Goal: Task Accomplishment & Management: Manage account settings

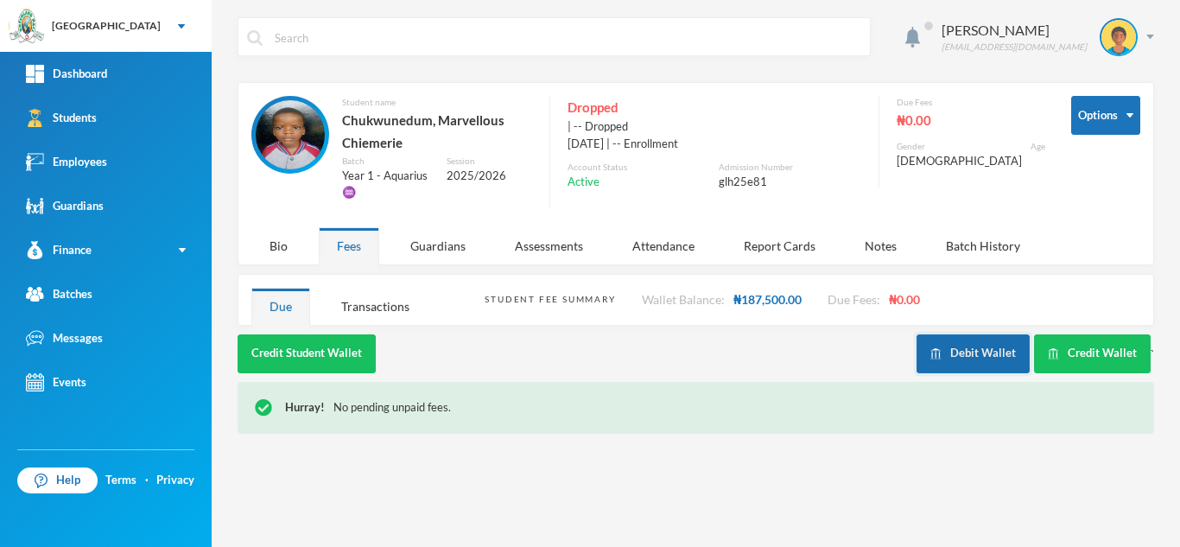
click at [963, 348] on button "Debit Wallet" at bounding box center [973, 353] width 113 height 39
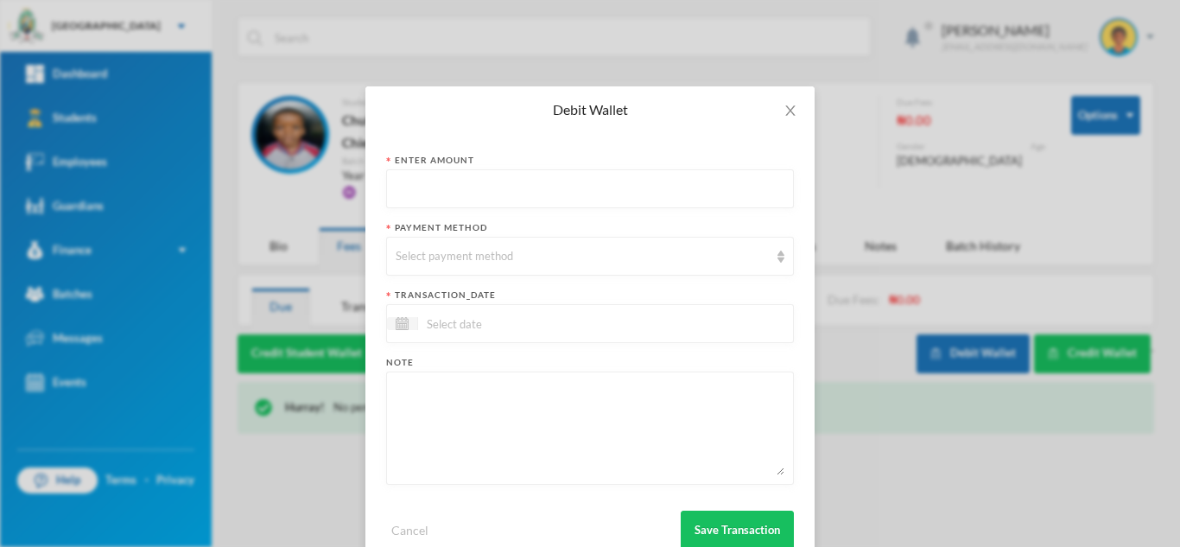
click at [537, 182] on input "text" at bounding box center [590, 189] width 389 height 39
type input "187500"
click at [496, 254] on div "Select payment method" at bounding box center [582, 256] width 373 height 17
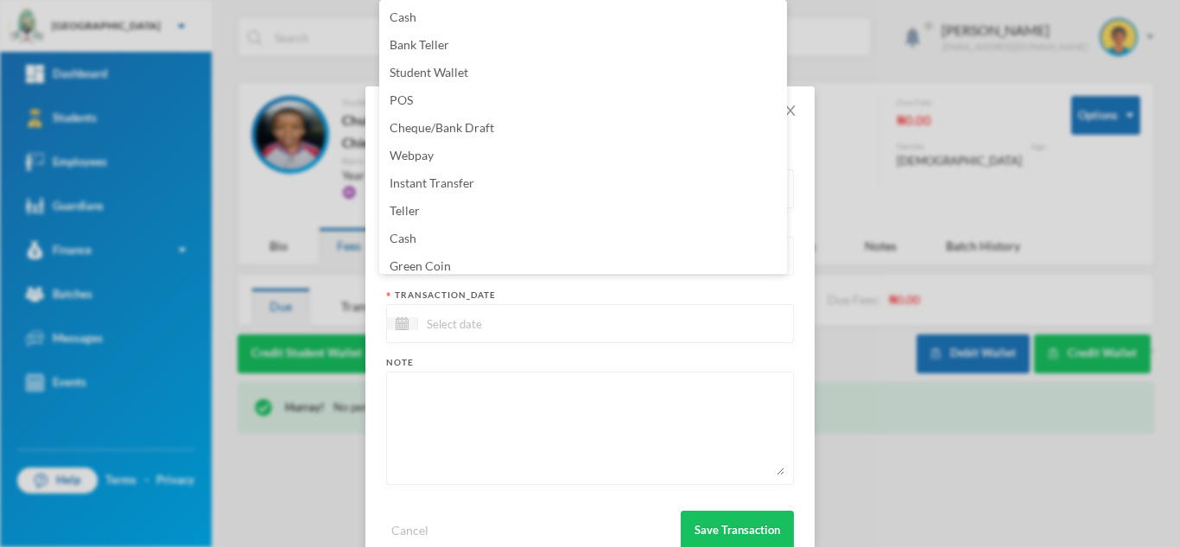
scroll to position [6, 0]
click at [497, 254] on li "Green Coin" at bounding box center [583, 260] width 408 height 28
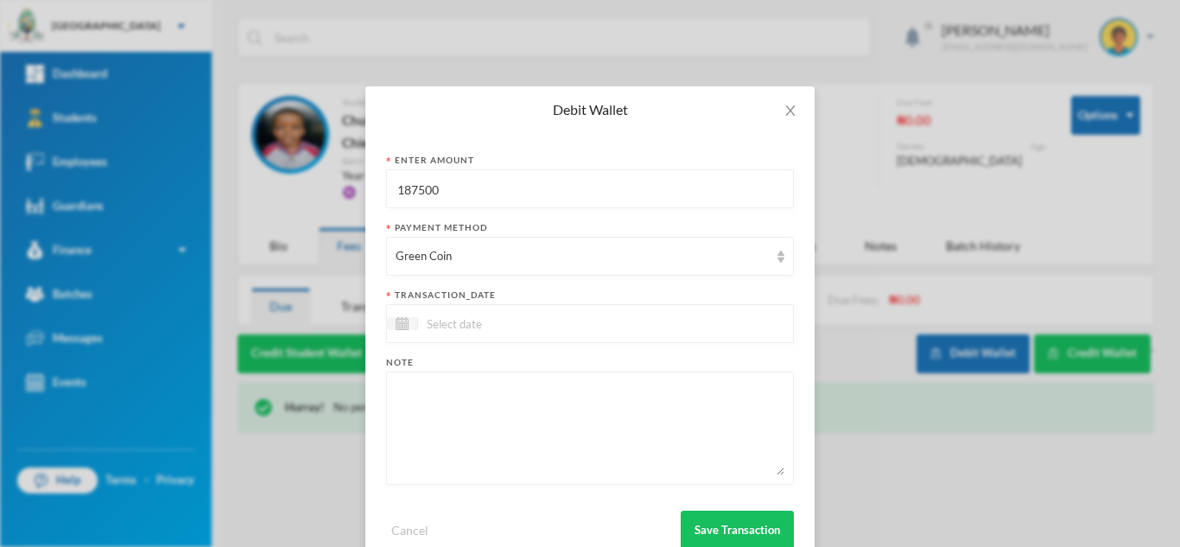
click at [444, 327] on input at bounding box center [490, 324] width 145 height 20
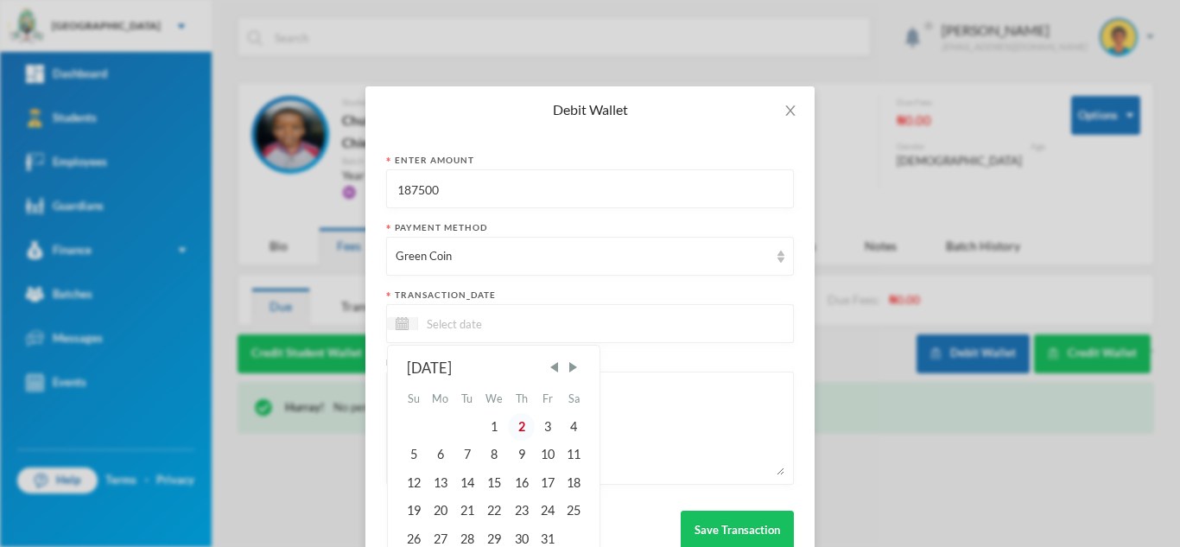
click at [518, 427] on div "2" at bounding box center [521, 427] width 26 height 28
type input "02/10/2025"
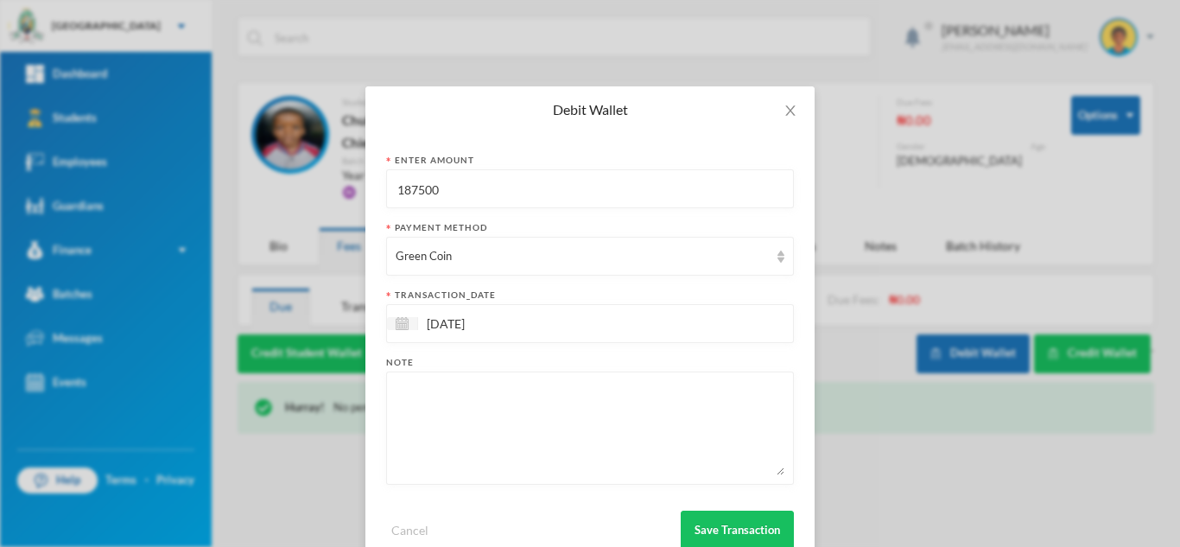
click at [518, 427] on textarea at bounding box center [590, 428] width 389 height 94
type textarea "to be sent to blessings wallet"
click at [712, 516] on button "Save Transaction" at bounding box center [737, 530] width 113 height 39
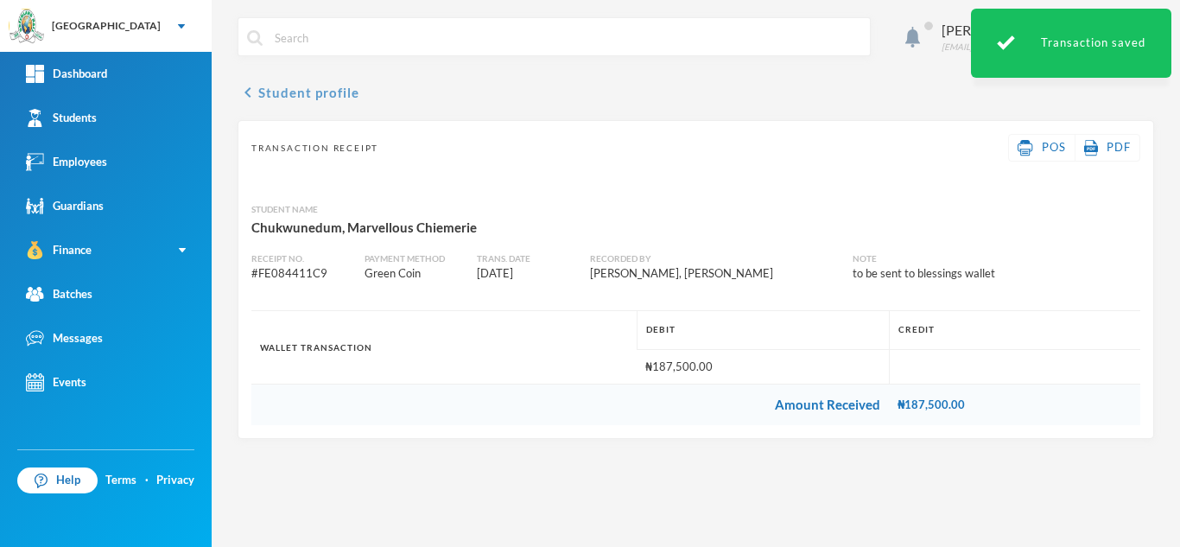
click at [304, 99] on button "chevron_left Student profile" at bounding box center [299, 92] width 122 height 21
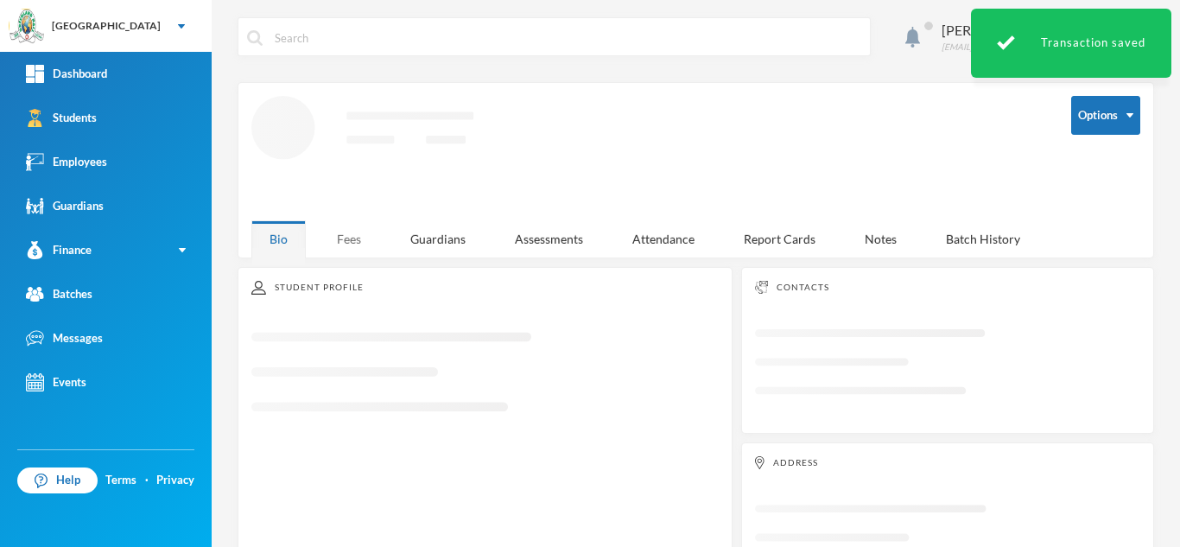
click at [361, 241] on div "Fees" at bounding box center [349, 238] width 60 height 37
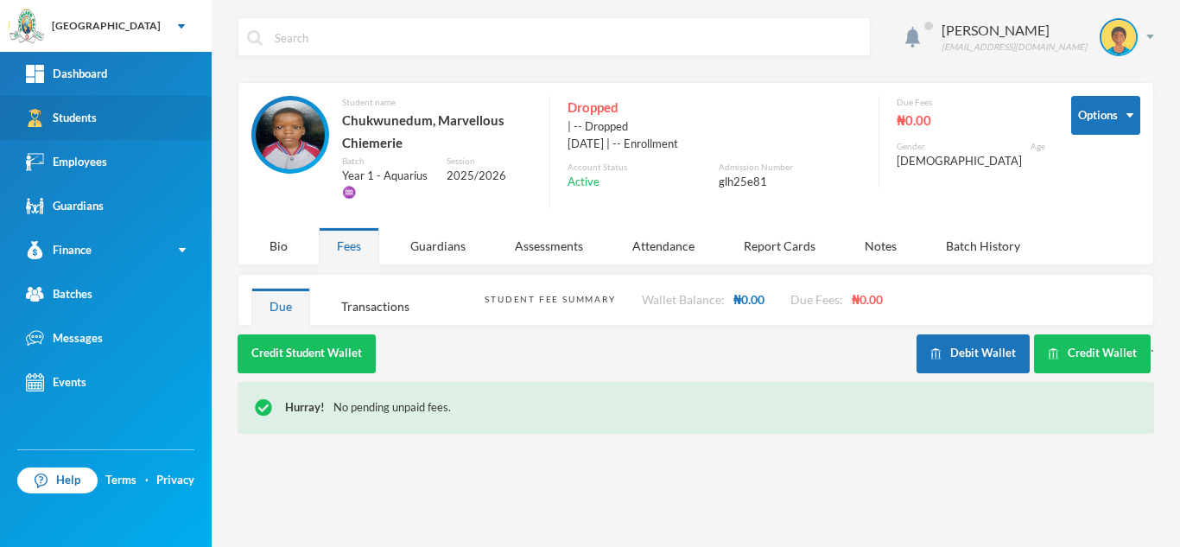
click at [89, 116] on div "Students" at bounding box center [61, 118] width 71 height 18
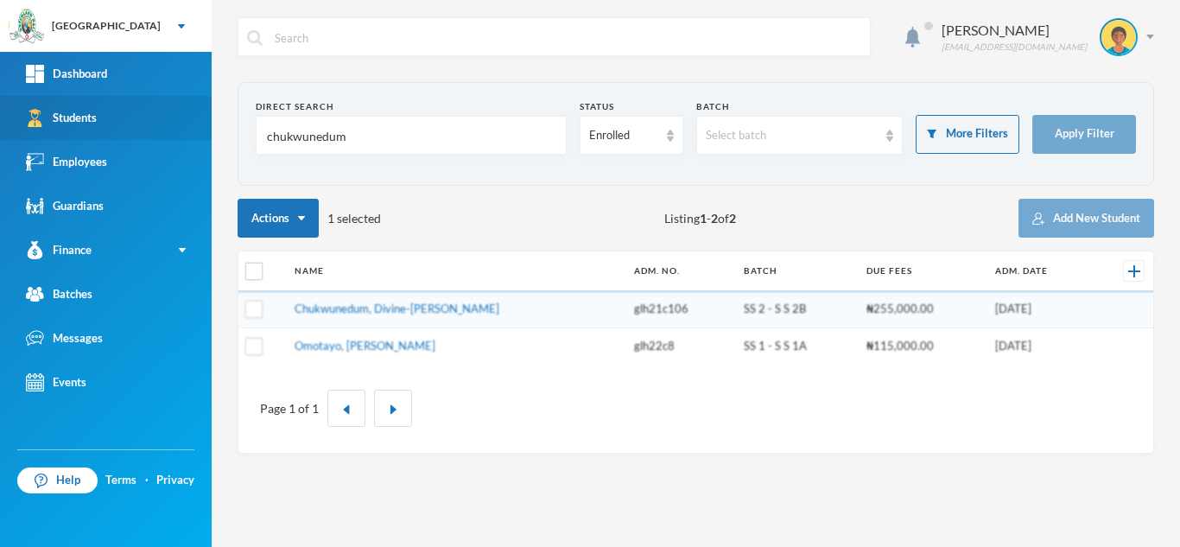
drag, startPoint x: 353, startPoint y: 138, endPoint x: 86, endPoint y: 109, distance: 268.6
click at [86, 109] on div "Greenland Hall Your Bluebic Account Greenland Hall Add a New School Dashboard S…" at bounding box center [590, 273] width 1180 height 547
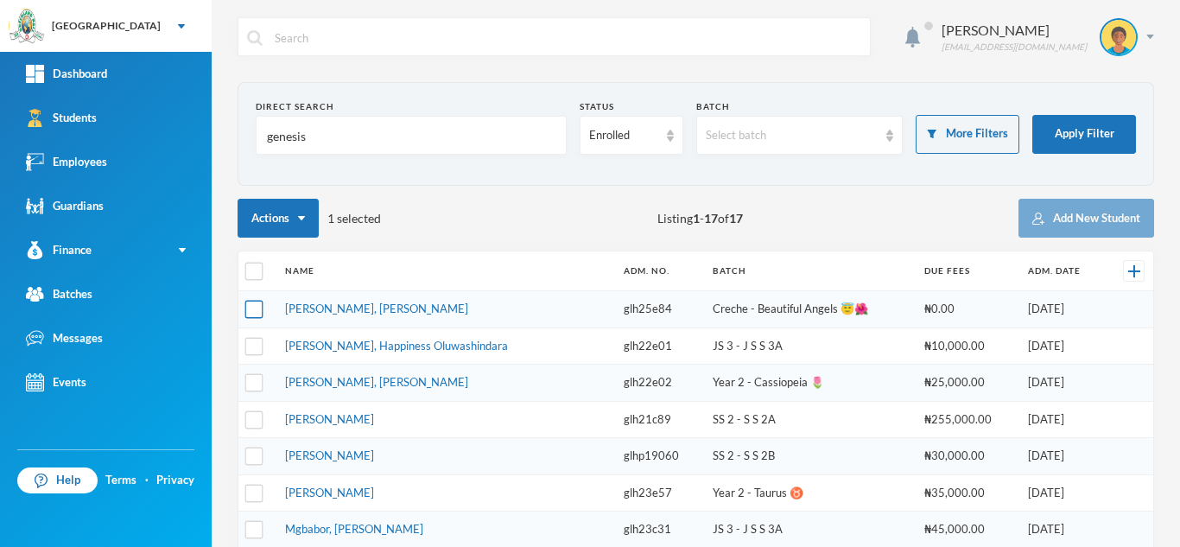
type input "genesis"
click at [259, 309] on input "checkbox" at bounding box center [254, 310] width 18 height 18
checkbox input "true"
click at [258, 258] on th at bounding box center [257, 271] width 38 height 40
click at [254, 271] on input "checkbox" at bounding box center [254, 272] width 18 height 18
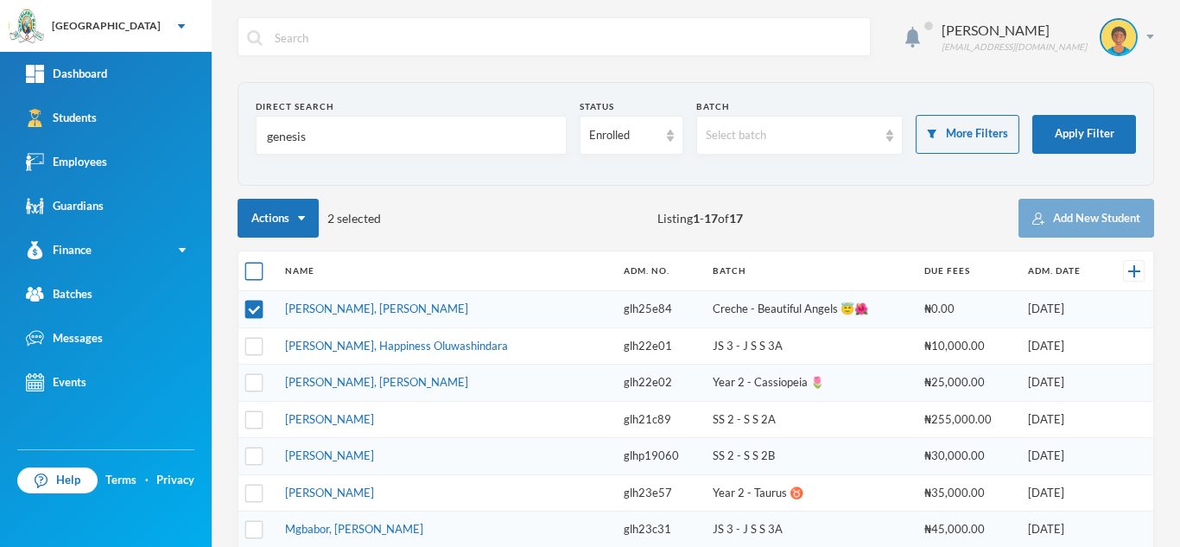
checkbox input "true"
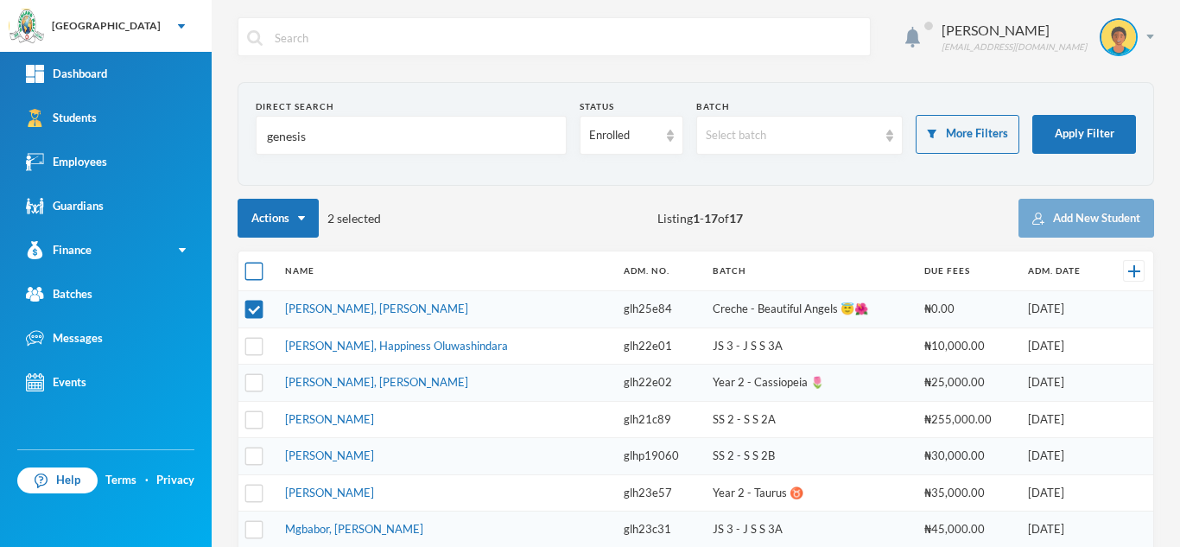
checkbox input "true"
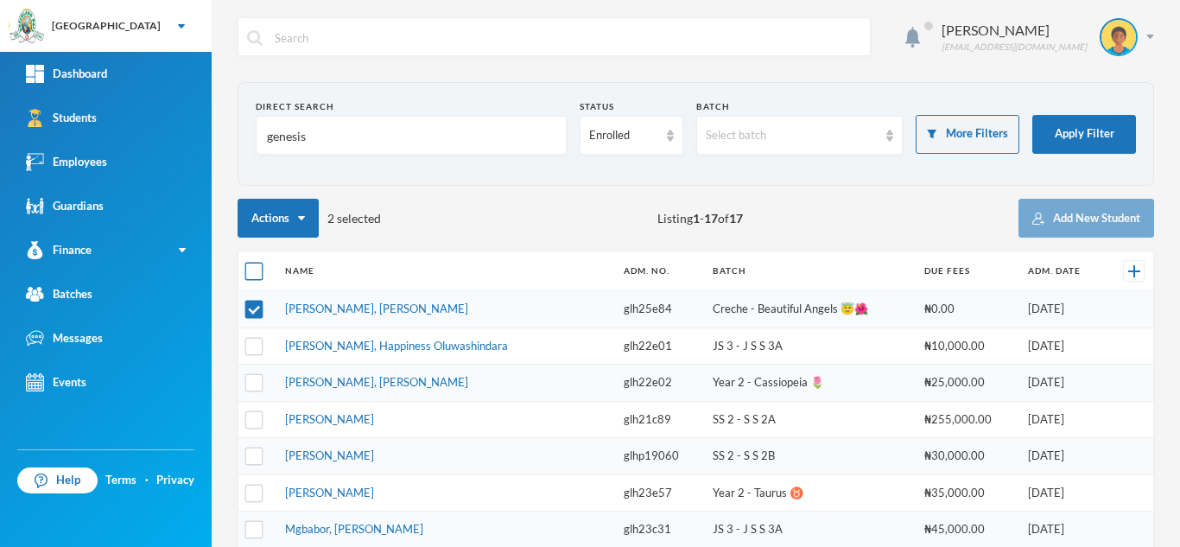
checkbox input "true"
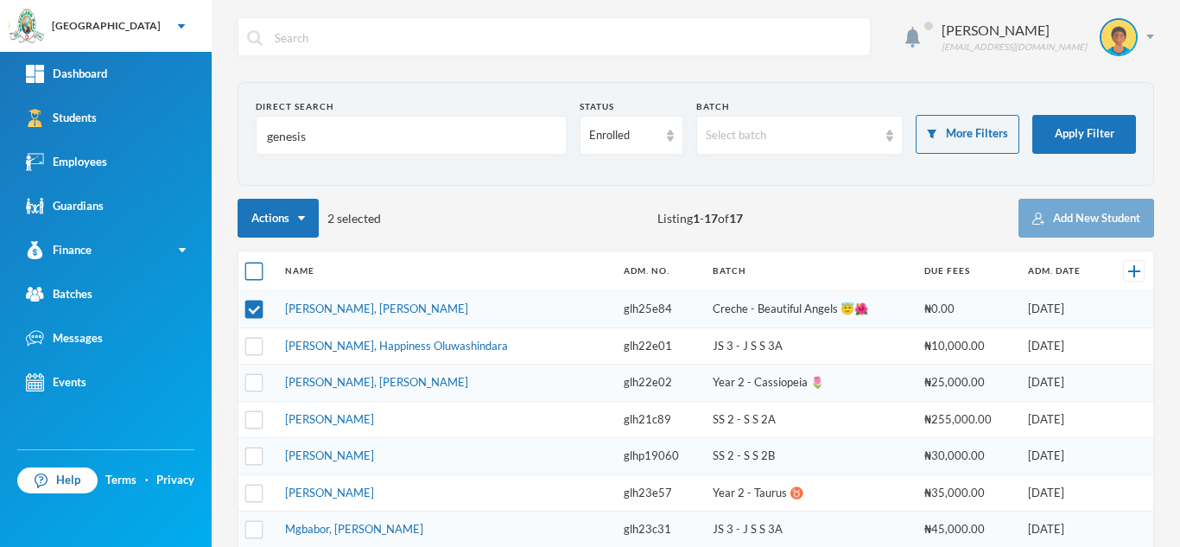
checkbox input "true"
click at [254, 271] on input "checkbox" at bounding box center [254, 272] width 18 height 18
checkbox input "false"
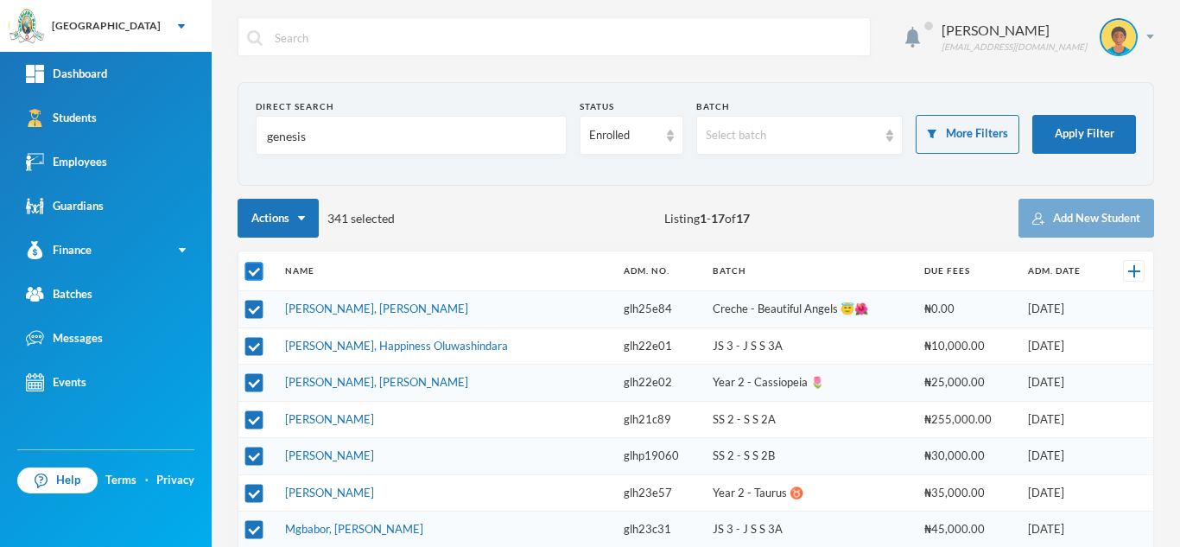
checkbox input "false"
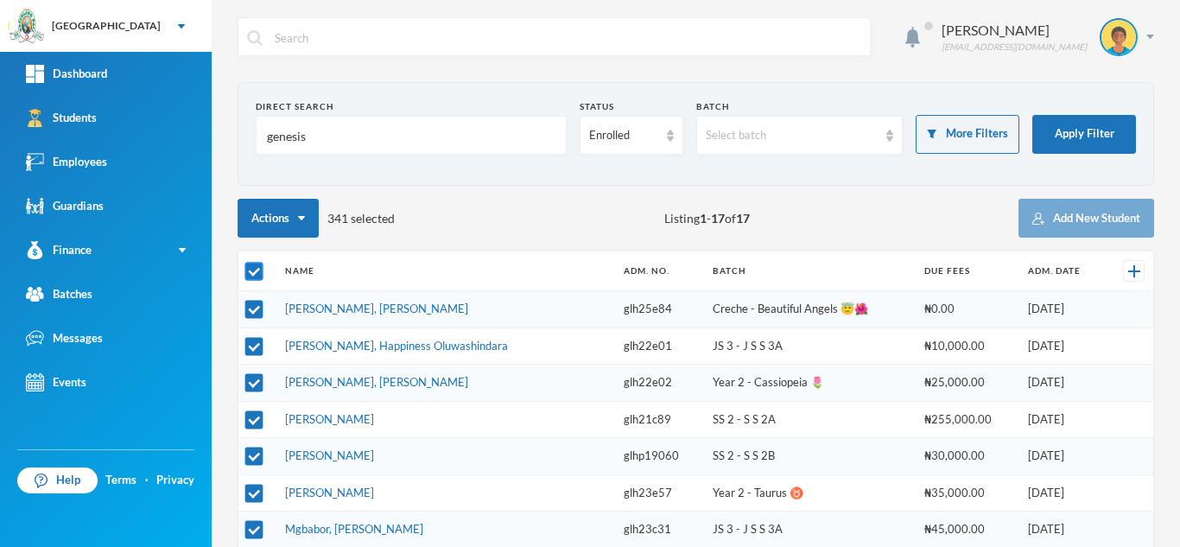
checkbox input "false"
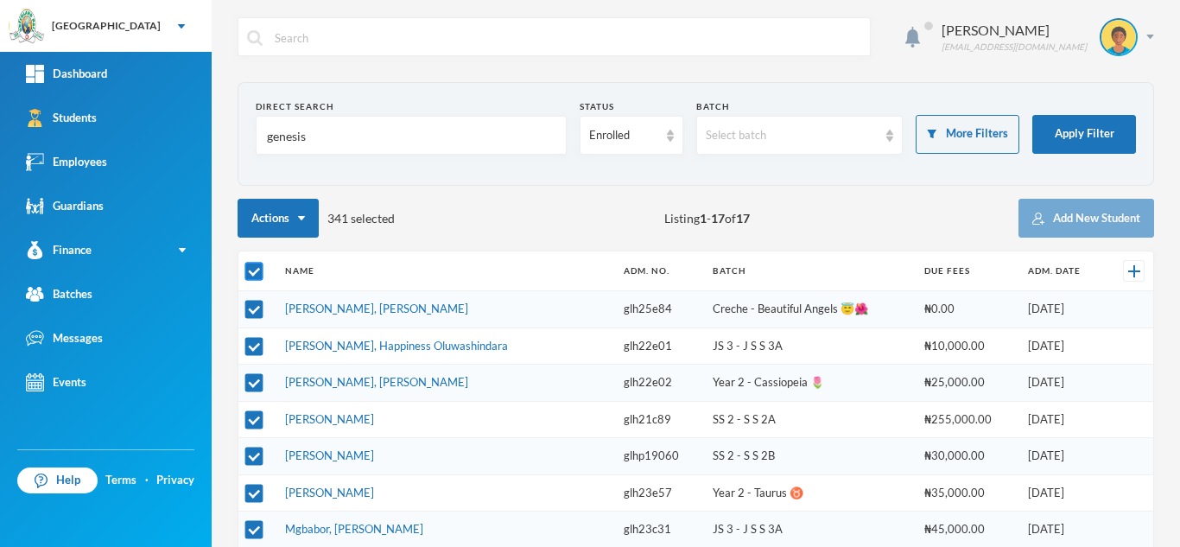
checkbox input "false"
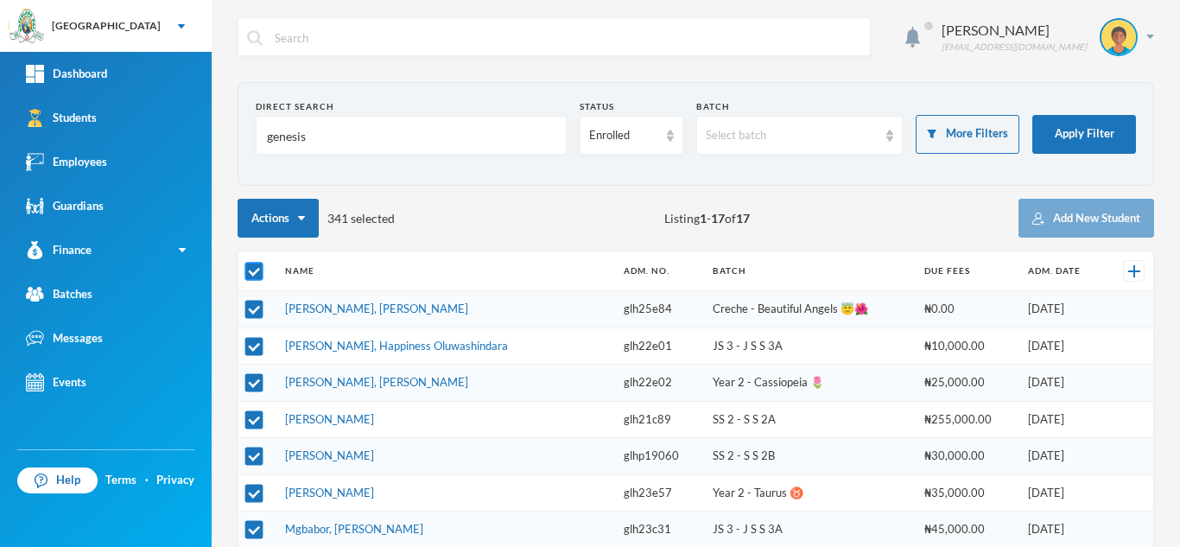
checkbox input "false"
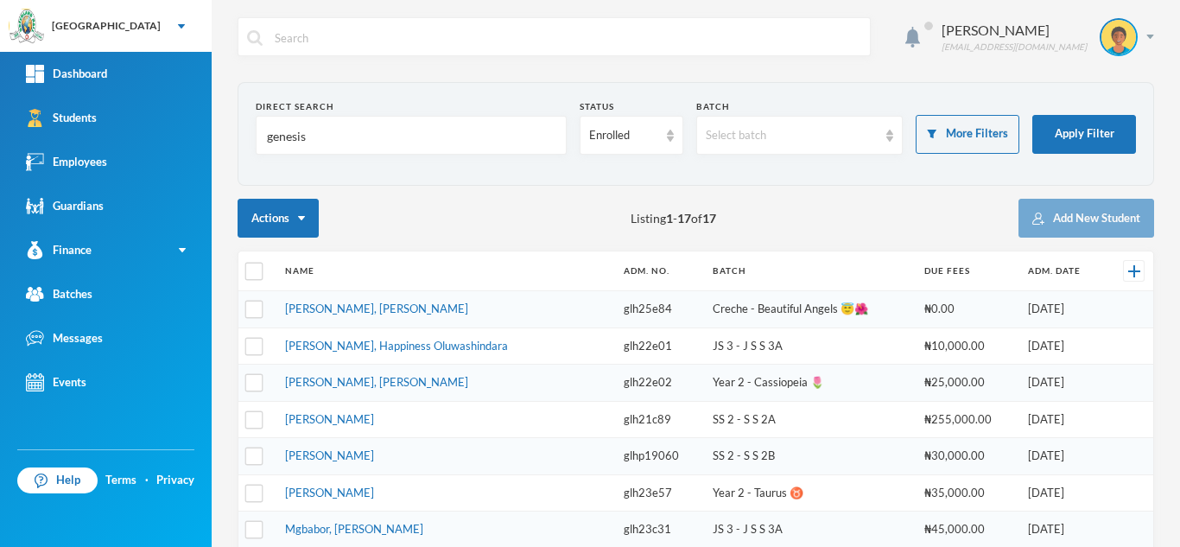
click at [256, 319] on td at bounding box center [257, 309] width 38 height 37
click at [256, 315] on input "checkbox" at bounding box center [254, 310] width 18 height 18
checkbox input "true"
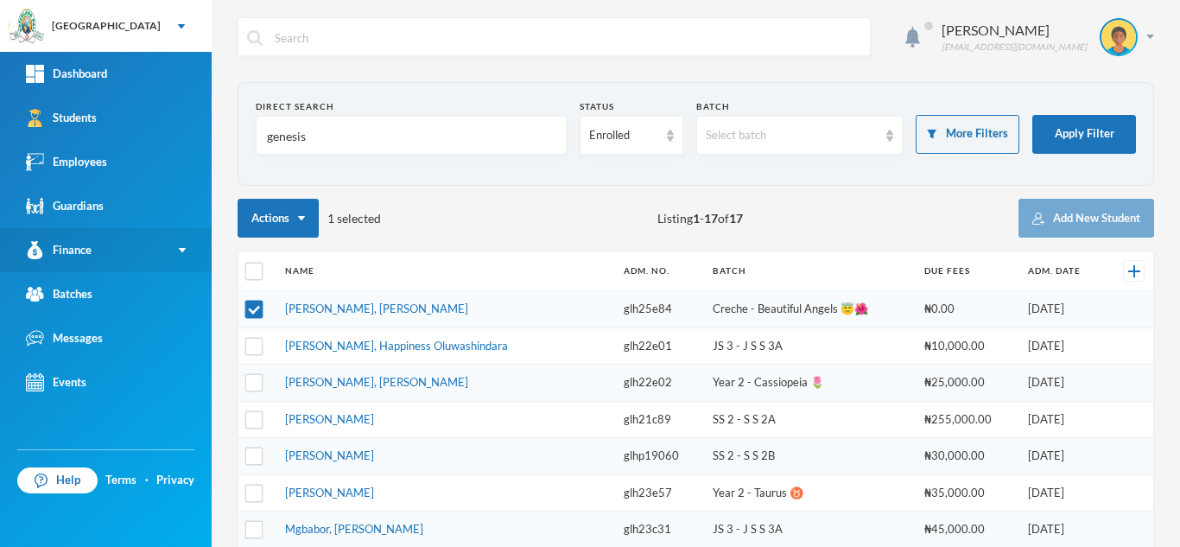
click at [90, 253] on div "Finance" at bounding box center [59, 250] width 66 height 18
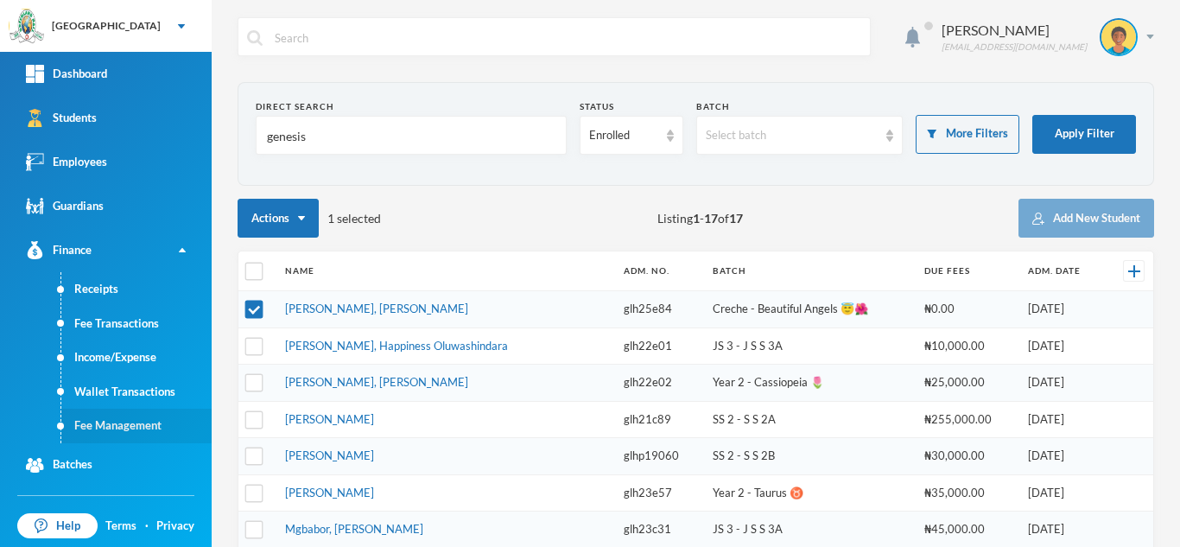
click at [98, 426] on link "Fee Management" at bounding box center [136, 426] width 150 height 35
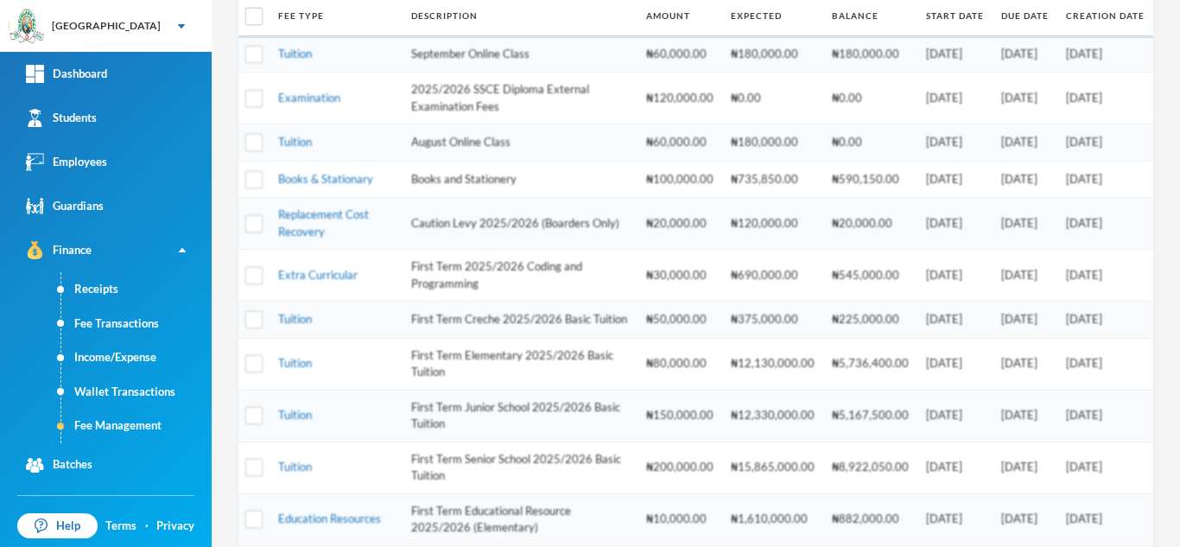
scroll to position [257, 0]
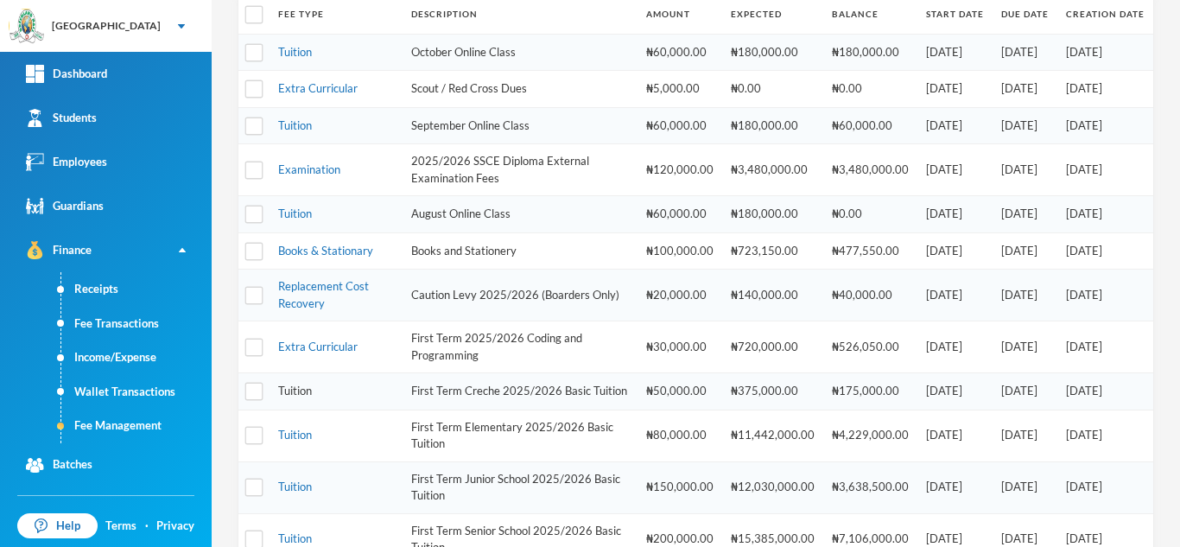
click at [289, 393] on link "Tuition" at bounding box center [295, 391] width 34 height 14
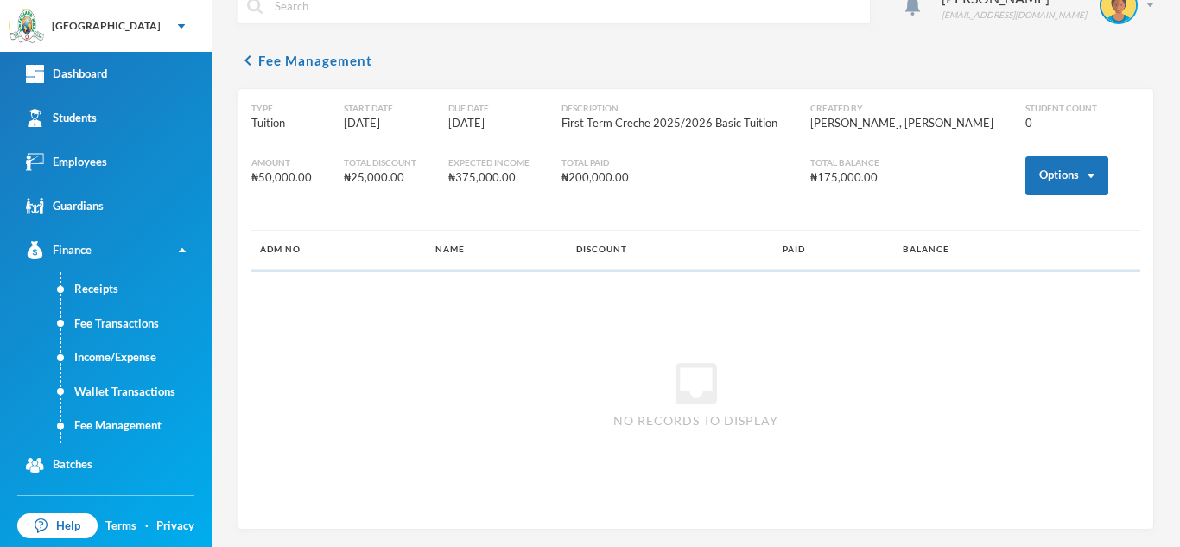
scroll to position [137, 0]
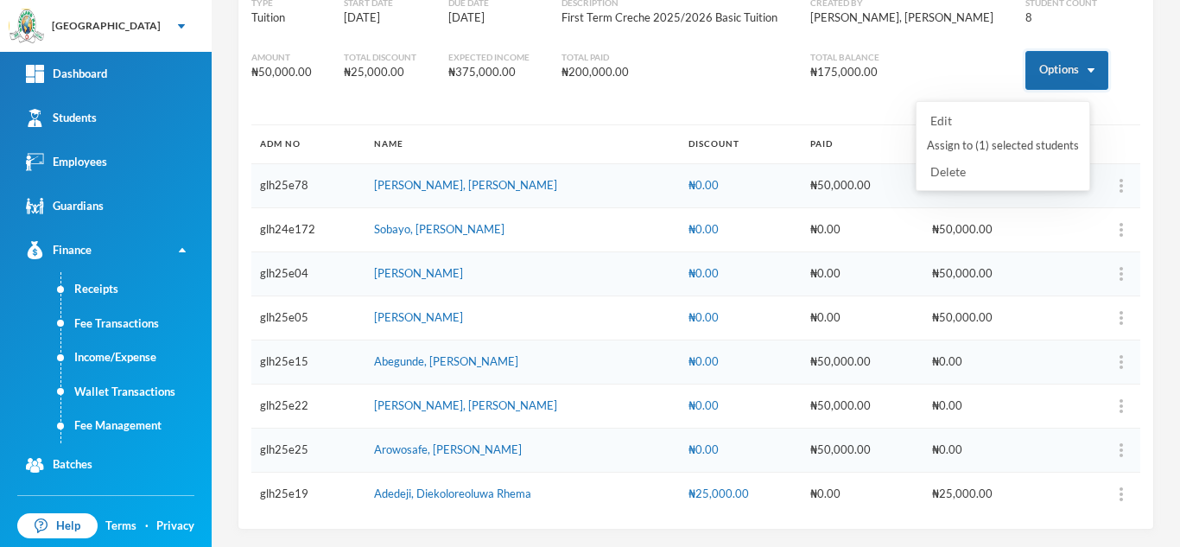
click at [1026, 78] on button "Options" at bounding box center [1067, 70] width 83 height 39
click at [1001, 140] on button "Assign to ( 1 ) selected students" at bounding box center [1003, 145] width 156 height 31
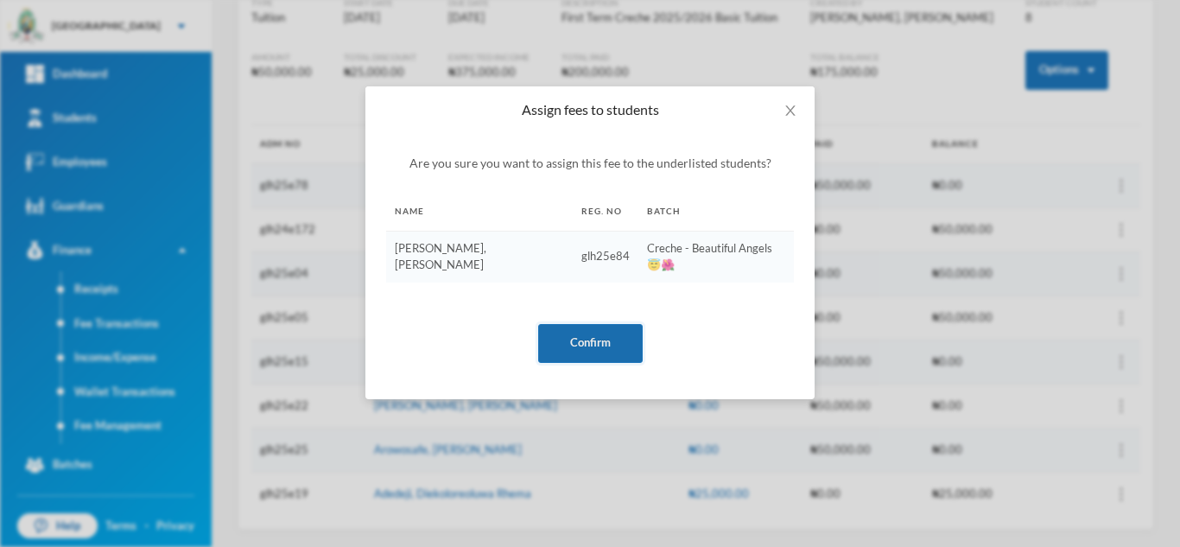
click at [582, 334] on button "Confirm" at bounding box center [590, 343] width 105 height 39
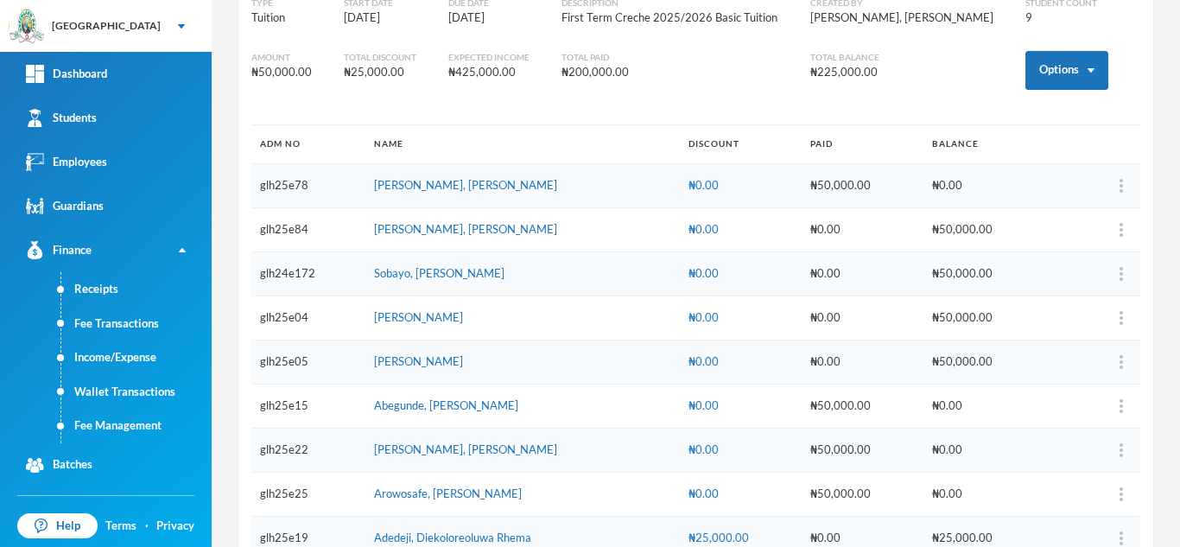
scroll to position [0, 0]
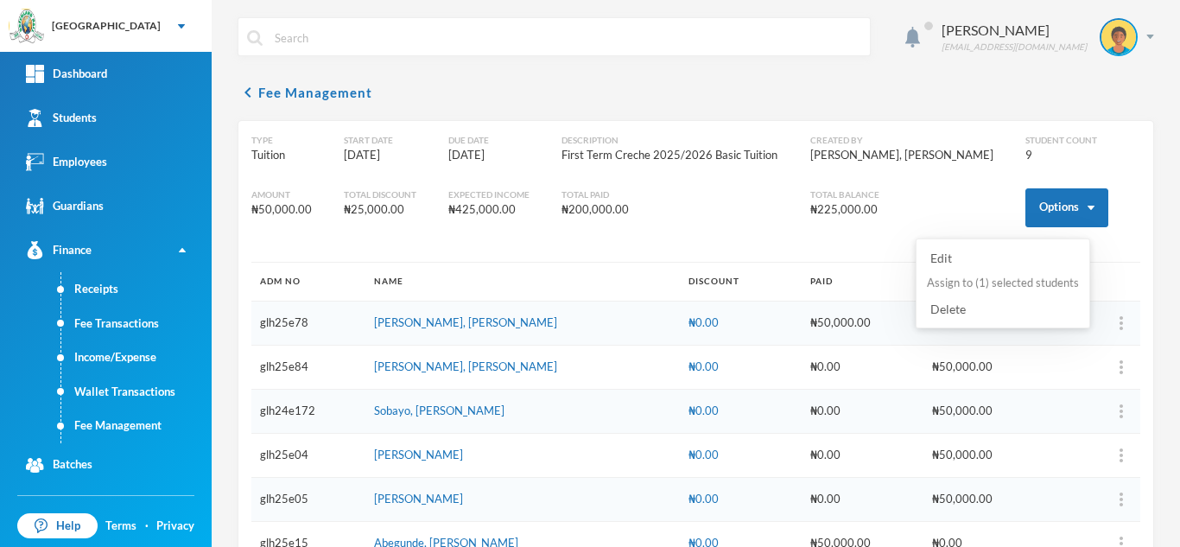
click at [1000, 277] on button "Assign to ( 1 ) selected students" at bounding box center [1003, 283] width 156 height 31
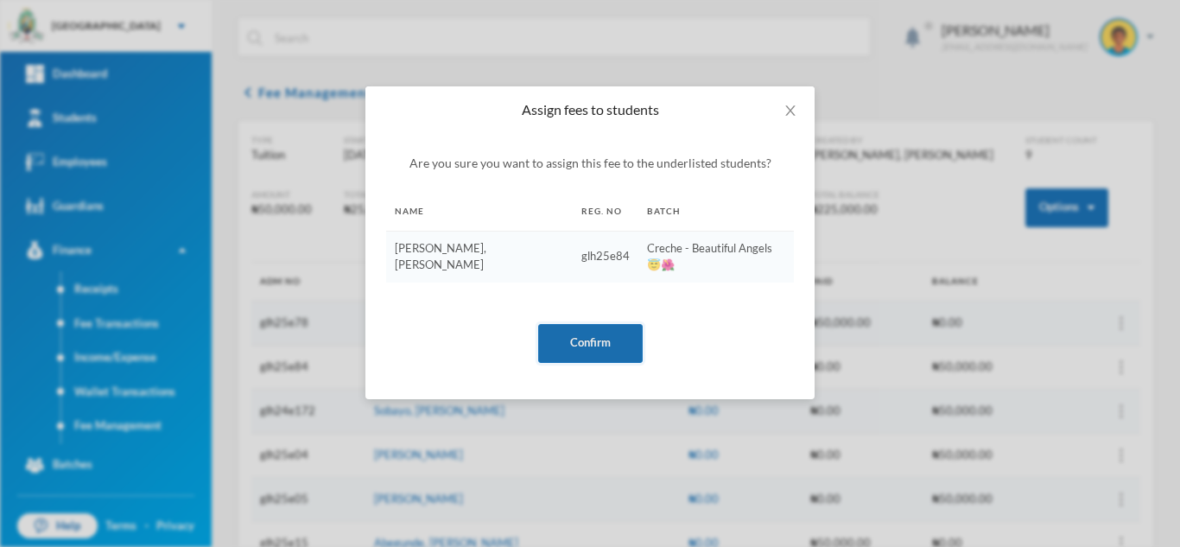
click at [594, 329] on button "Confirm" at bounding box center [590, 343] width 105 height 39
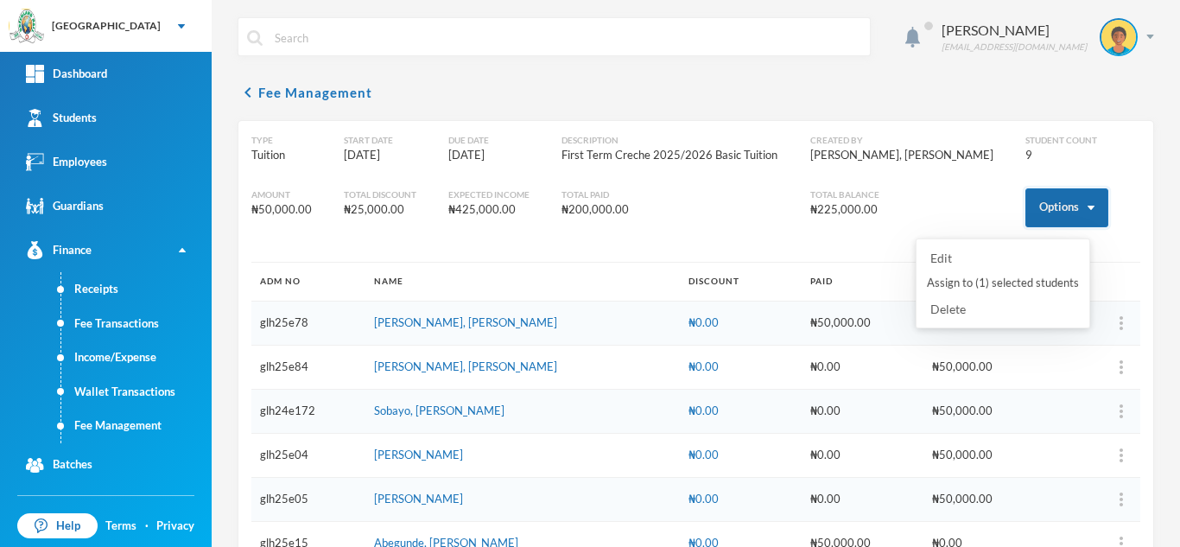
click at [1029, 210] on button "Options" at bounding box center [1067, 207] width 83 height 39
click at [1002, 278] on button "Assign to ( 1 ) selected students" at bounding box center [1003, 283] width 156 height 31
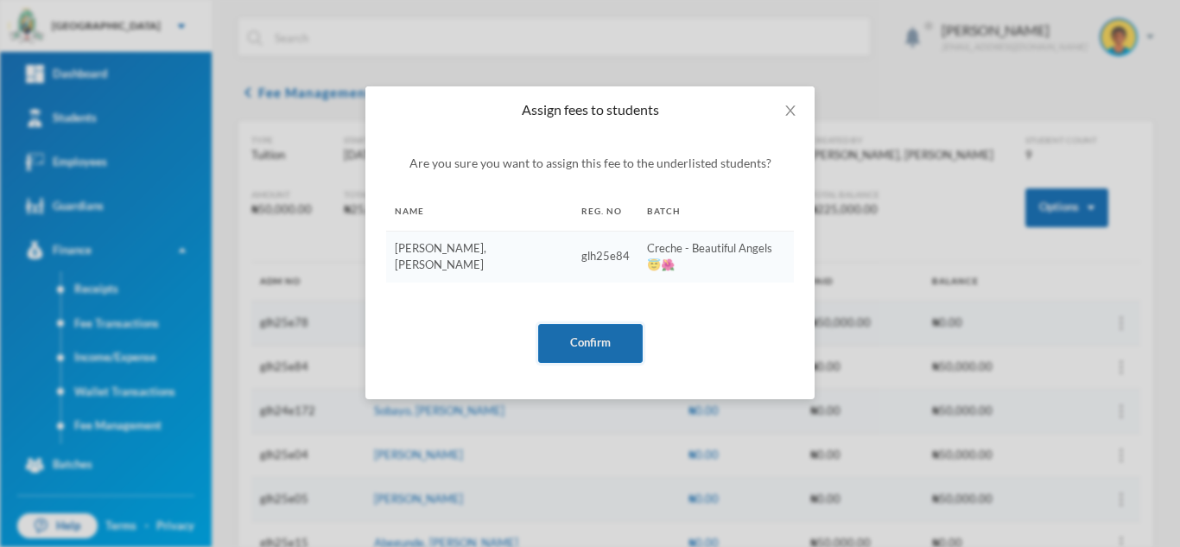
click at [607, 324] on button "Confirm" at bounding box center [590, 343] width 105 height 39
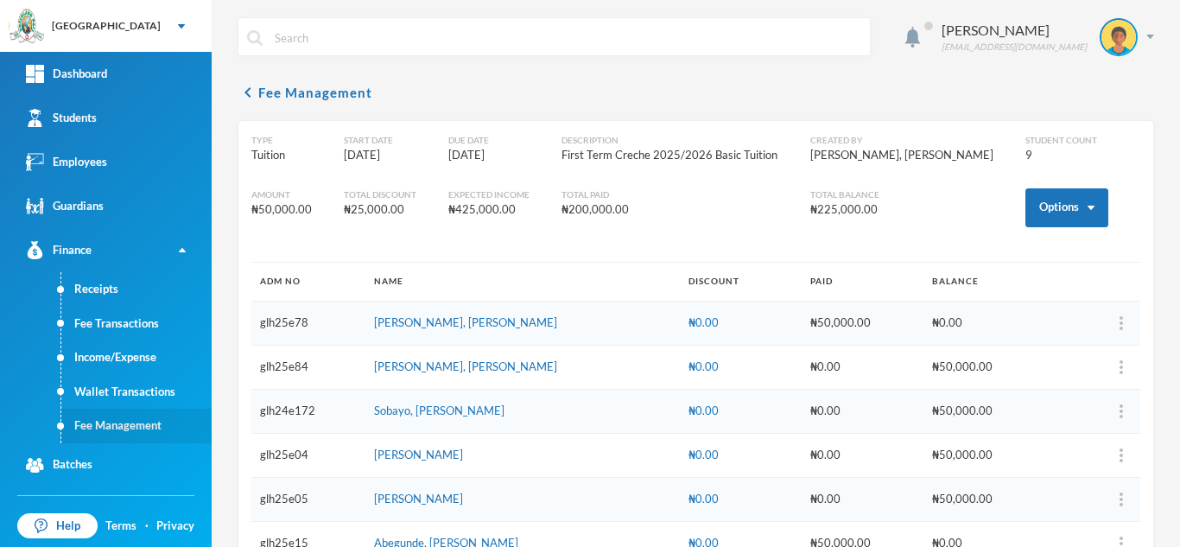
click at [130, 428] on link "Fee Management" at bounding box center [136, 426] width 150 height 35
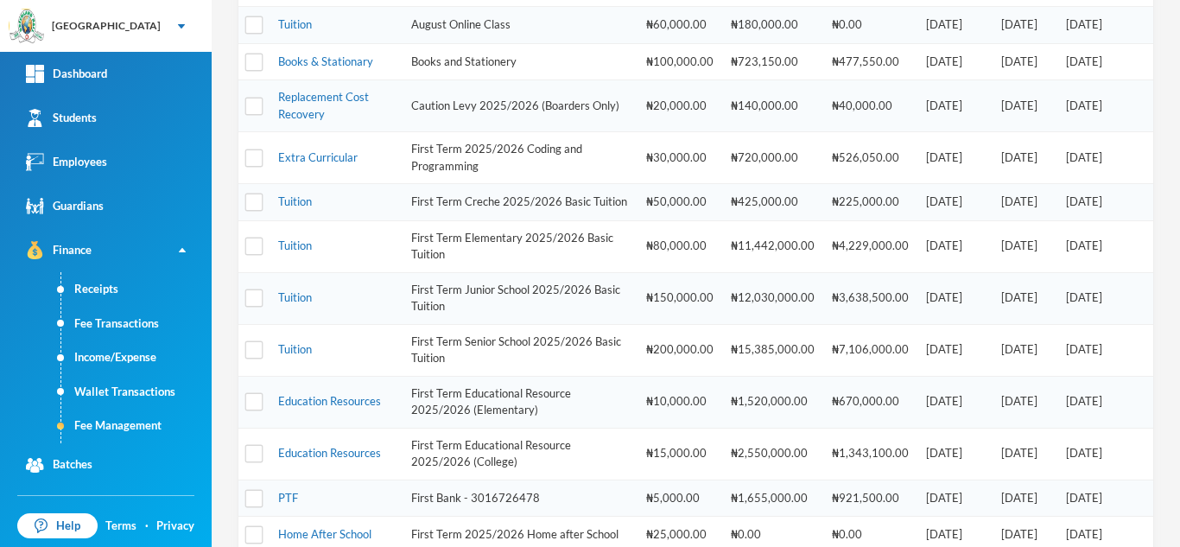
scroll to position [448, 0]
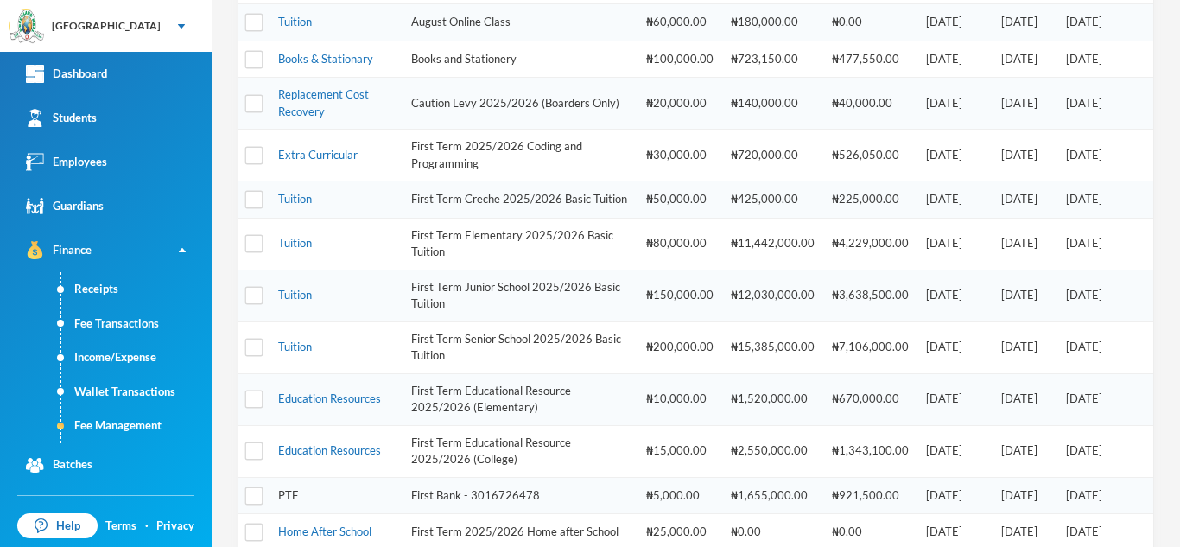
click at [292, 502] on link "PTF" at bounding box center [288, 495] width 20 height 14
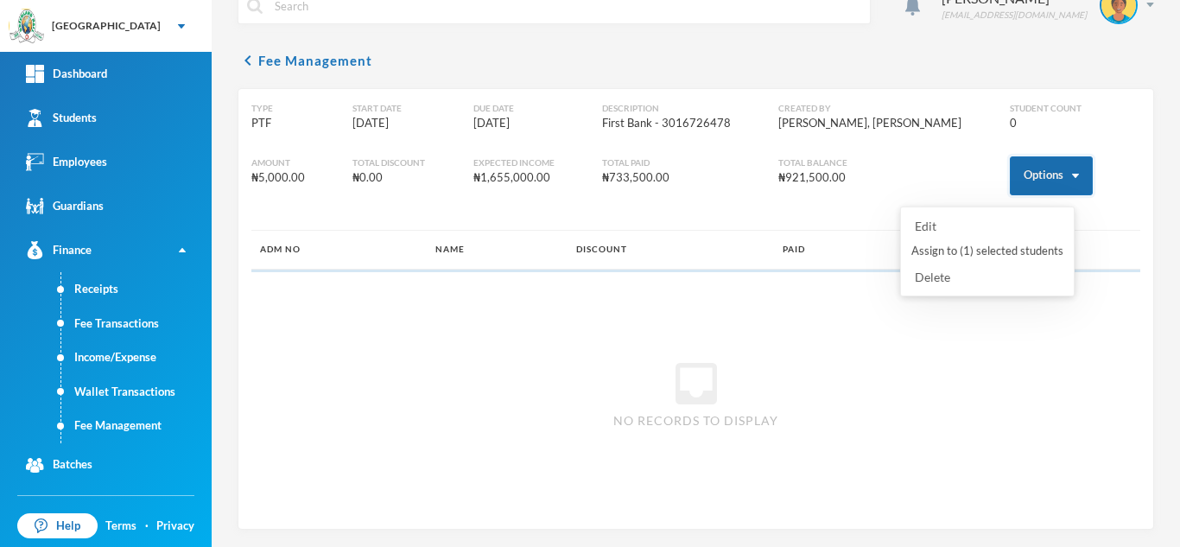
click at [1021, 181] on button "Options" at bounding box center [1051, 175] width 83 height 39
click at [1007, 248] on button "Assign to ( 1 ) selected students" at bounding box center [988, 251] width 156 height 31
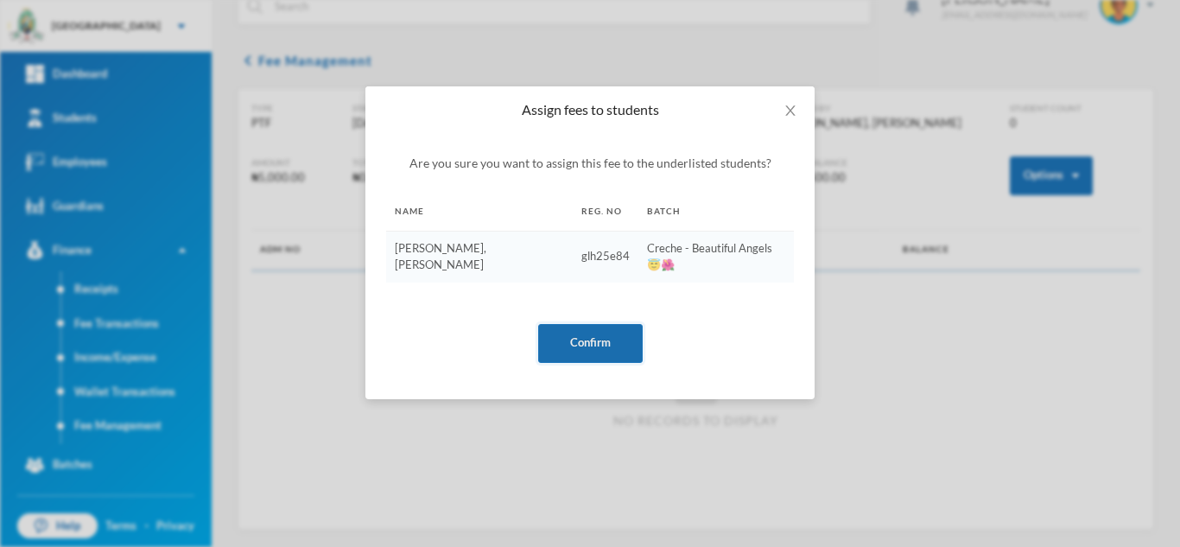
click at [573, 324] on button "Confirm" at bounding box center [590, 343] width 105 height 39
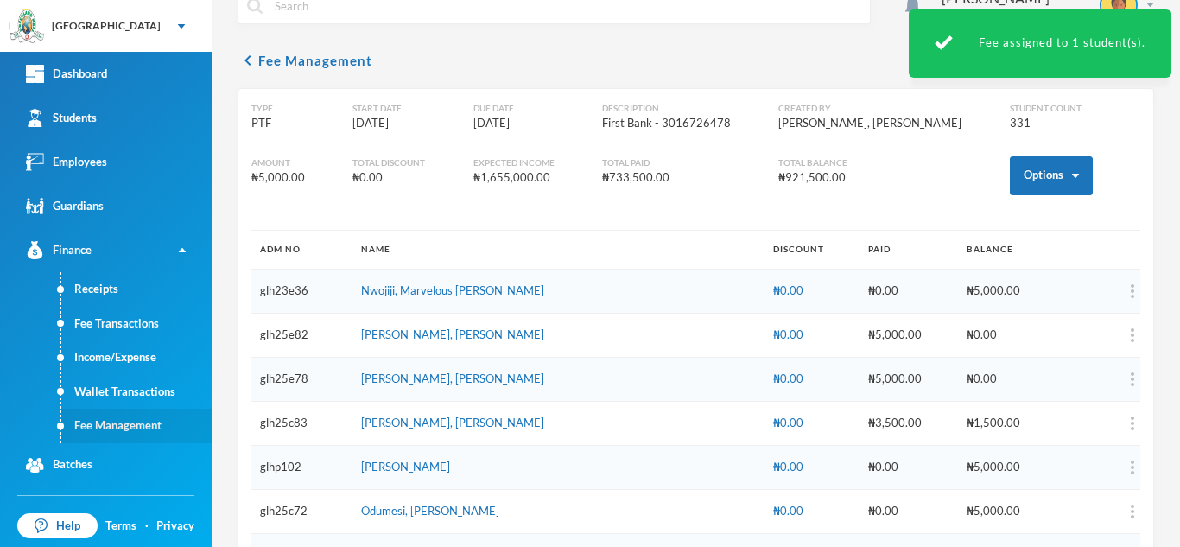
click at [127, 421] on link "Fee Management" at bounding box center [136, 426] width 150 height 35
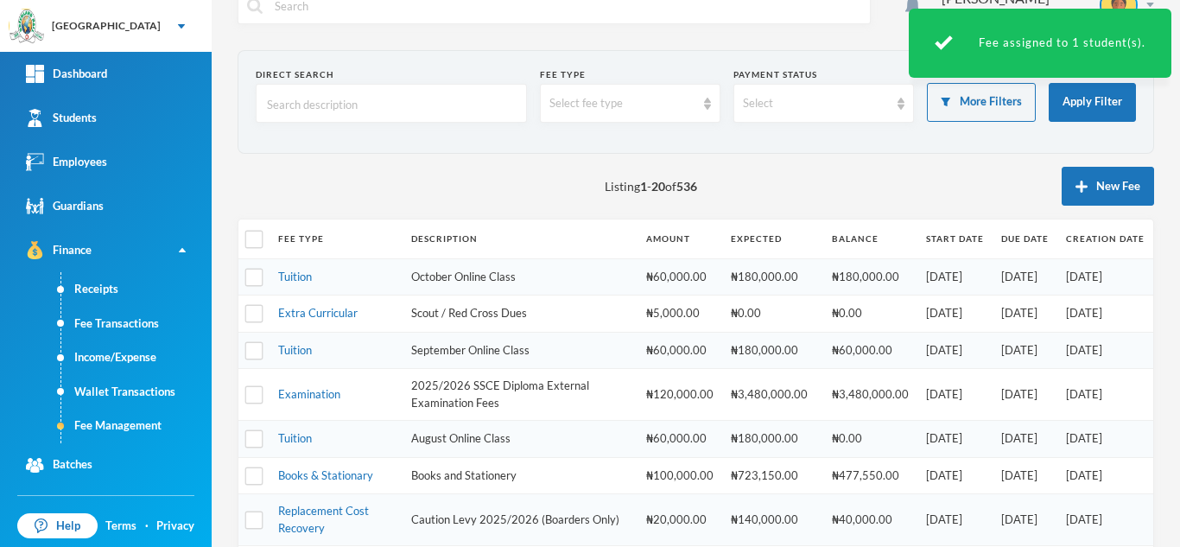
scroll to position [751, 0]
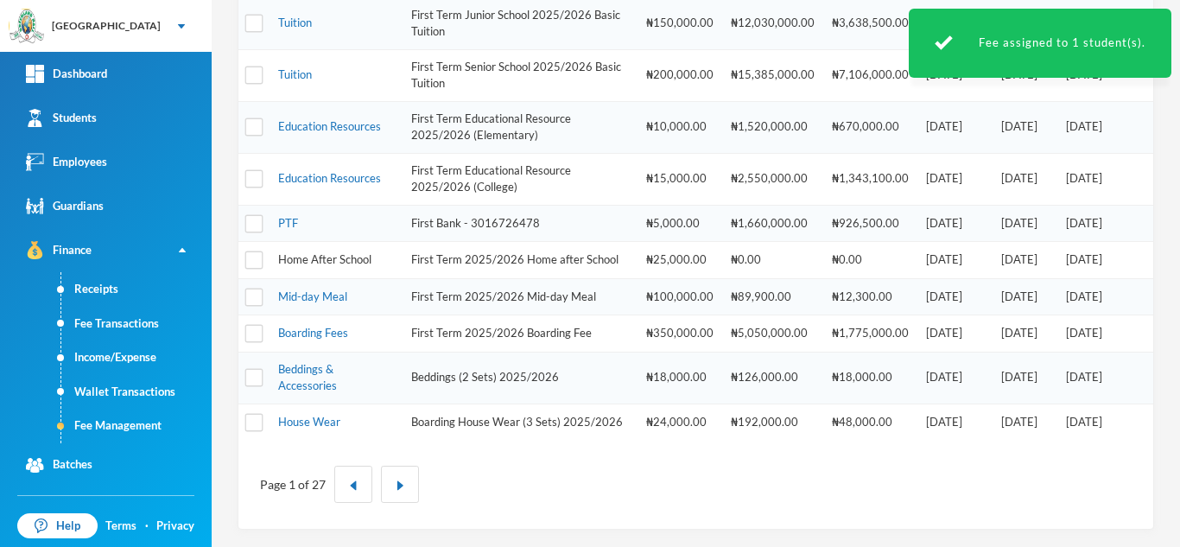
click at [308, 252] on link "Home After School" at bounding box center [324, 259] width 93 height 14
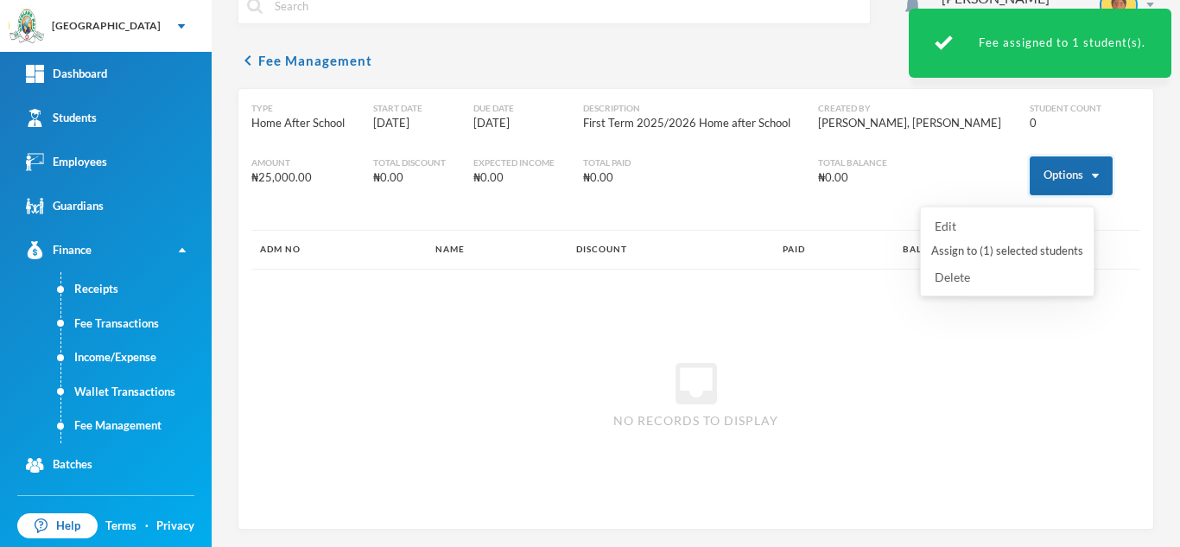
click at [1036, 166] on button "Options" at bounding box center [1071, 175] width 83 height 39
click at [993, 254] on button "Assign to ( 1 ) selected students" at bounding box center [1008, 251] width 156 height 31
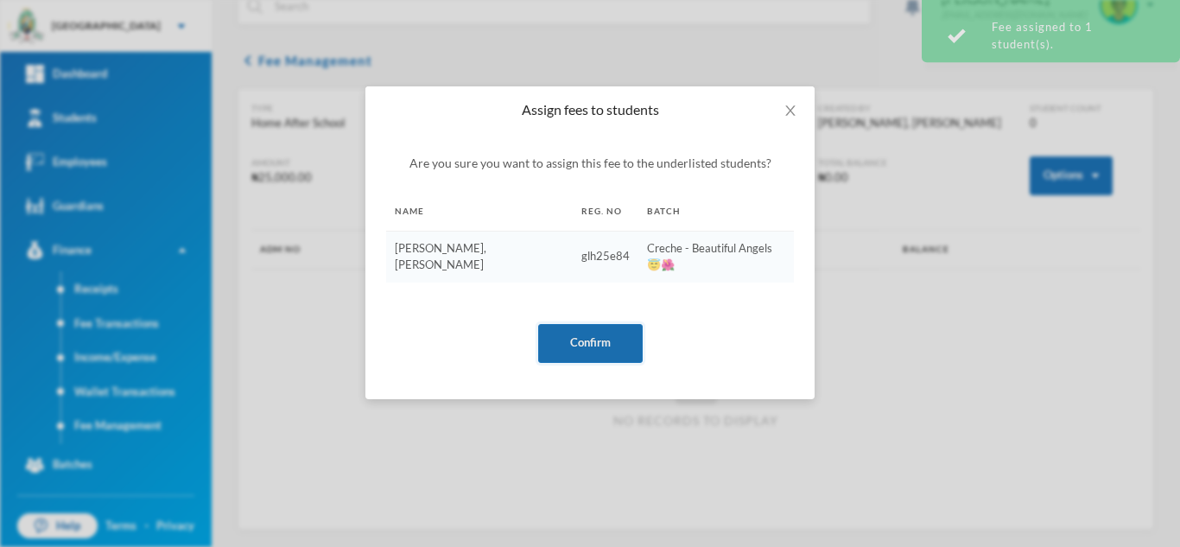
click at [563, 326] on button "Confirm" at bounding box center [590, 343] width 105 height 39
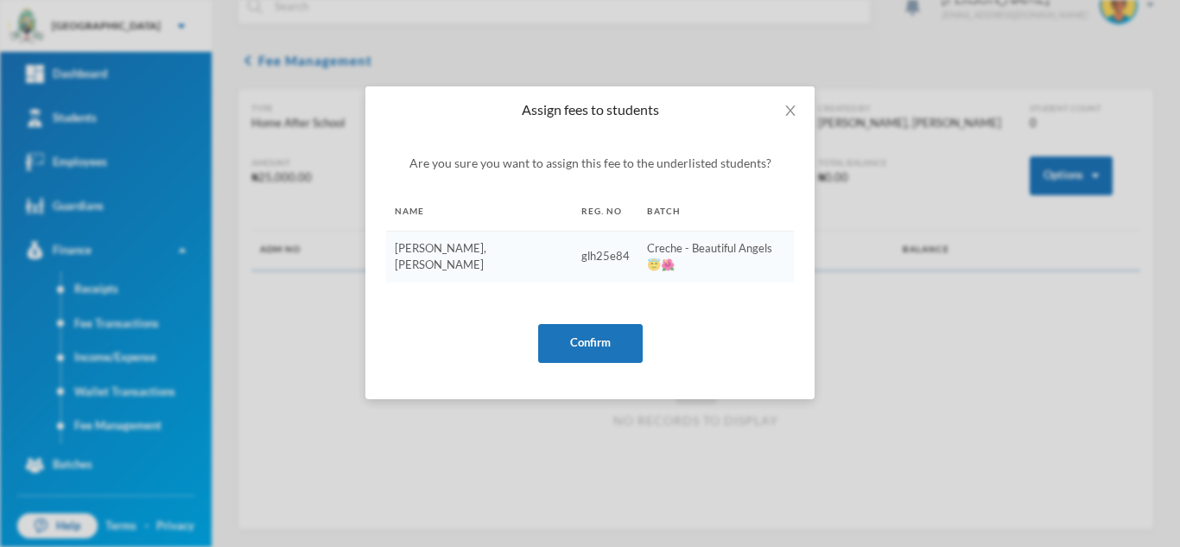
scroll to position [0, 0]
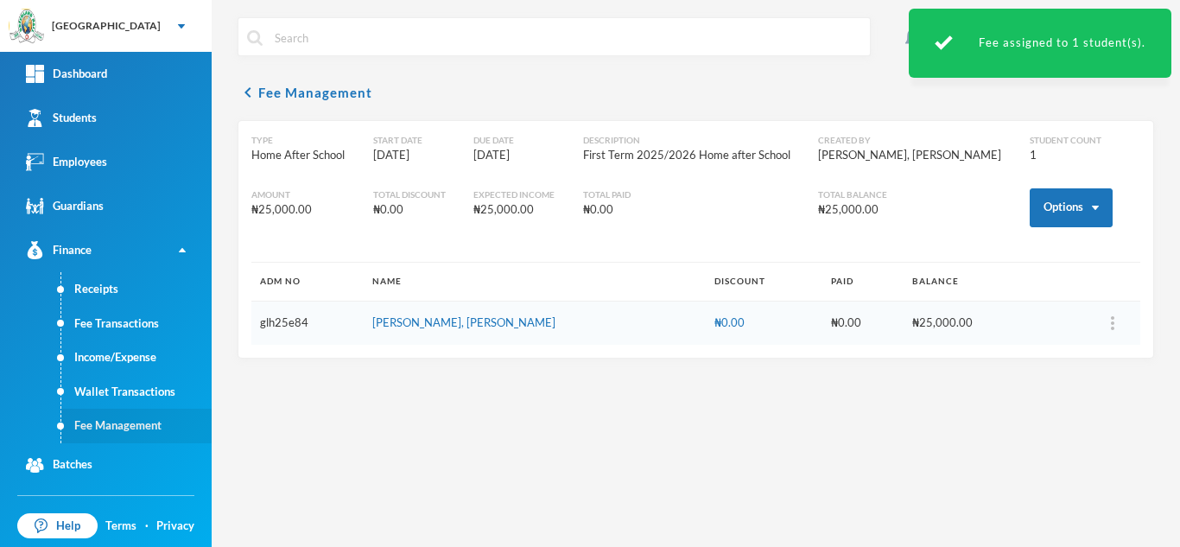
click at [120, 429] on link "Fee Management" at bounding box center [136, 426] width 150 height 35
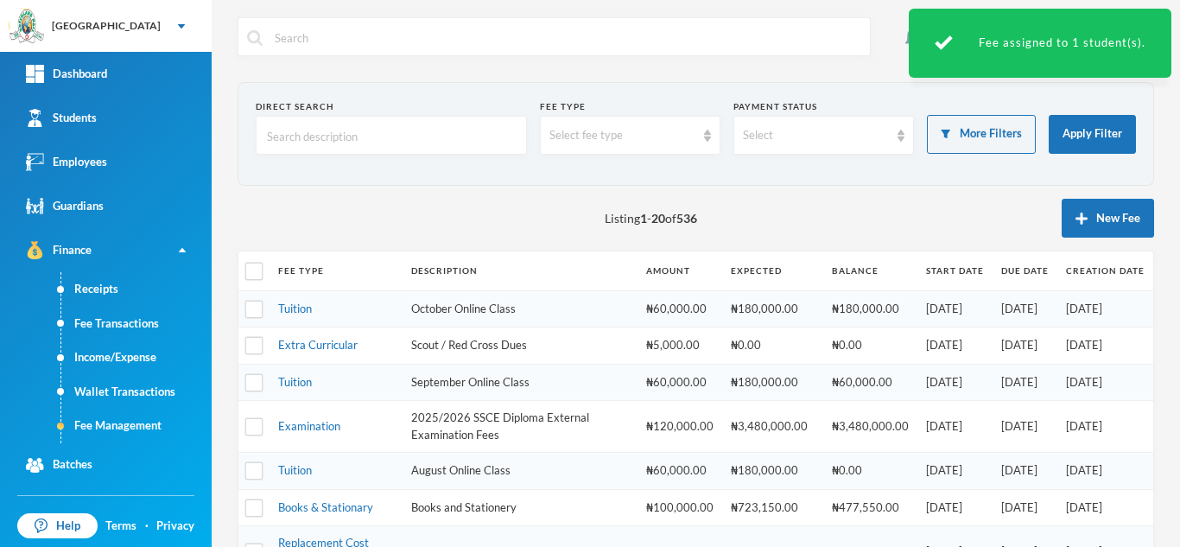
scroll to position [751, 0]
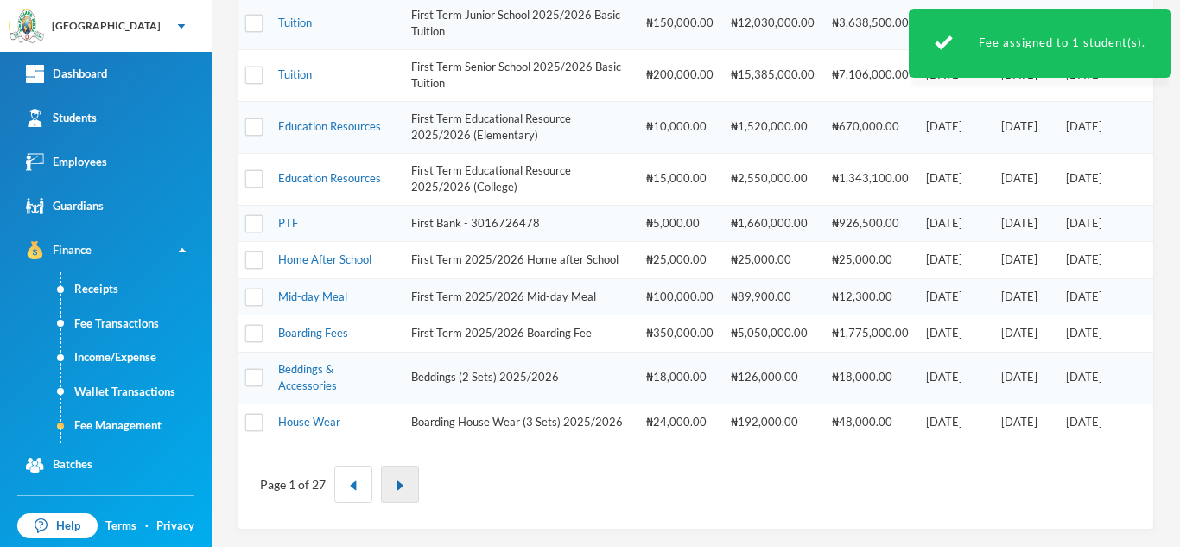
click at [397, 486] on img "button" at bounding box center [400, 485] width 10 height 10
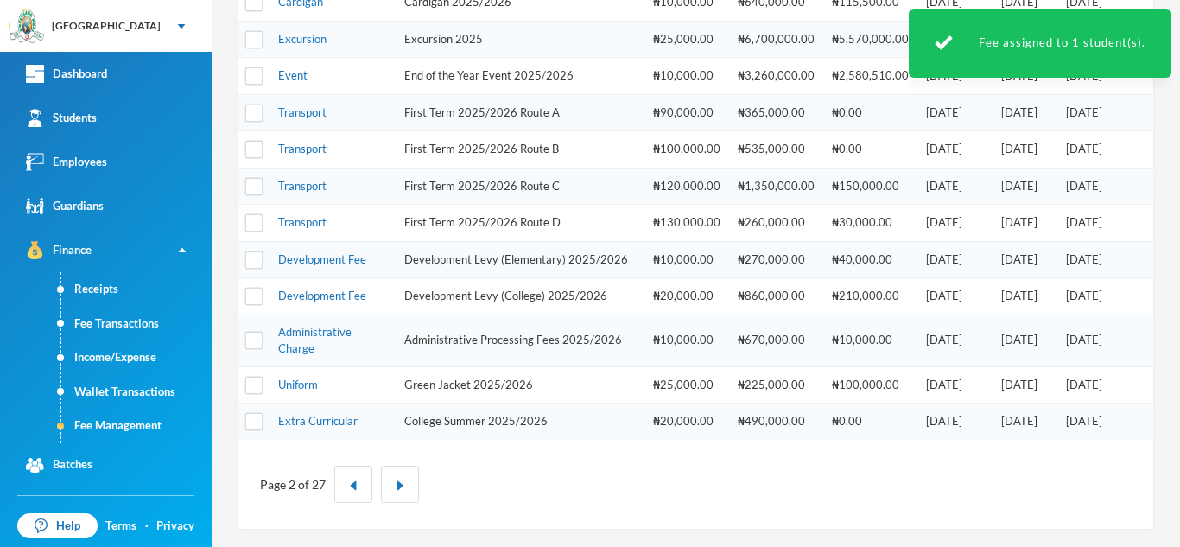
scroll to position [624, 0]
click at [317, 333] on link "Administrative Charge" at bounding box center [314, 340] width 73 height 31
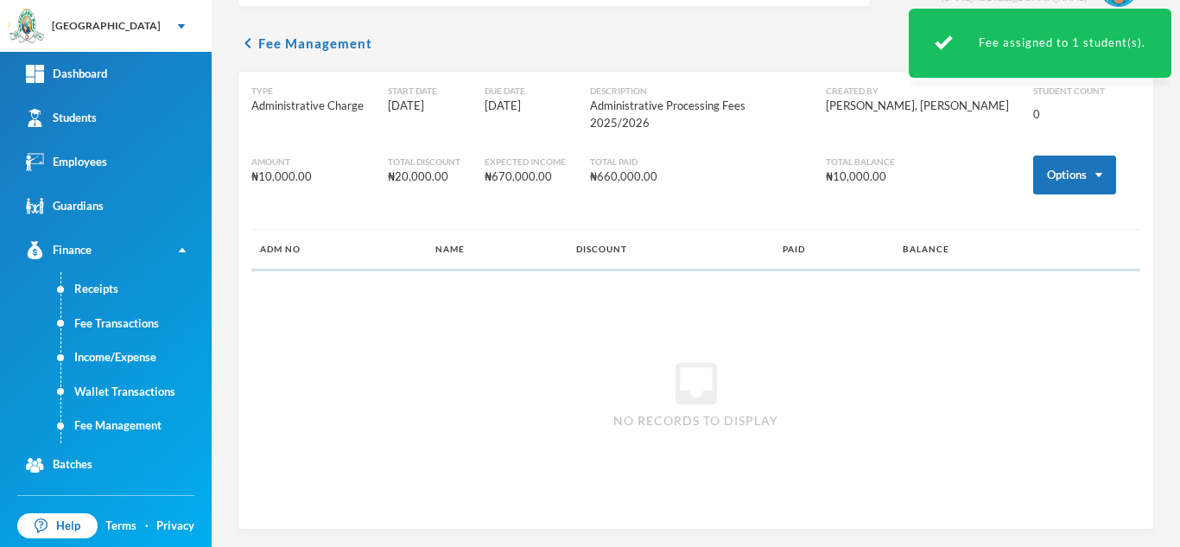
scroll to position [32, 0]
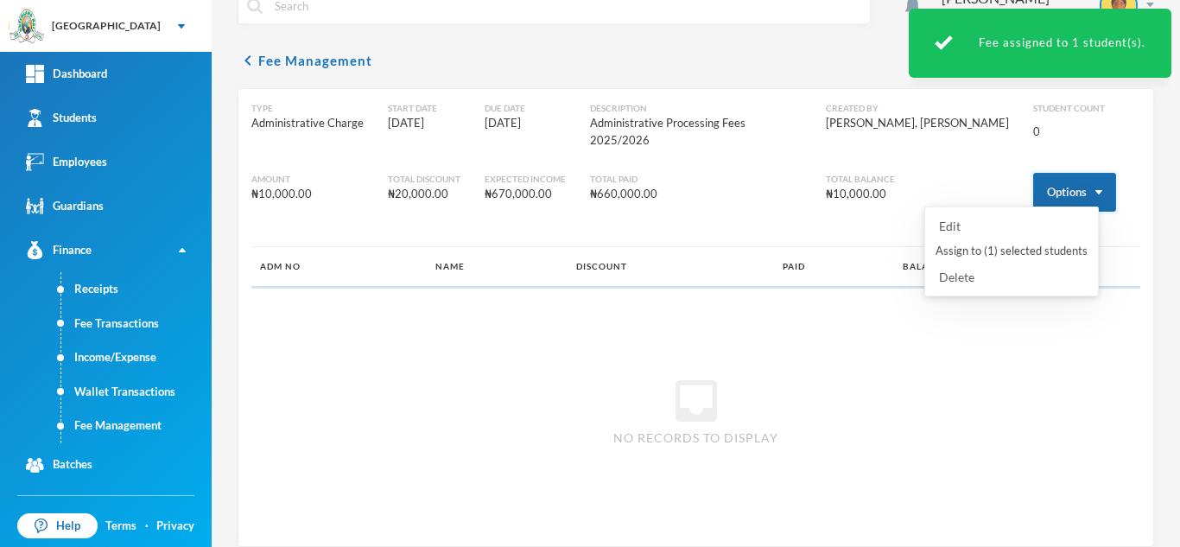
click at [1033, 179] on button "Options" at bounding box center [1074, 192] width 83 height 39
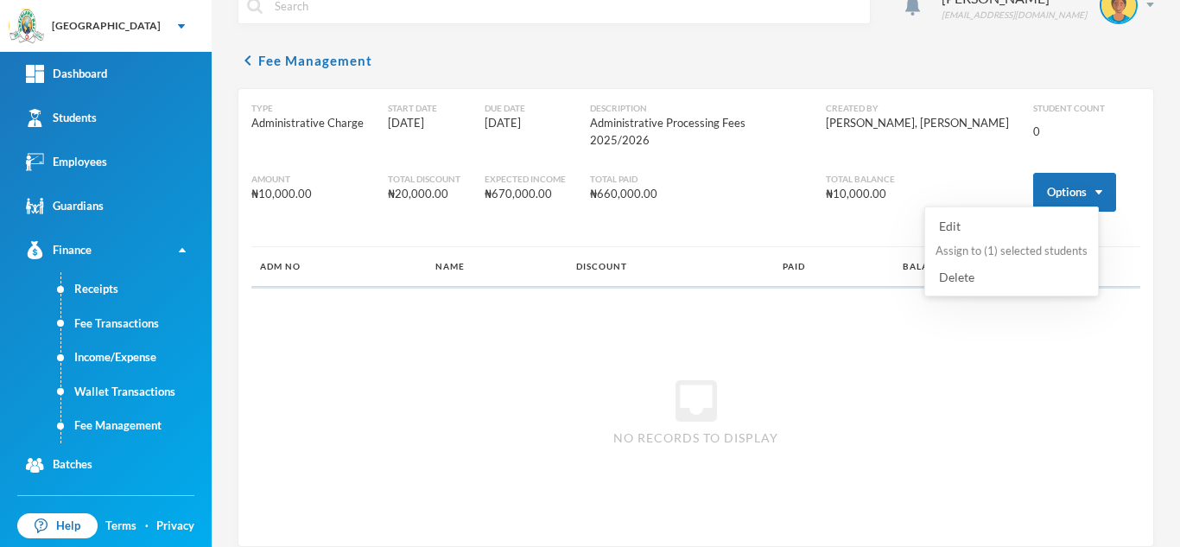
click at [993, 250] on button "Assign to ( 1 ) selected students" at bounding box center [1012, 251] width 156 height 31
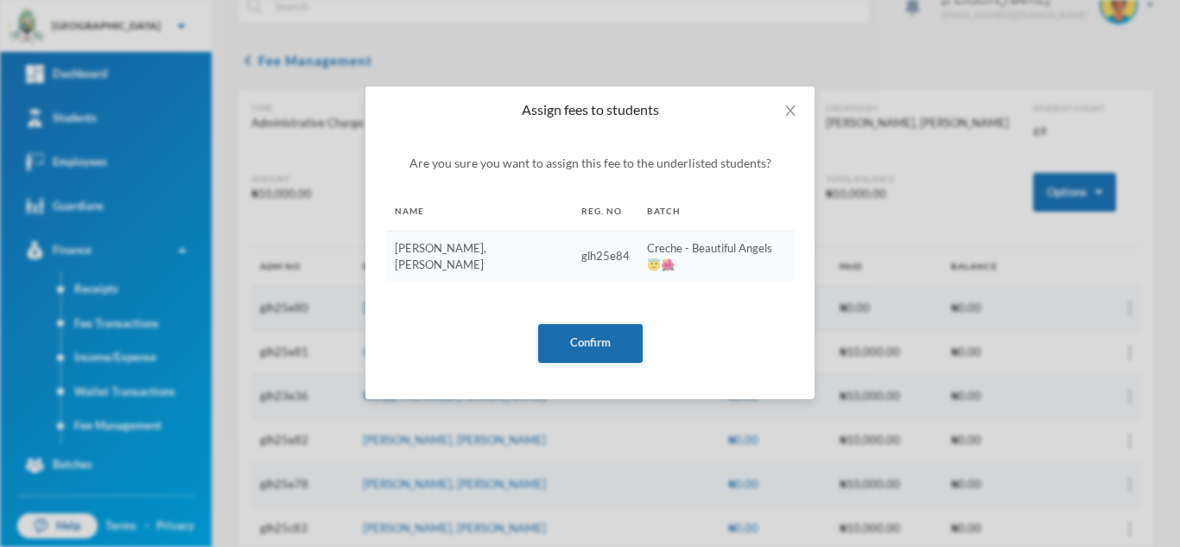
click at [601, 327] on button "Confirm" at bounding box center [590, 343] width 105 height 39
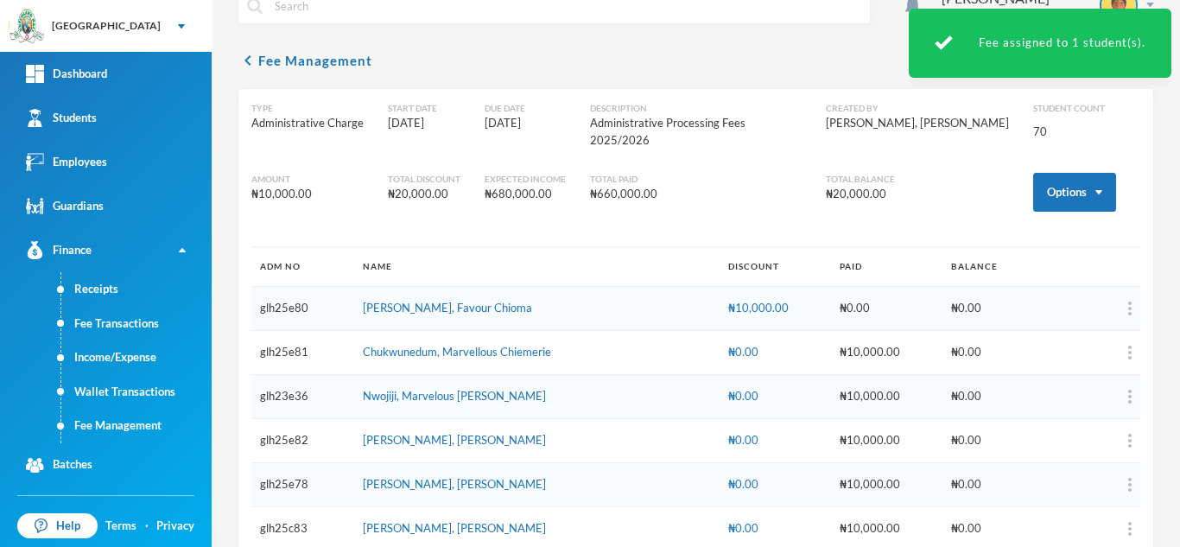
scroll to position [2870, 0]
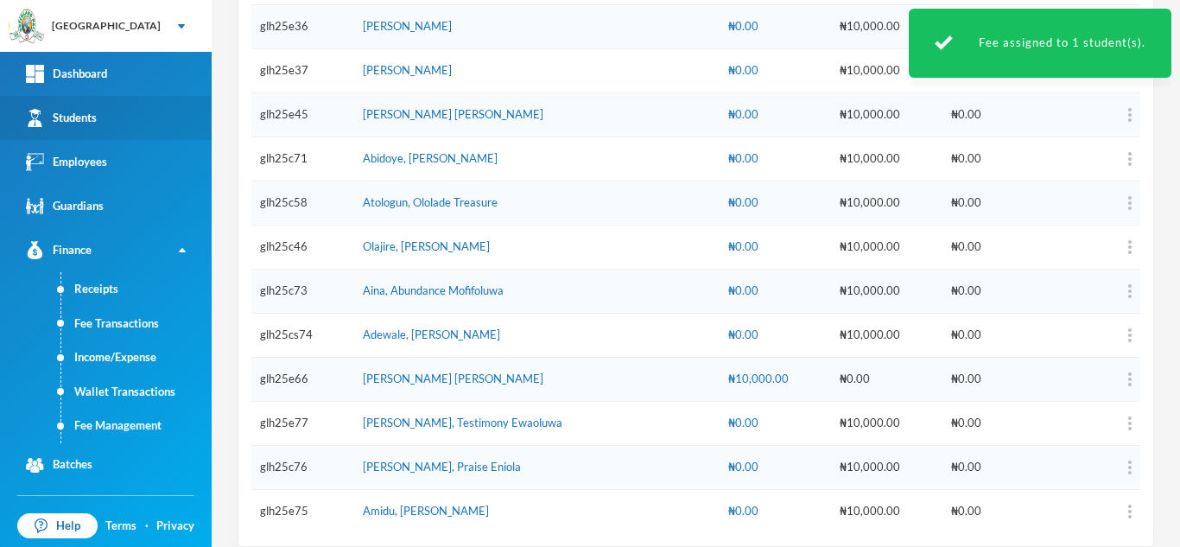
click at [137, 118] on link "Students" at bounding box center [106, 118] width 212 height 44
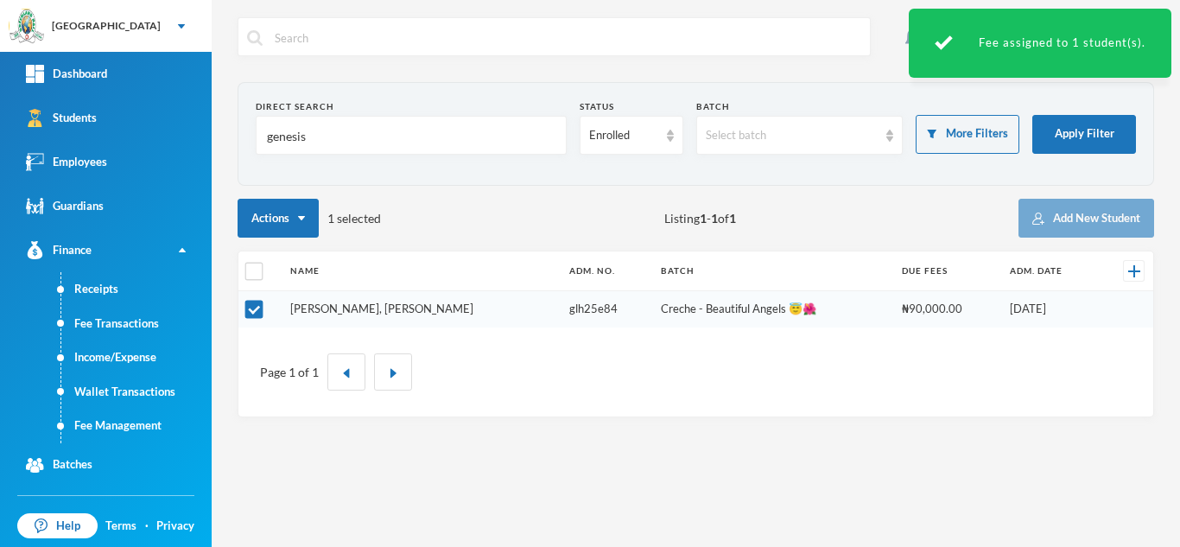
click at [382, 309] on link "Emmanuel, Genesis James" at bounding box center [381, 309] width 183 height 14
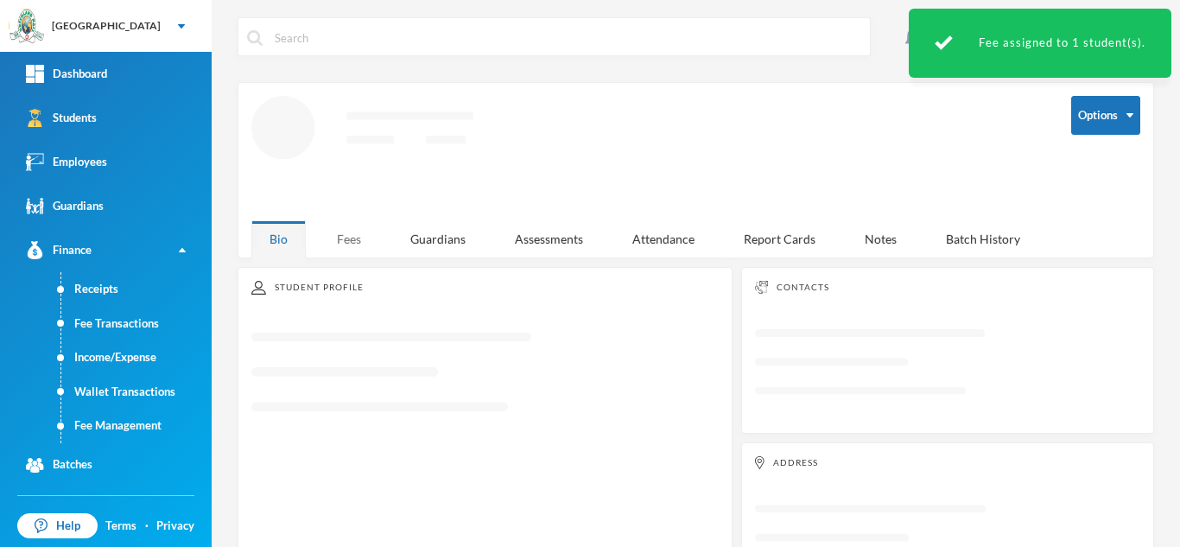
click at [351, 227] on div "Fees" at bounding box center [349, 238] width 60 height 37
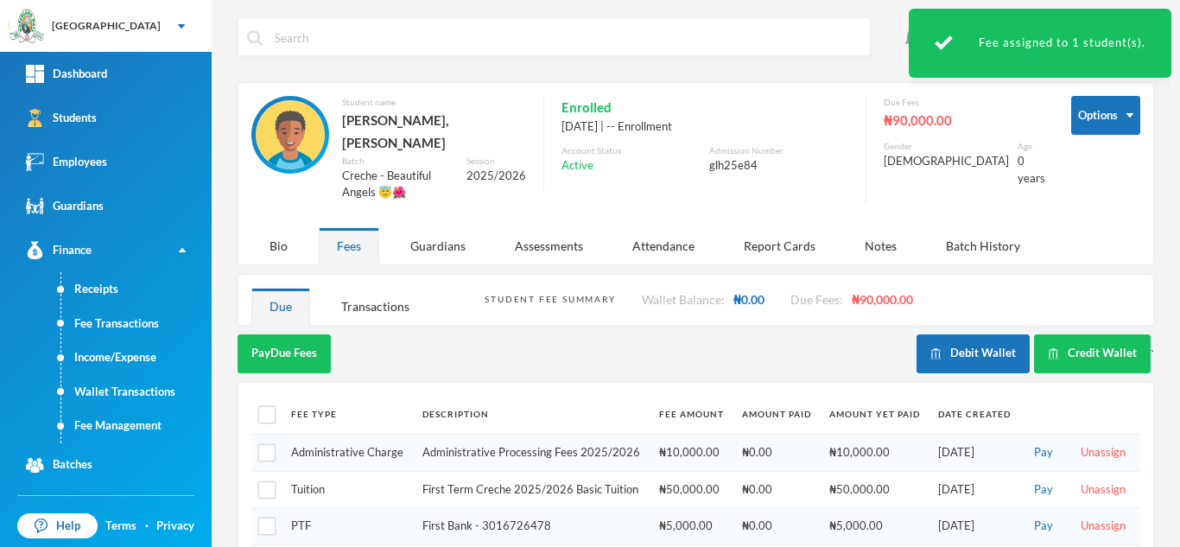
scroll to position [42, 0]
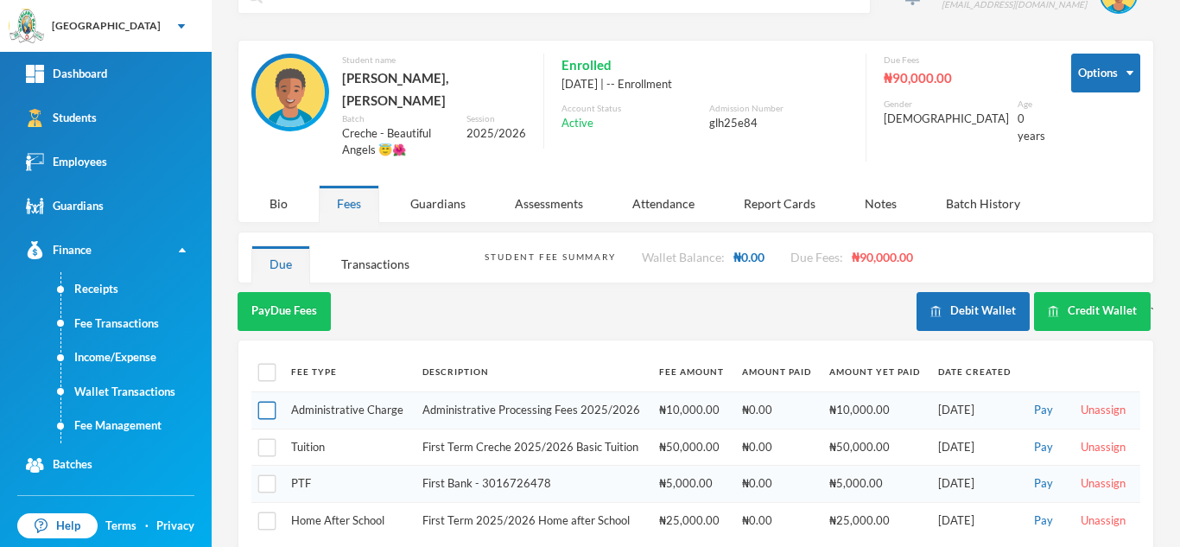
click at [266, 402] on input "checkbox" at bounding box center [267, 411] width 18 height 18
checkbox input "true"
click at [266, 438] on input "checkbox" at bounding box center [267, 447] width 18 height 18
checkbox input "true"
click at [271, 512] on input "checkbox" at bounding box center [267, 521] width 18 height 18
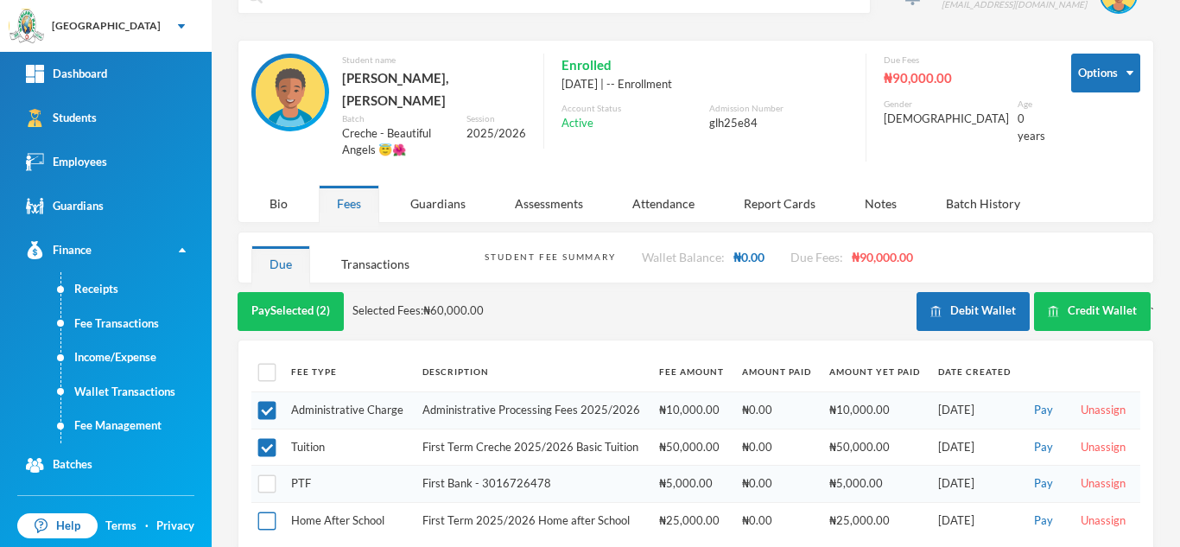
checkbox input "true"
click at [285, 299] on button "Pay Selected (3)" at bounding box center [291, 311] width 106 height 39
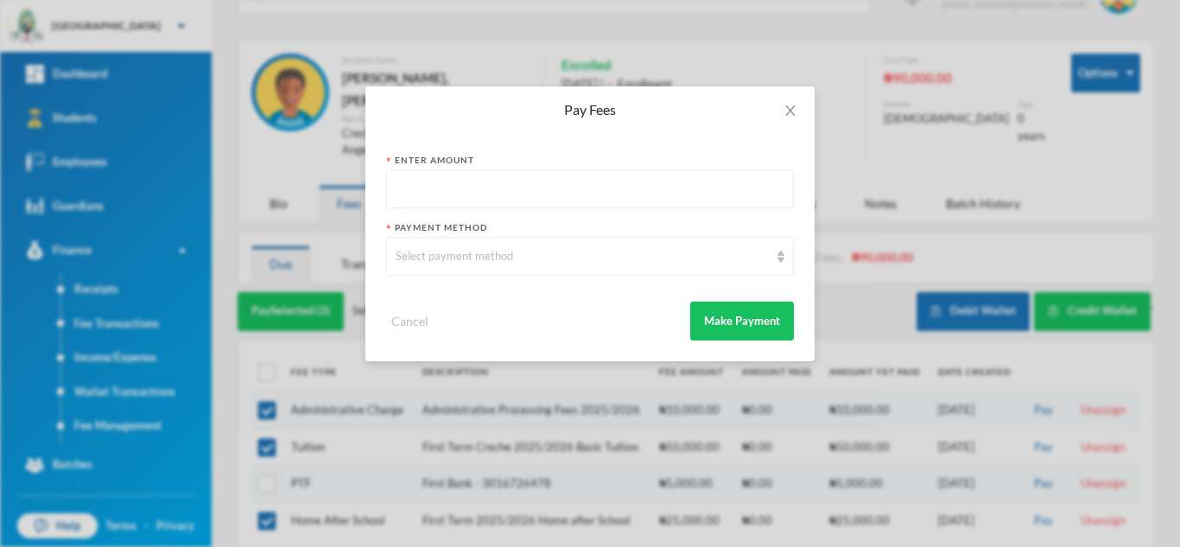
click at [444, 178] on input "text" at bounding box center [590, 189] width 389 height 39
type input "65000"
click at [448, 262] on div "Select payment method" at bounding box center [582, 256] width 373 height 17
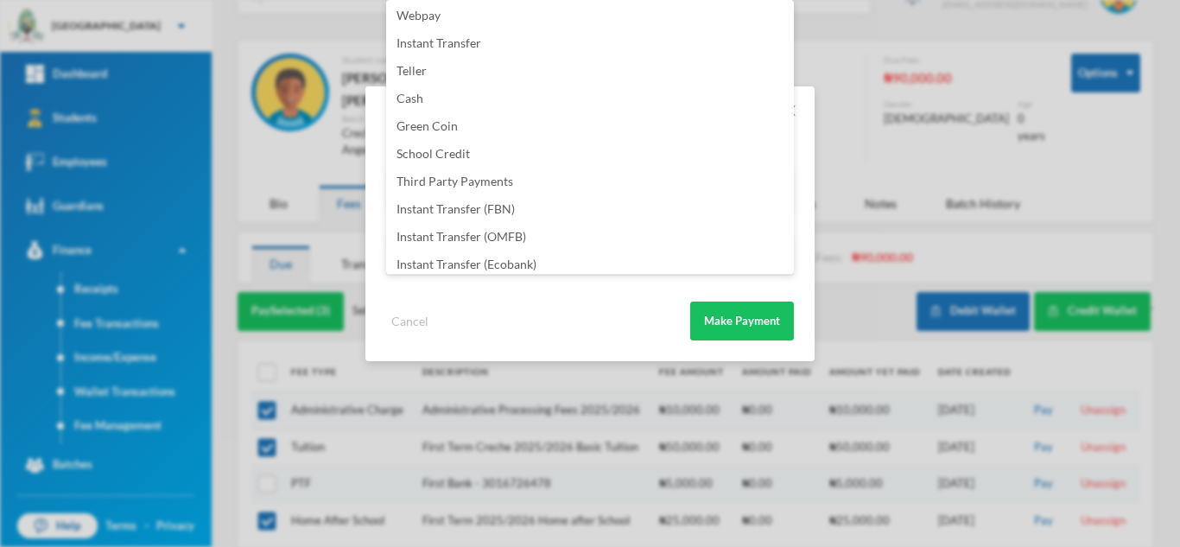
scroll to position [203, 0]
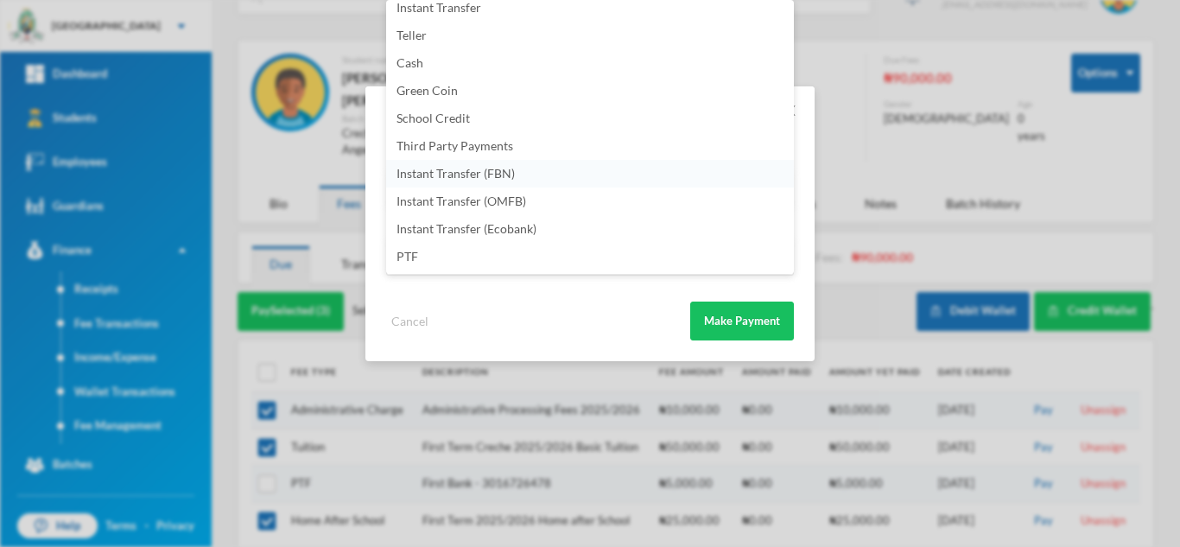
click at [570, 171] on li "Instant Transfer (FBN)" at bounding box center [590, 174] width 408 height 28
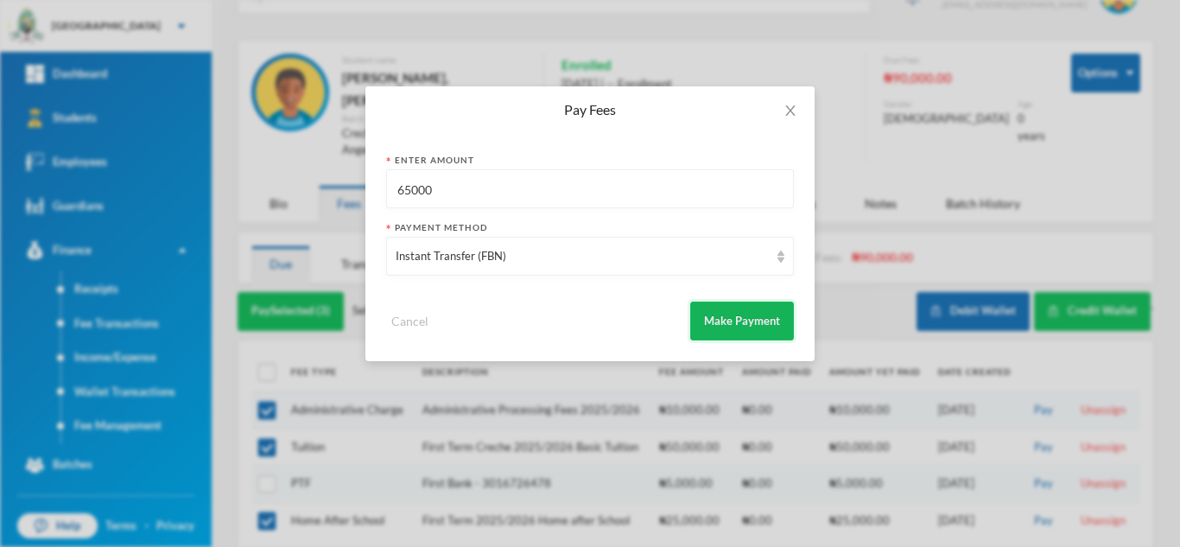
click at [707, 308] on button "Make Payment" at bounding box center [742, 321] width 104 height 39
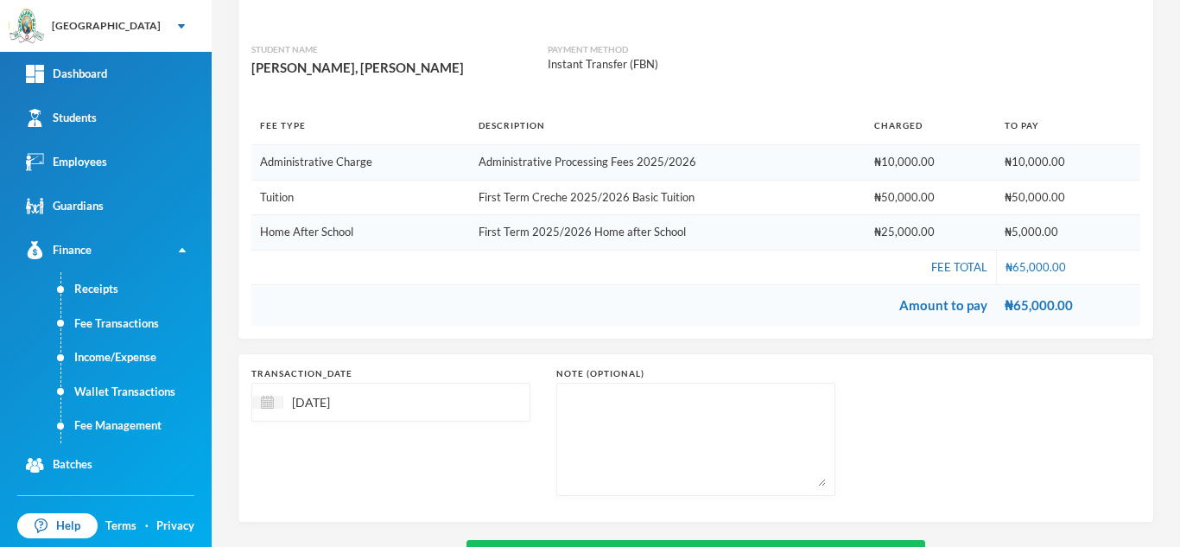
scroll to position [216, 0]
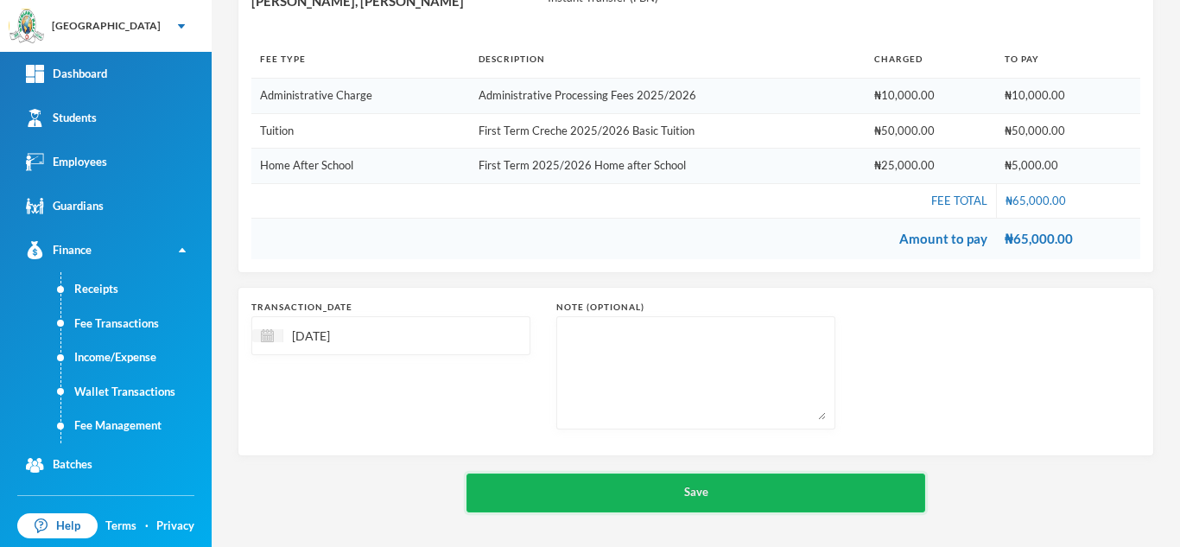
click at [678, 486] on button "Save" at bounding box center [696, 493] width 459 height 39
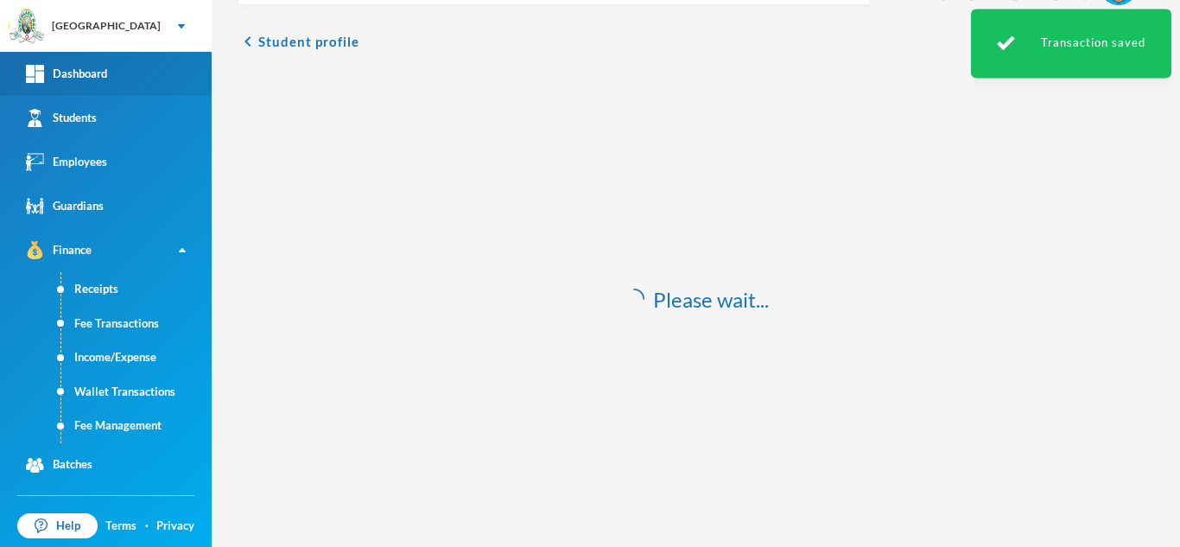
scroll to position [30, 0]
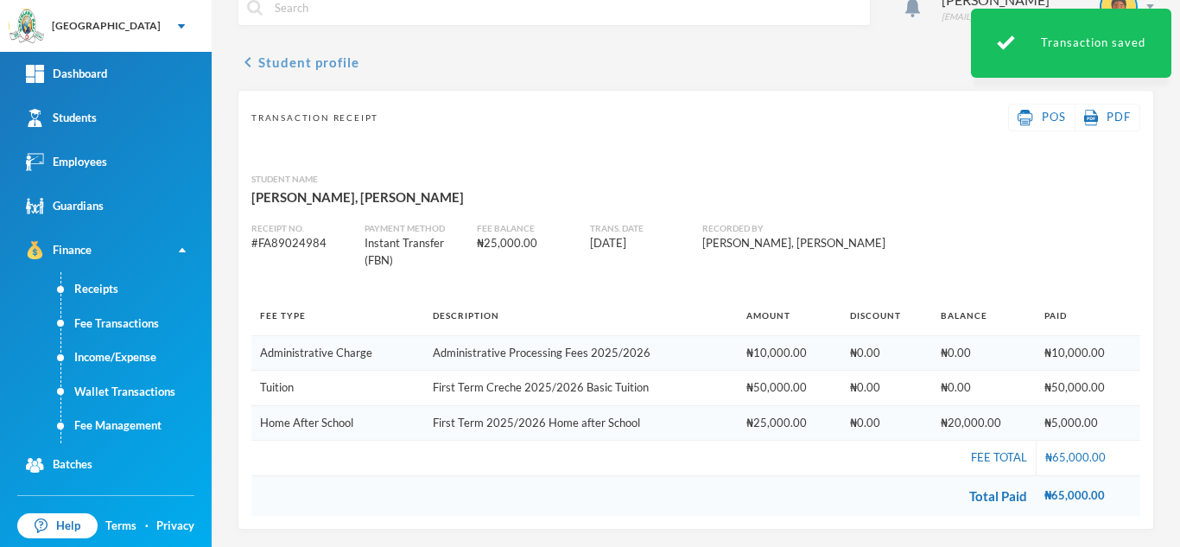
click at [288, 60] on button "chevron_left Student profile" at bounding box center [299, 62] width 122 height 21
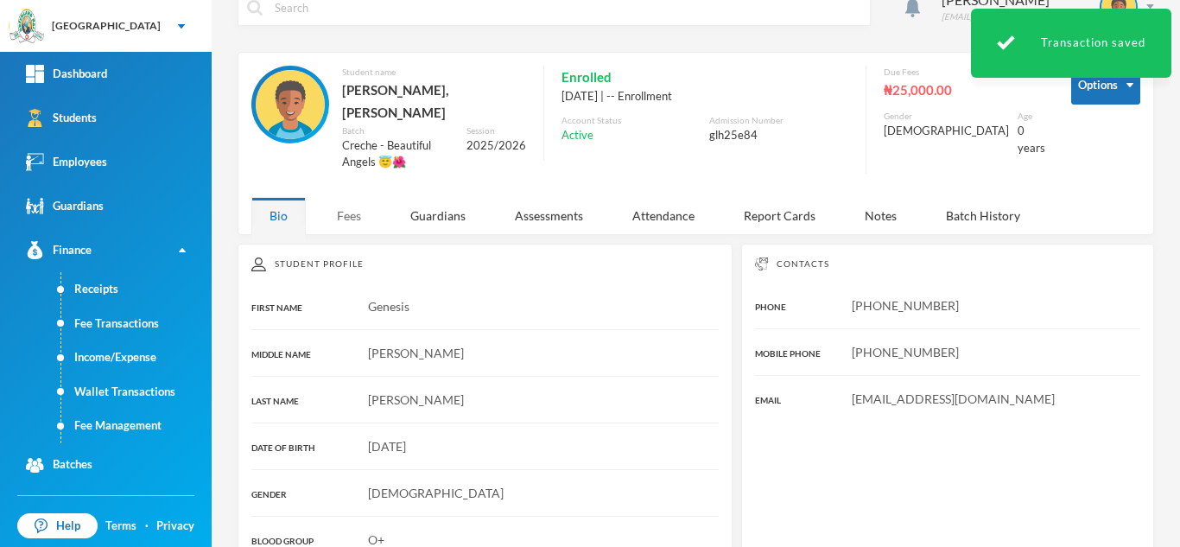
click at [355, 200] on div "Fees" at bounding box center [349, 215] width 60 height 37
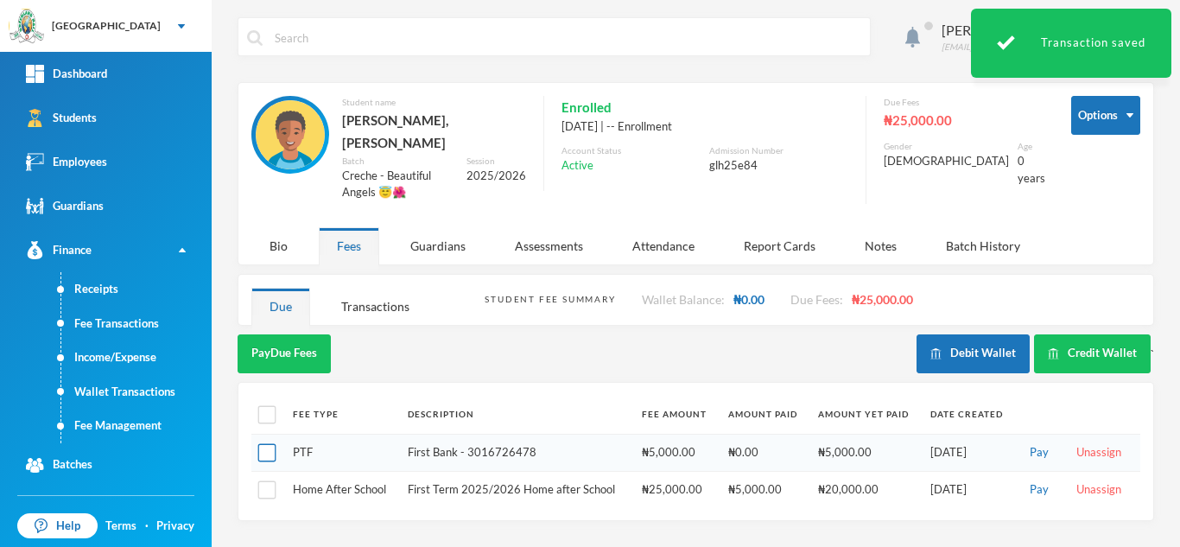
click at [268, 444] on input "checkbox" at bounding box center [267, 453] width 18 height 18
checkbox input "true"
click at [286, 339] on button "Pay Selected (1)" at bounding box center [291, 353] width 106 height 39
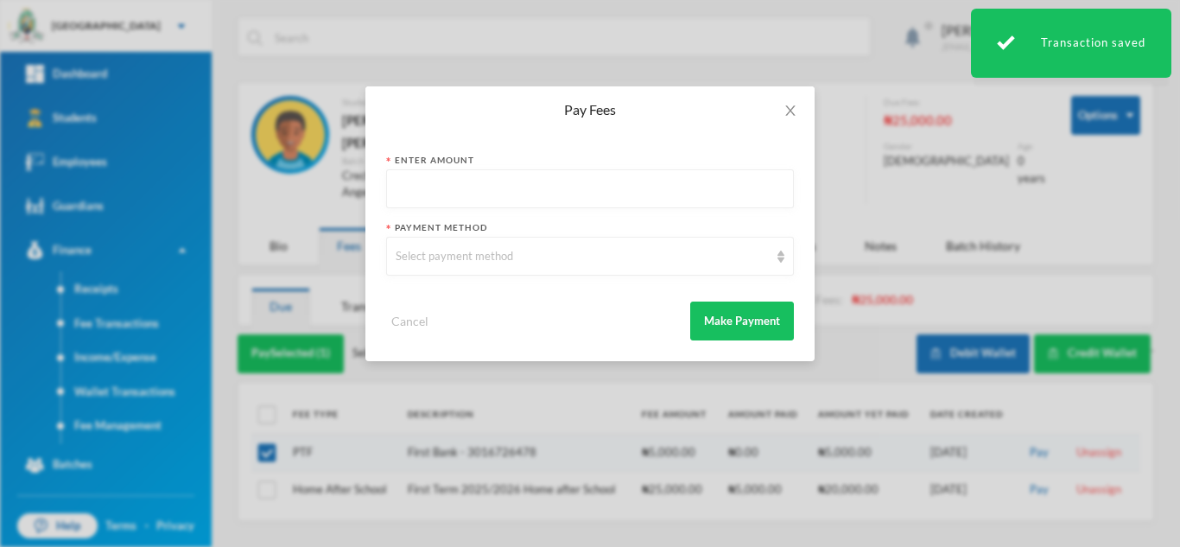
click at [429, 187] on input "text" at bounding box center [590, 189] width 389 height 39
type input "5000"
click at [441, 264] on div "Select payment method" at bounding box center [582, 256] width 373 height 17
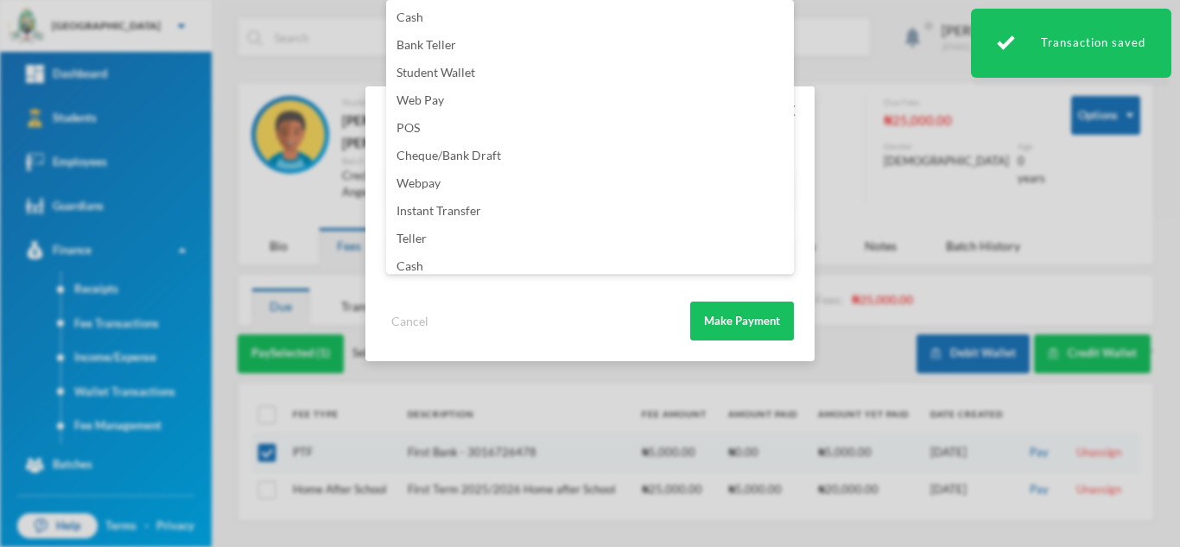
scroll to position [203, 0]
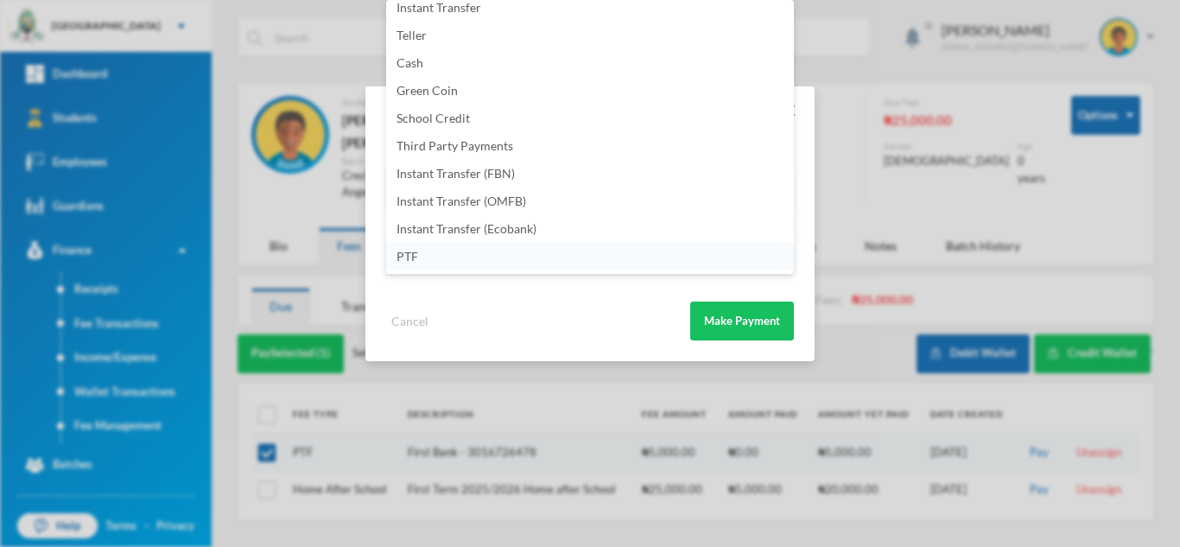
click at [530, 260] on li "PTF" at bounding box center [590, 257] width 408 height 28
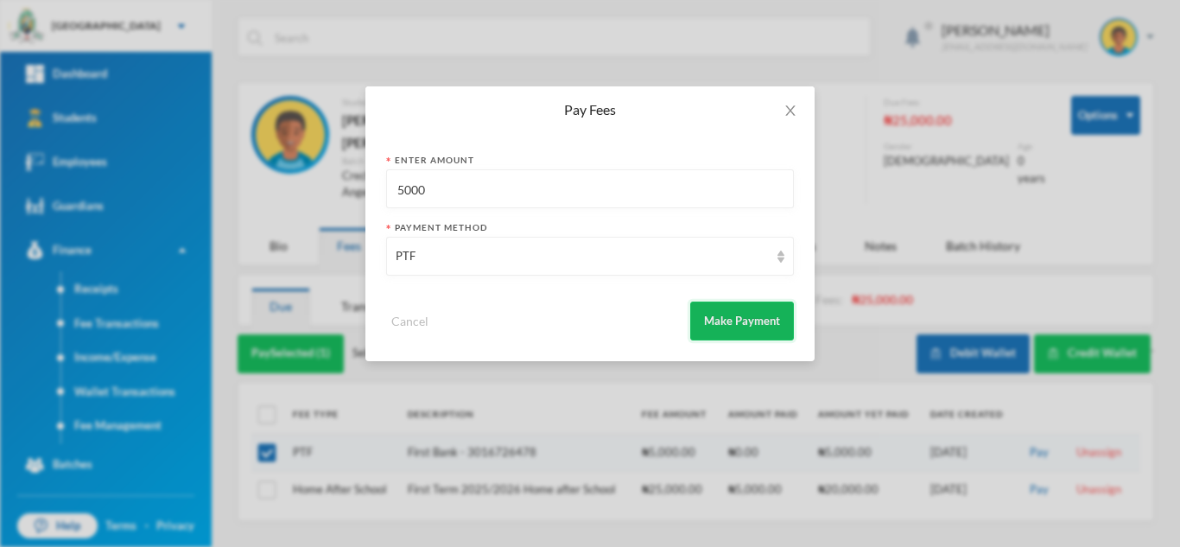
click at [741, 318] on button "Make Payment" at bounding box center [742, 321] width 104 height 39
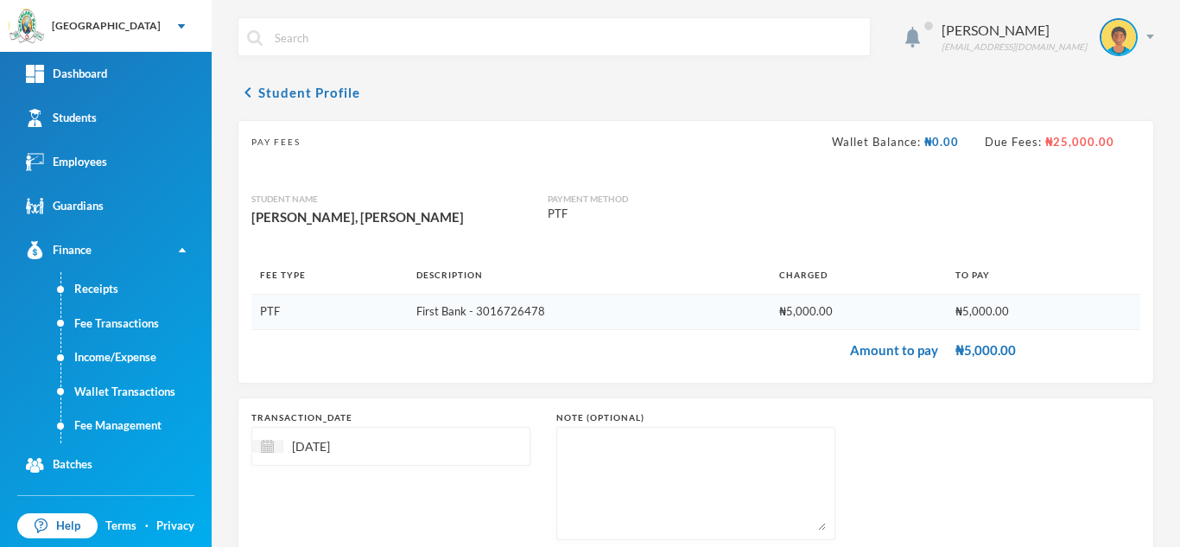
scroll to position [111, 0]
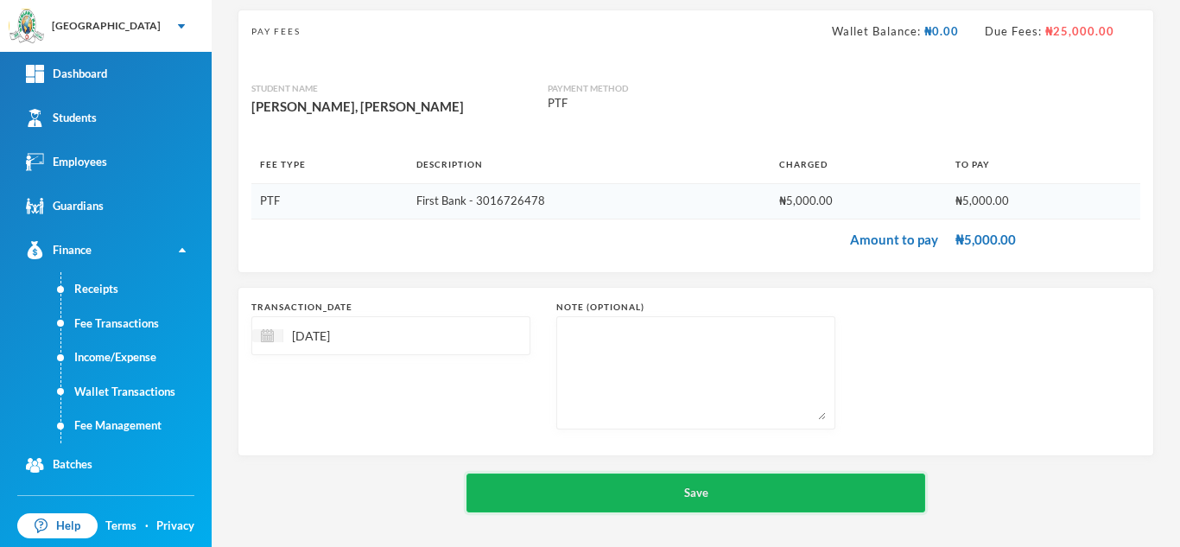
click at [693, 488] on button "Save" at bounding box center [696, 493] width 459 height 39
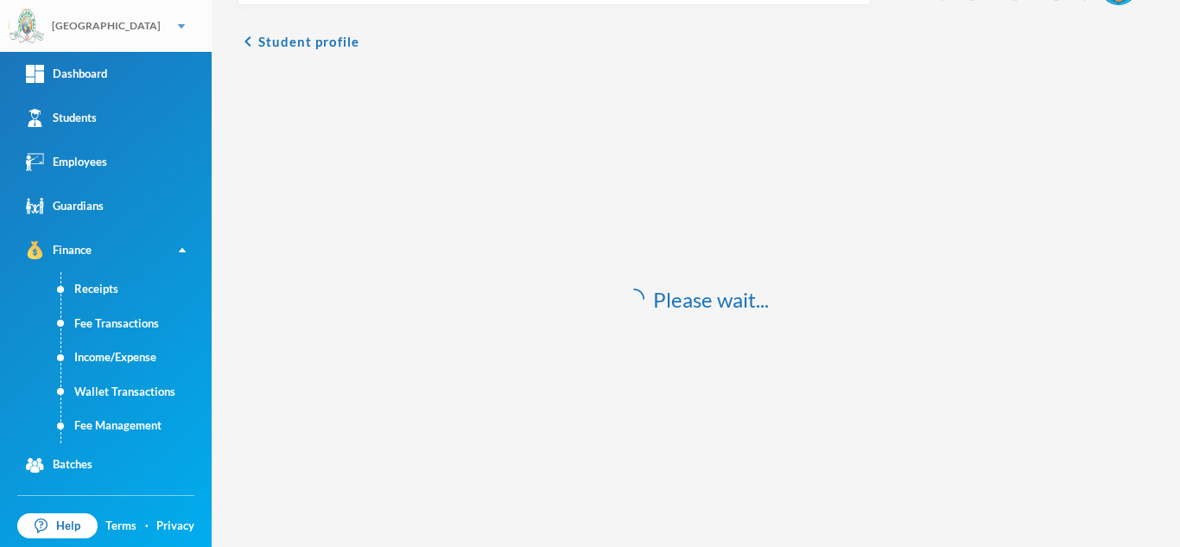
scroll to position [51, 0]
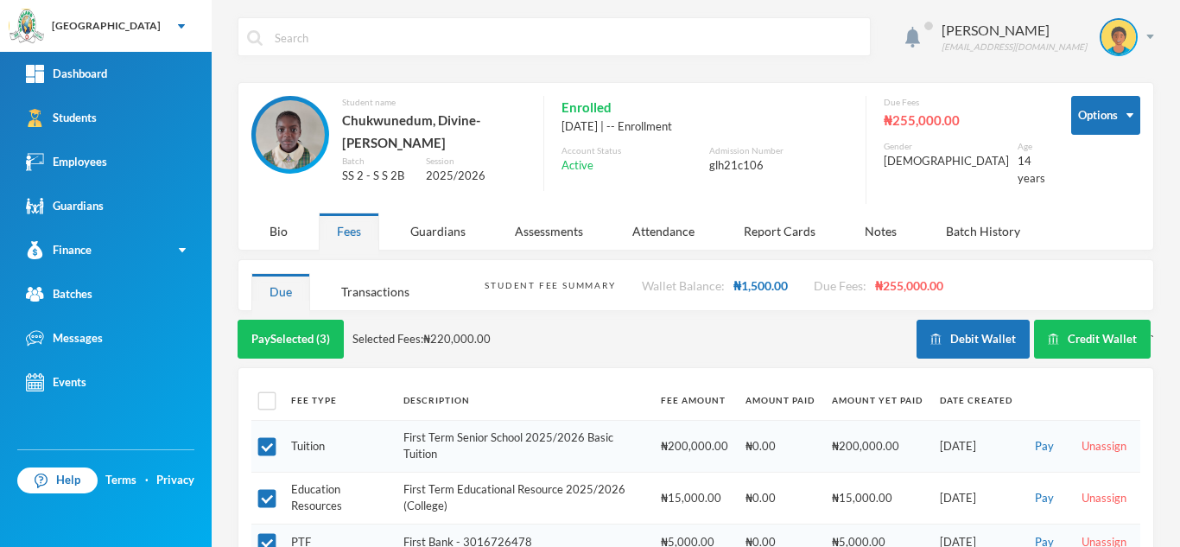
scroll to position [115, 0]
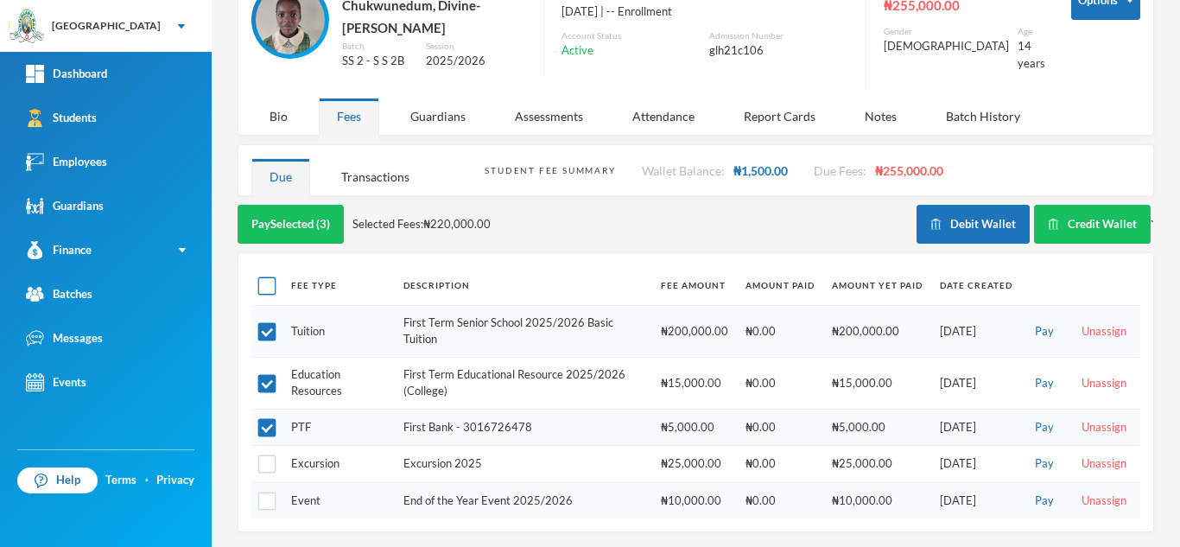
click at [270, 281] on input "checkbox" at bounding box center [267, 286] width 18 height 18
checkbox input "true"
click at [1084, 211] on button "Credit Wallet" at bounding box center [1092, 224] width 117 height 39
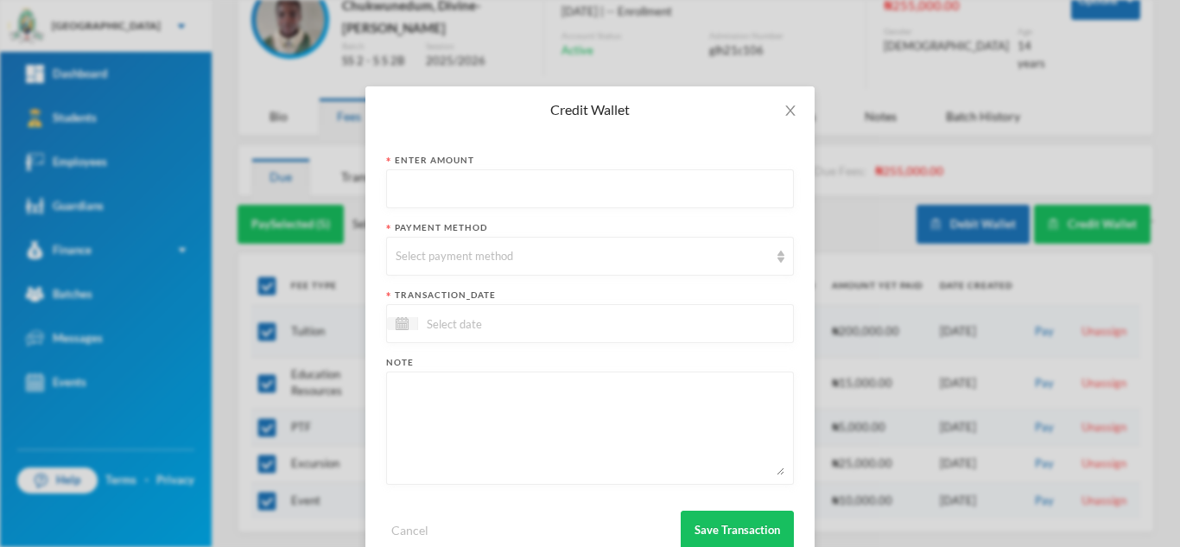
click at [540, 193] on input "text" at bounding box center [590, 189] width 389 height 39
type input "187500"
click at [472, 272] on div "Select payment method" at bounding box center [590, 256] width 408 height 39
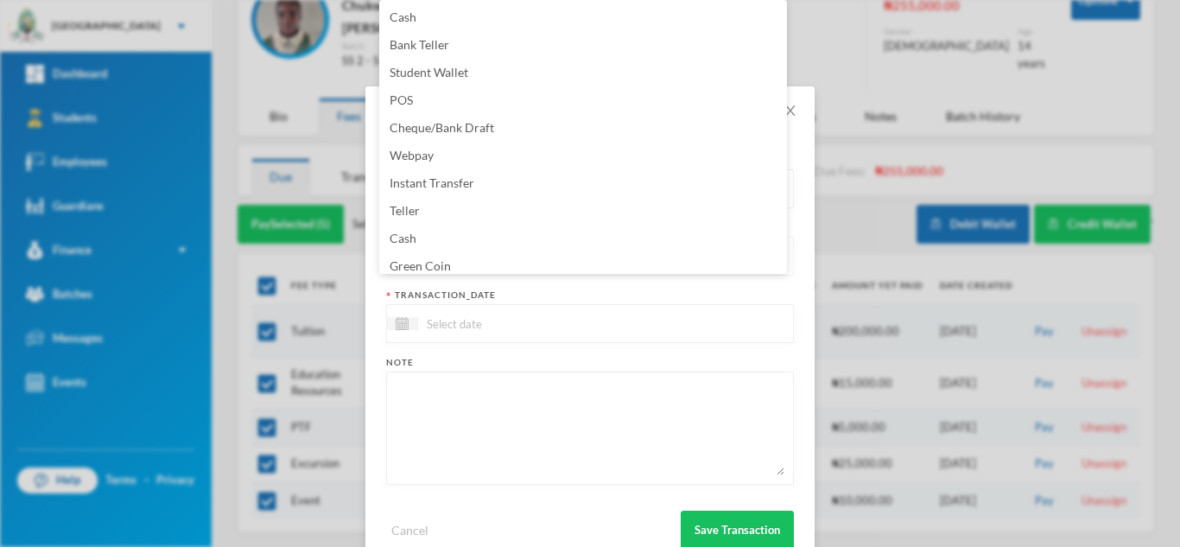
scroll to position [33, 0]
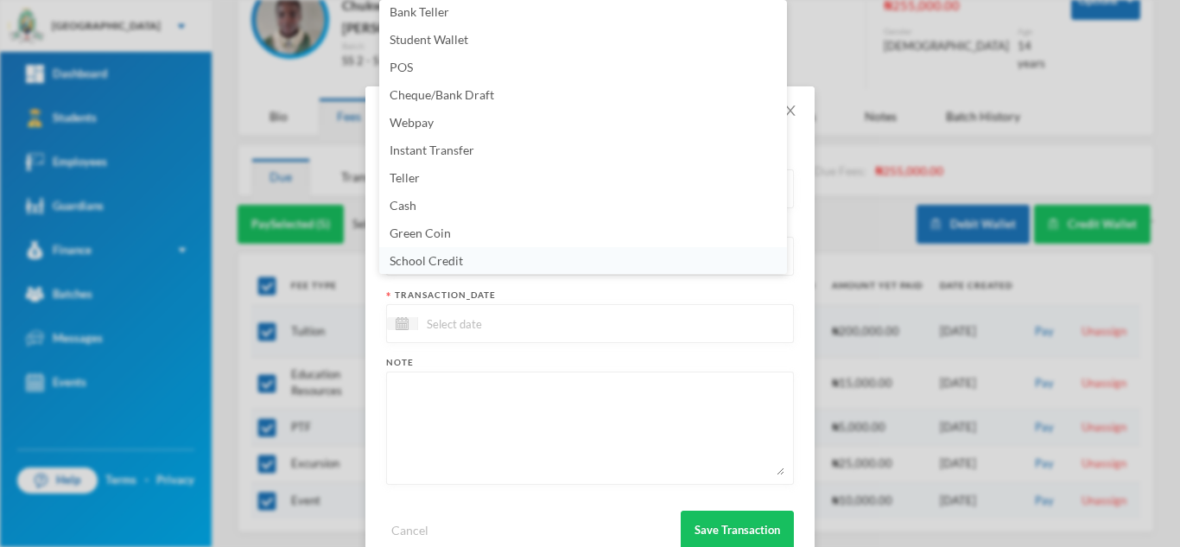
click at [496, 256] on li "School Credit" at bounding box center [583, 261] width 408 height 28
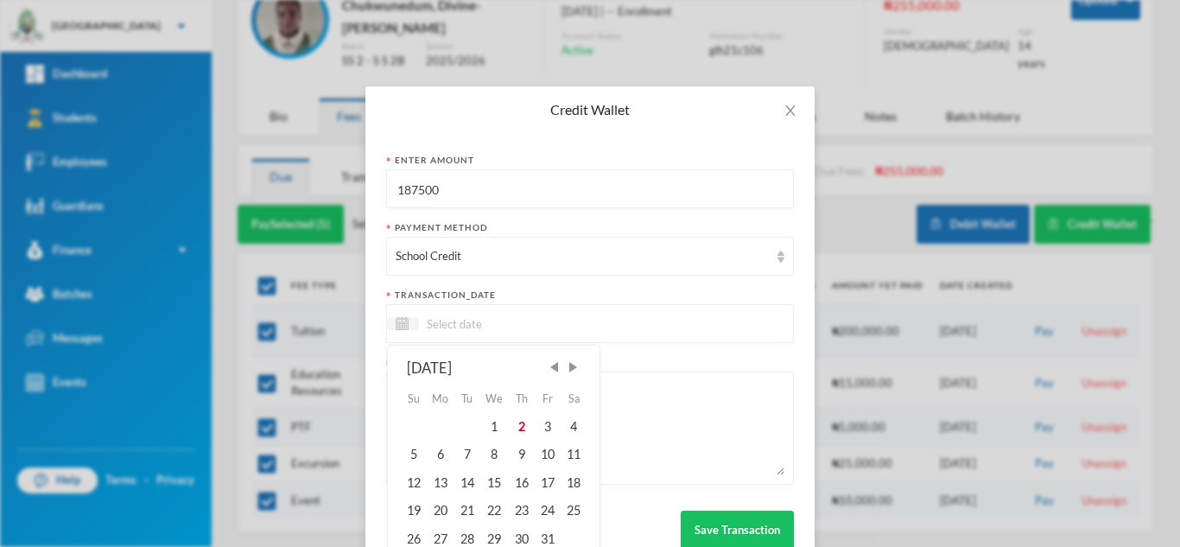
click at [446, 329] on input at bounding box center [490, 324] width 145 height 20
click at [523, 428] on div "2" at bounding box center [521, 427] width 26 height 28
type input "02/10/2025"
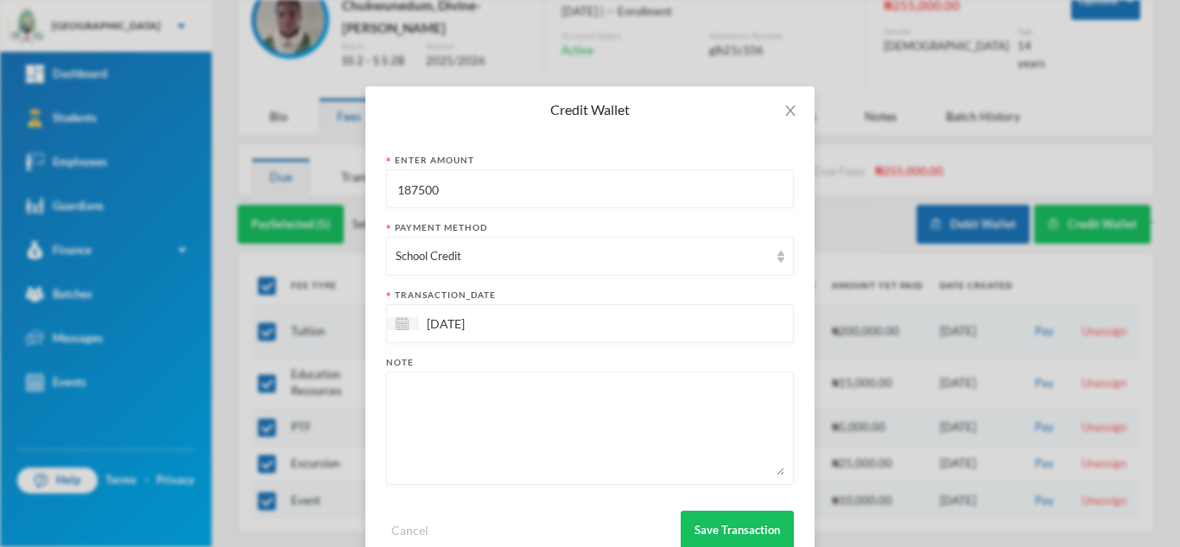
click at [491, 411] on textarea at bounding box center [590, 428] width 389 height 94
type textarea "from marvellous wallet"
click at [705, 518] on button "Save Transaction" at bounding box center [737, 530] width 113 height 39
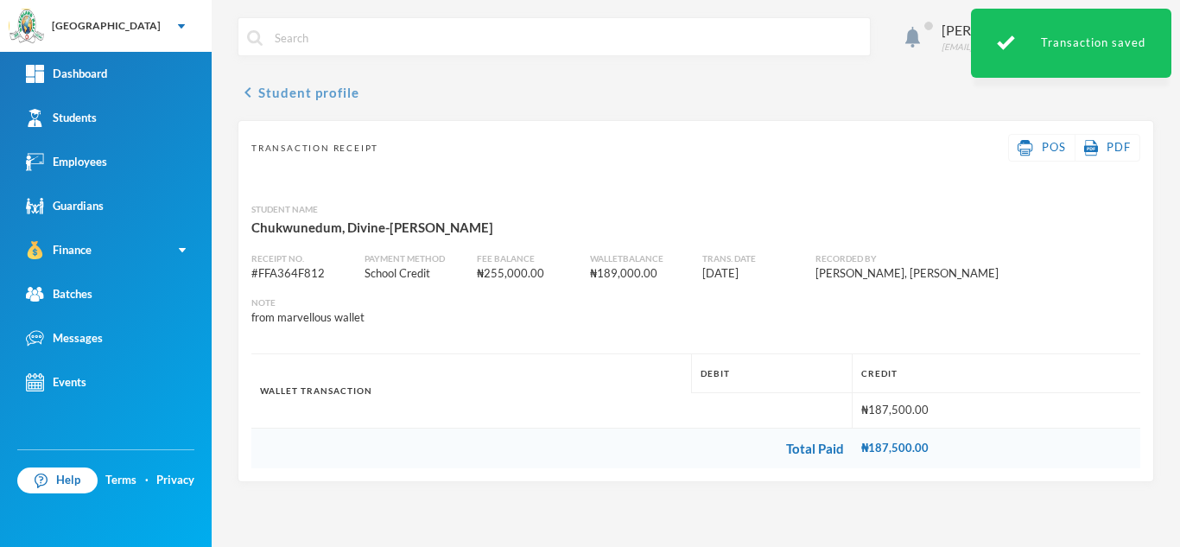
click at [301, 92] on button "chevron_left Student profile" at bounding box center [299, 92] width 122 height 21
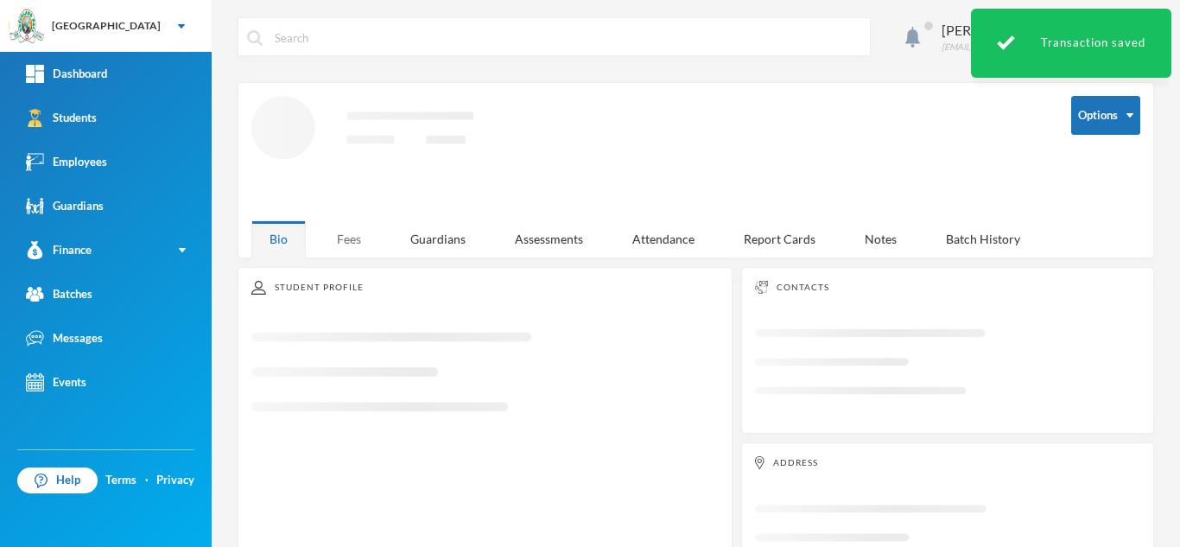
click at [342, 237] on div "Fees" at bounding box center [349, 238] width 60 height 37
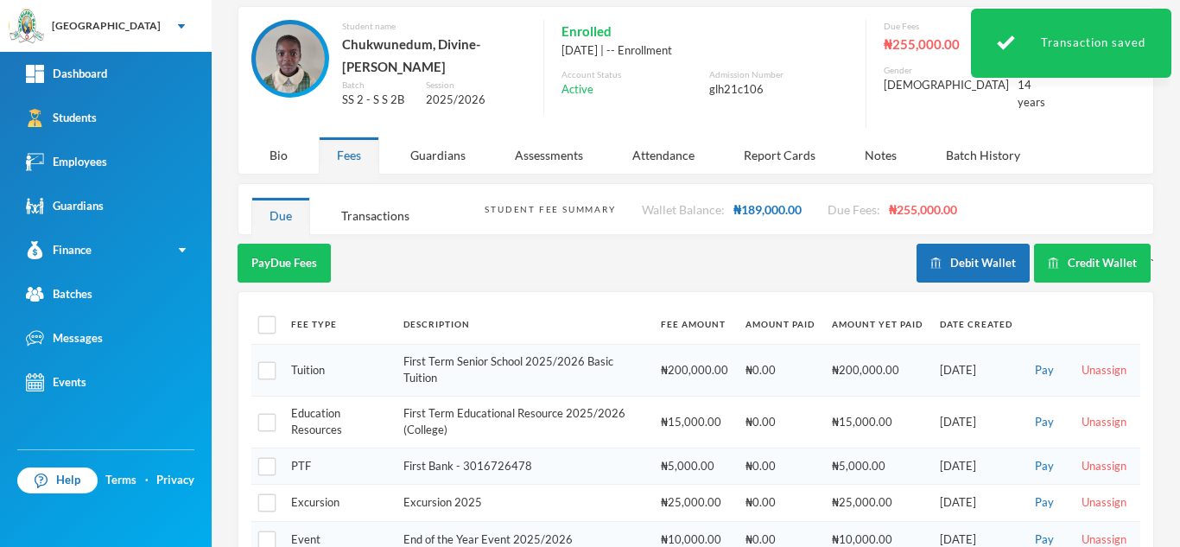
scroll to position [115, 0]
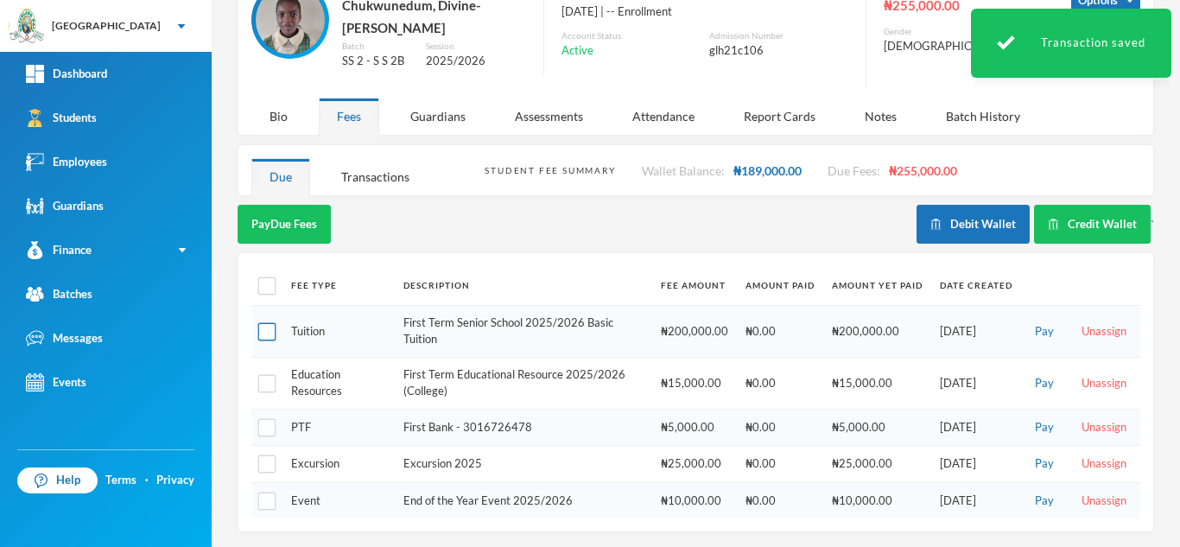
click at [262, 322] on input "checkbox" at bounding box center [267, 331] width 18 height 18
checkbox input "true"
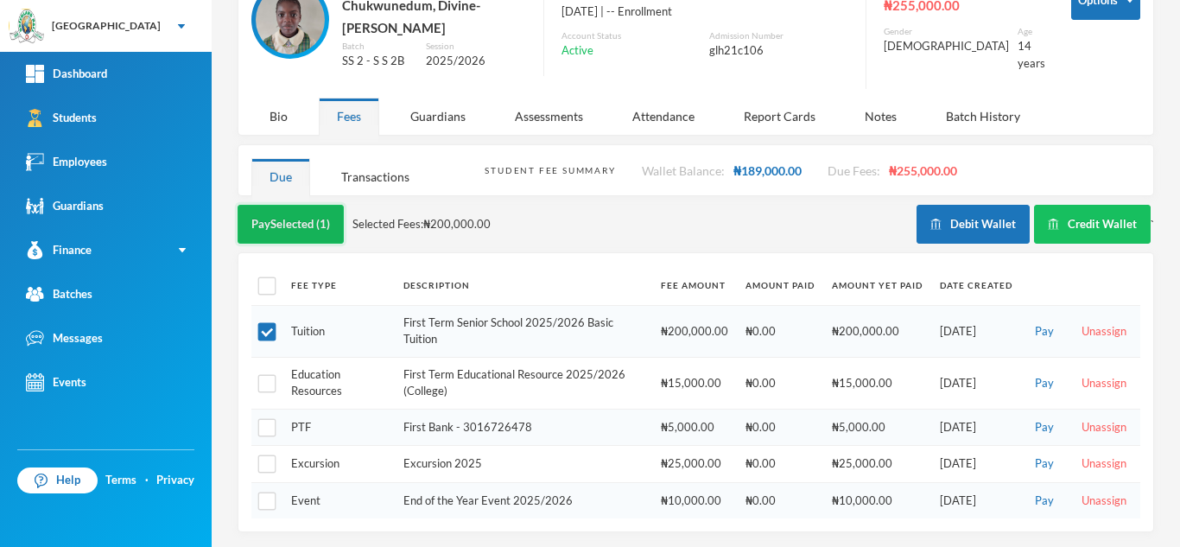
click at [287, 211] on button "Pay Selected (1)" at bounding box center [291, 224] width 106 height 39
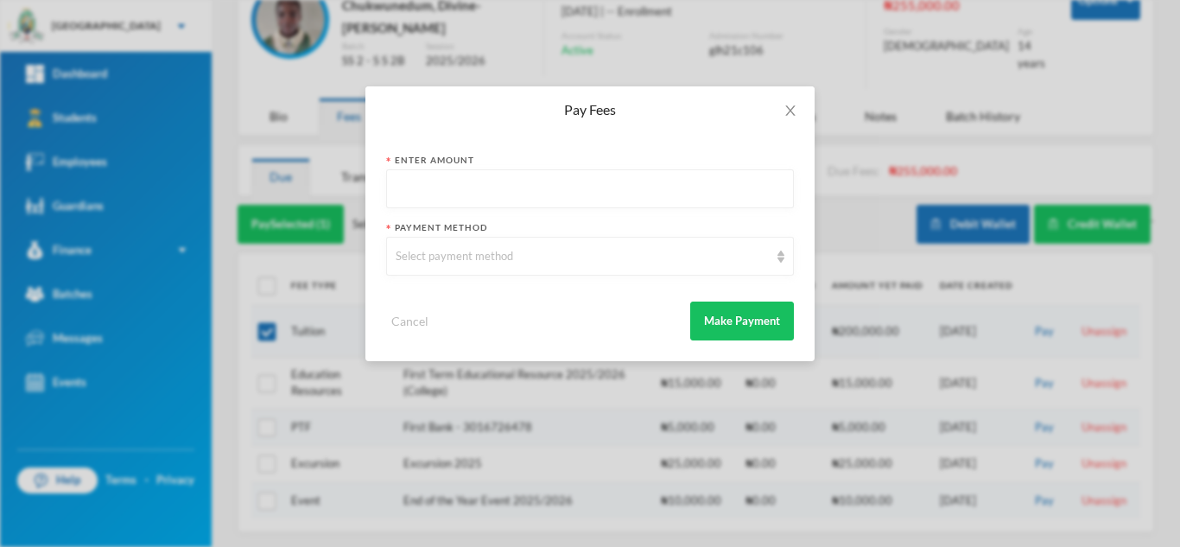
click at [459, 180] on input "text" at bounding box center [590, 189] width 389 height 39
type input "32500"
click at [449, 259] on div "Select payment method" at bounding box center [582, 256] width 373 height 17
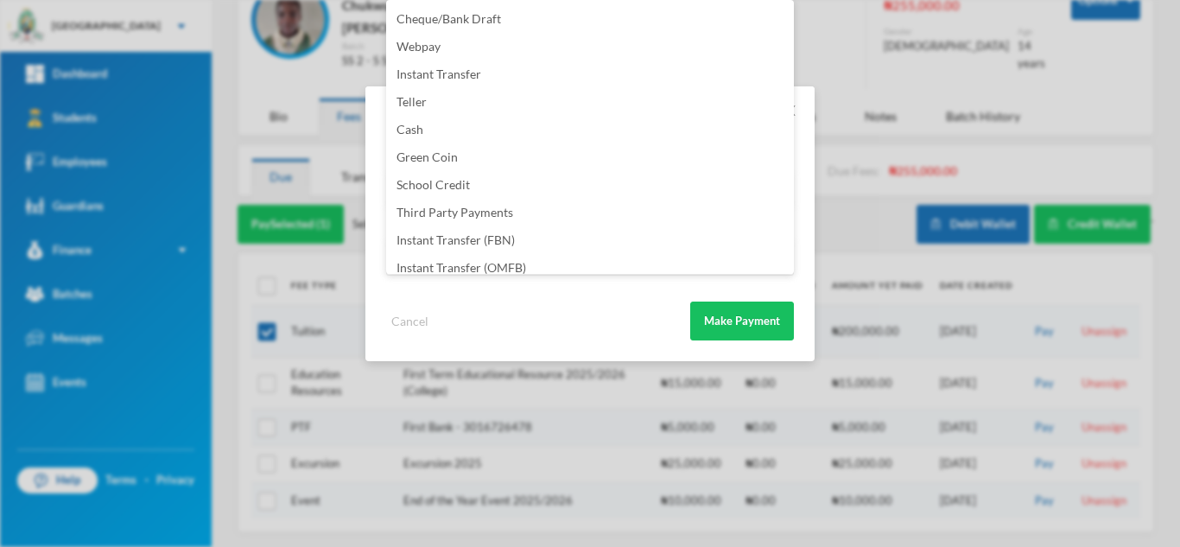
scroll to position [203, 0]
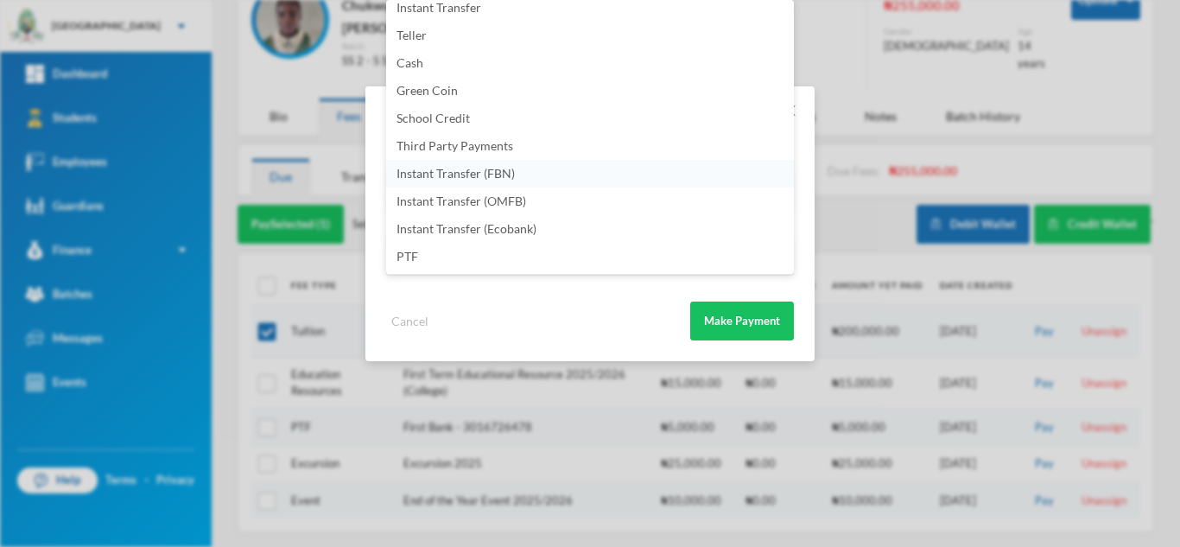
click at [556, 173] on li "Instant Transfer (FBN)" at bounding box center [590, 174] width 408 height 28
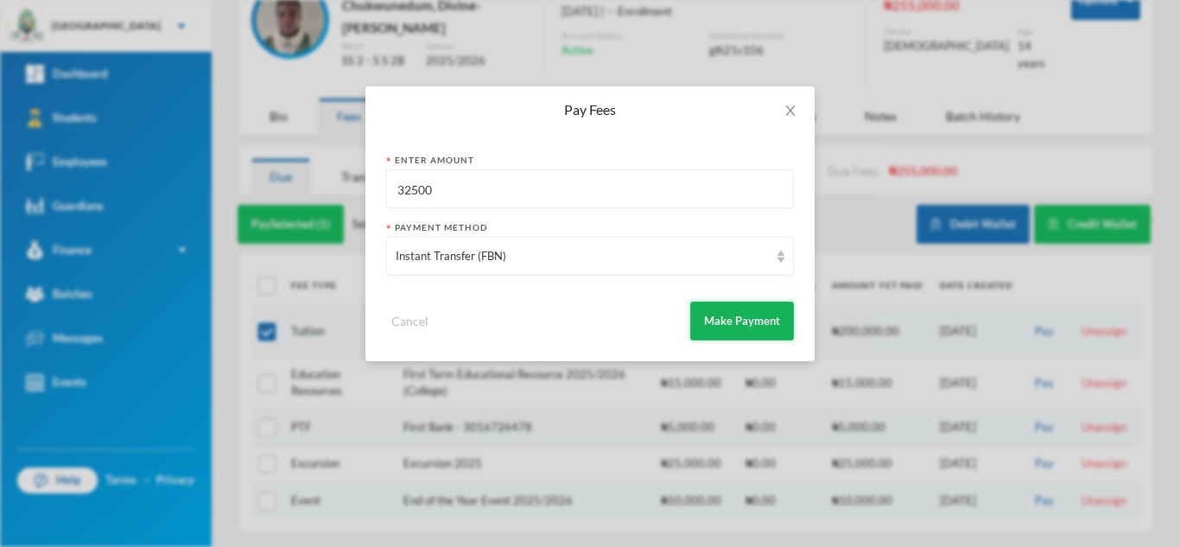
click at [715, 319] on button "Make Payment" at bounding box center [742, 321] width 104 height 39
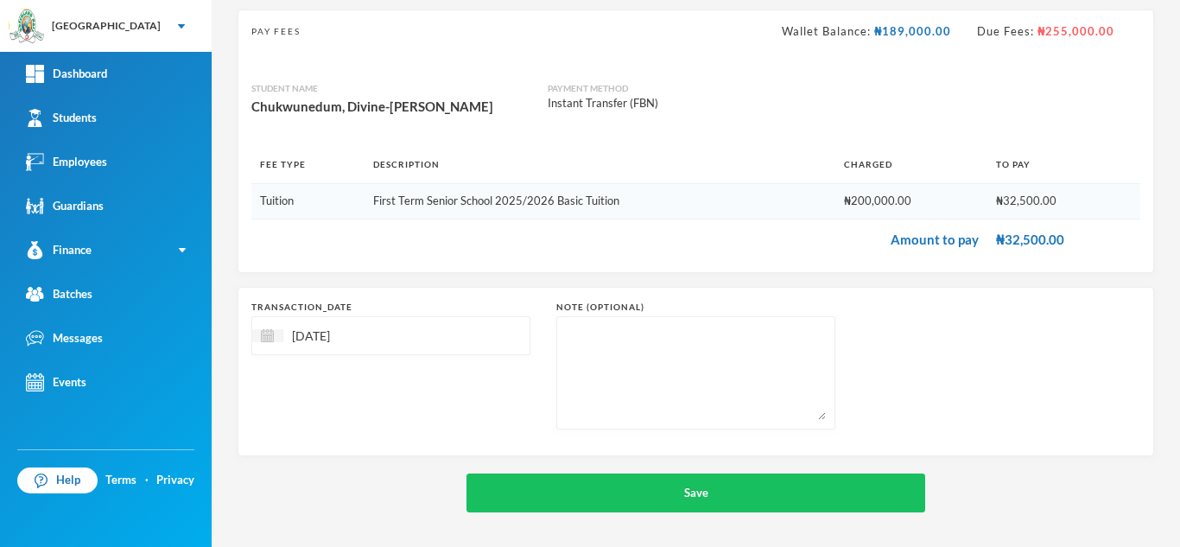
scroll to position [111, 0]
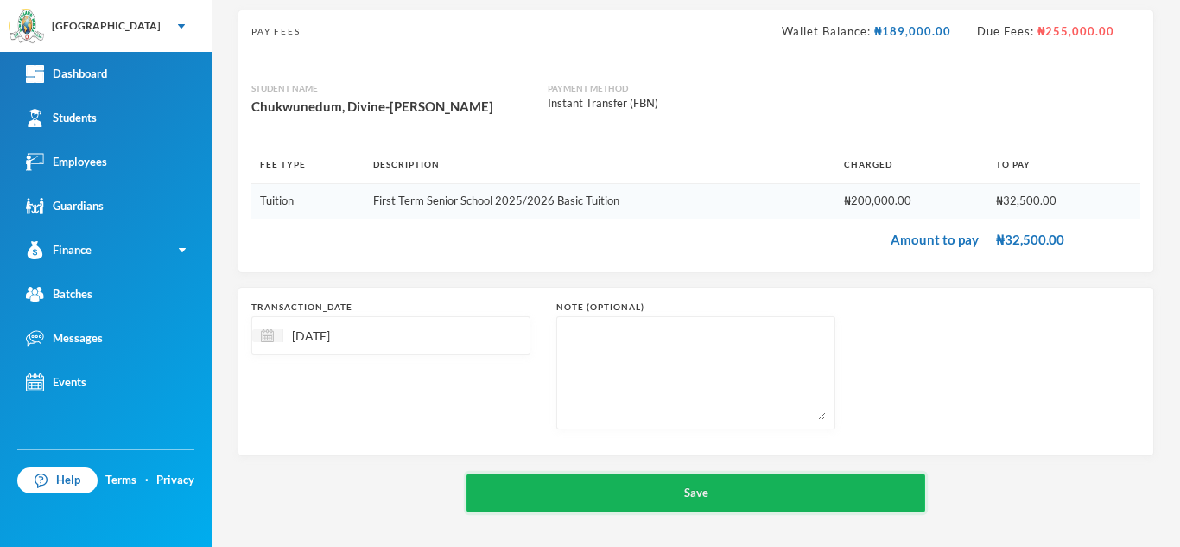
click at [671, 481] on button "Save" at bounding box center [696, 493] width 459 height 39
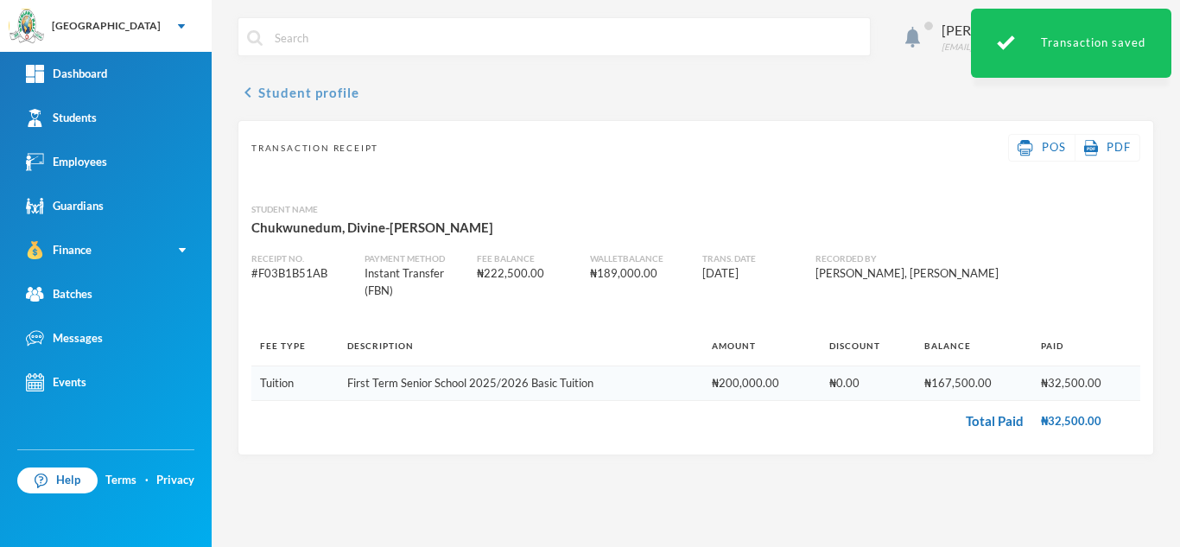
click at [300, 90] on button "chevron_left Student profile" at bounding box center [299, 92] width 122 height 21
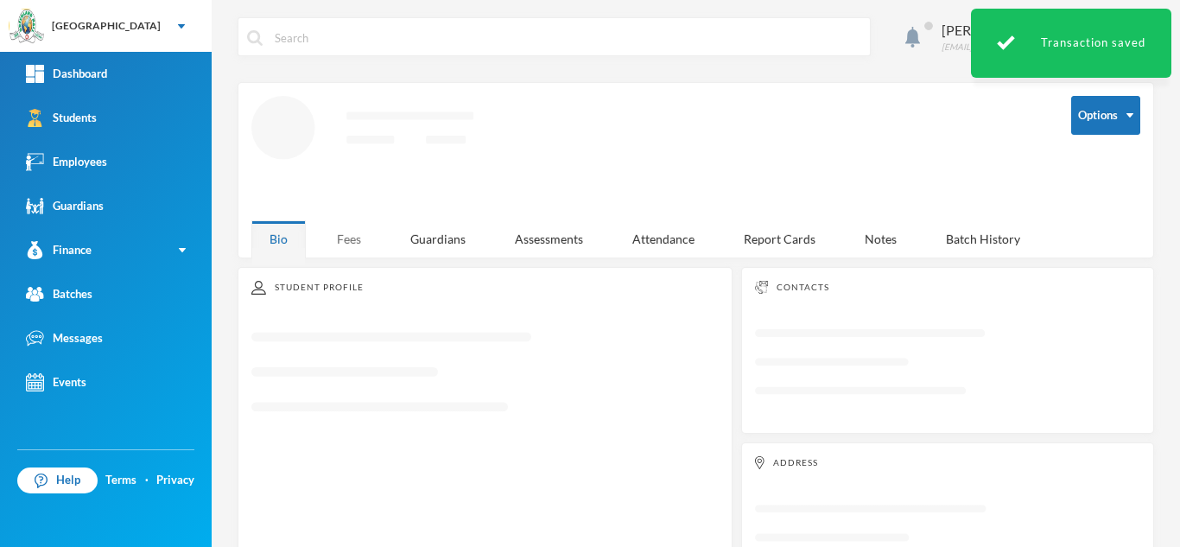
click at [364, 242] on div "Fees" at bounding box center [349, 238] width 60 height 37
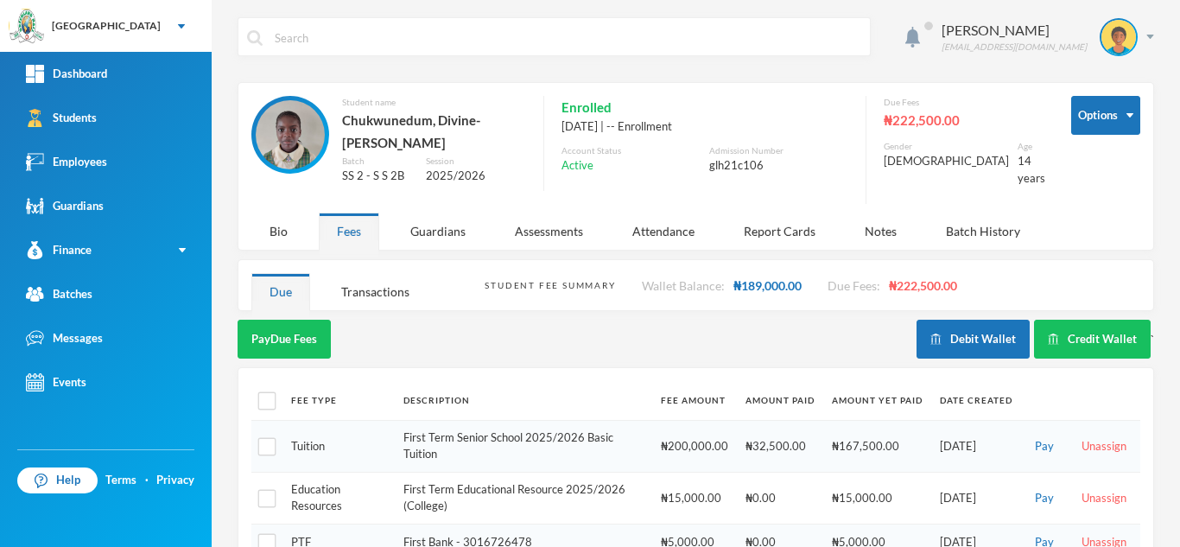
click at [266, 359] on div "Pay Due Fees Debit Wallet Credit Wallet `" at bounding box center [696, 344] width 917 height 48
click at [270, 407] on input "checkbox" at bounding box center [267, 401] width 18 height 18
checkbox input "true"
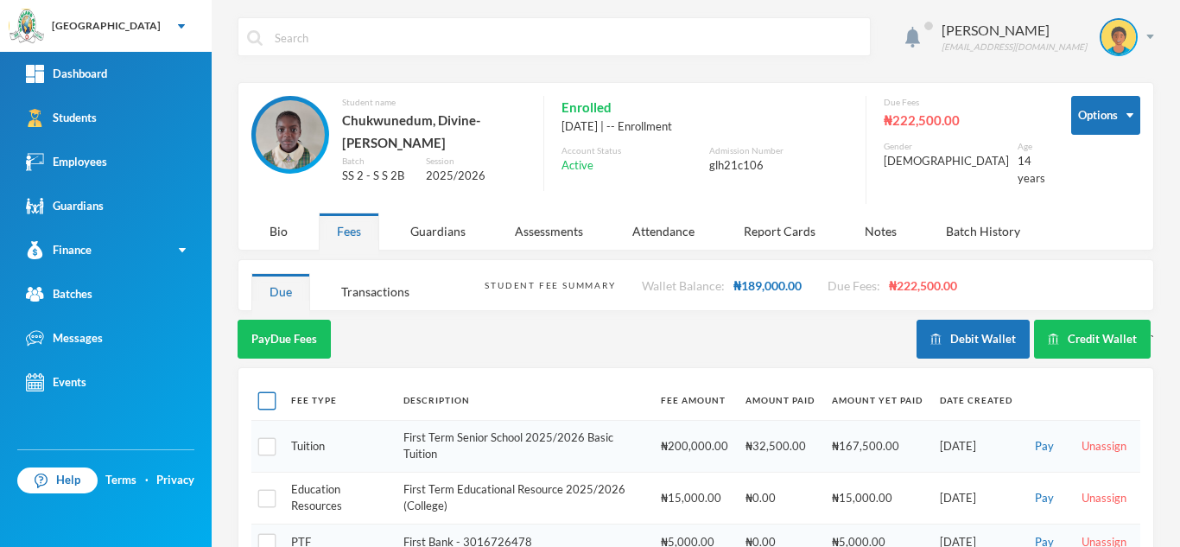
checkbox input "true"
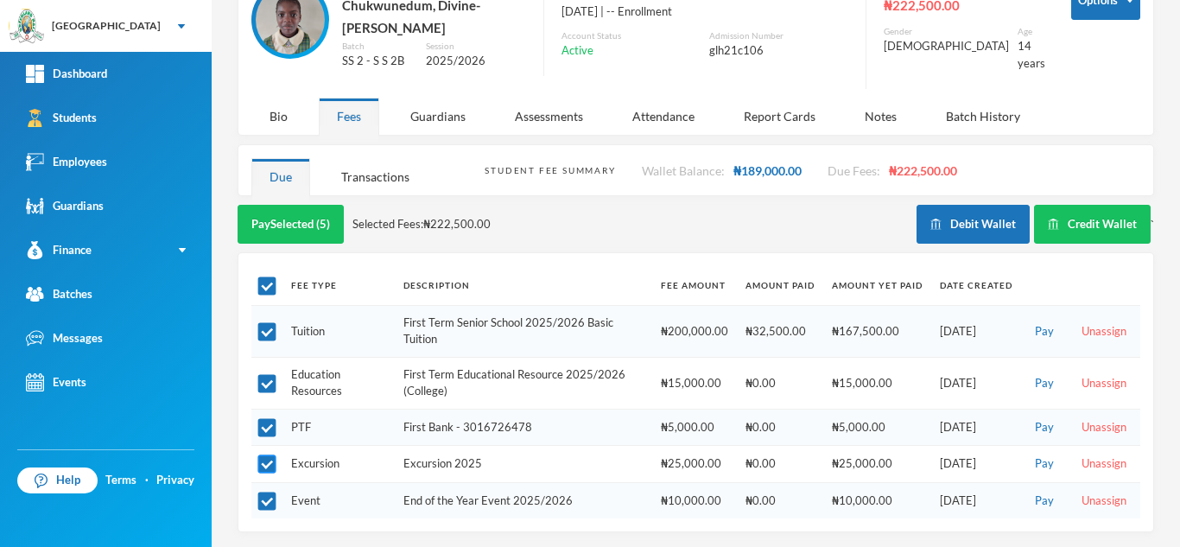
click at [268, 456] on input "checkbox" at bounding box center [267, 464] width 18 height 18
checkbox input "false"
click at [267, 507] on input "checkbox" at bounding box center [267, 502] width 18 height 18
checkbox input "false"
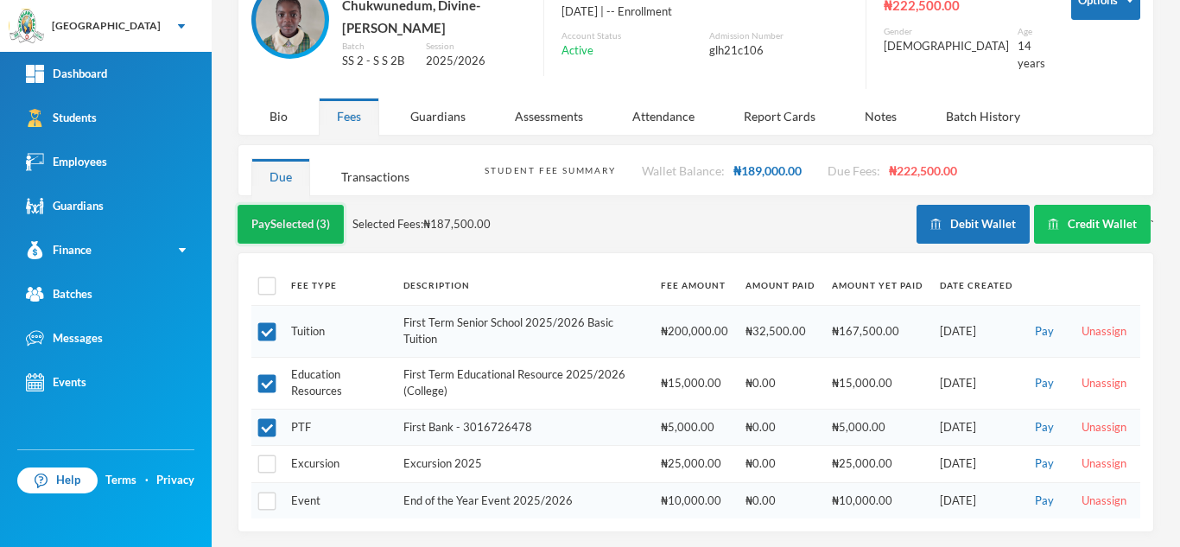
click at [301, 219] on button "Pay Selected (3)" at bounding box center [291, 224] width 106 height 39
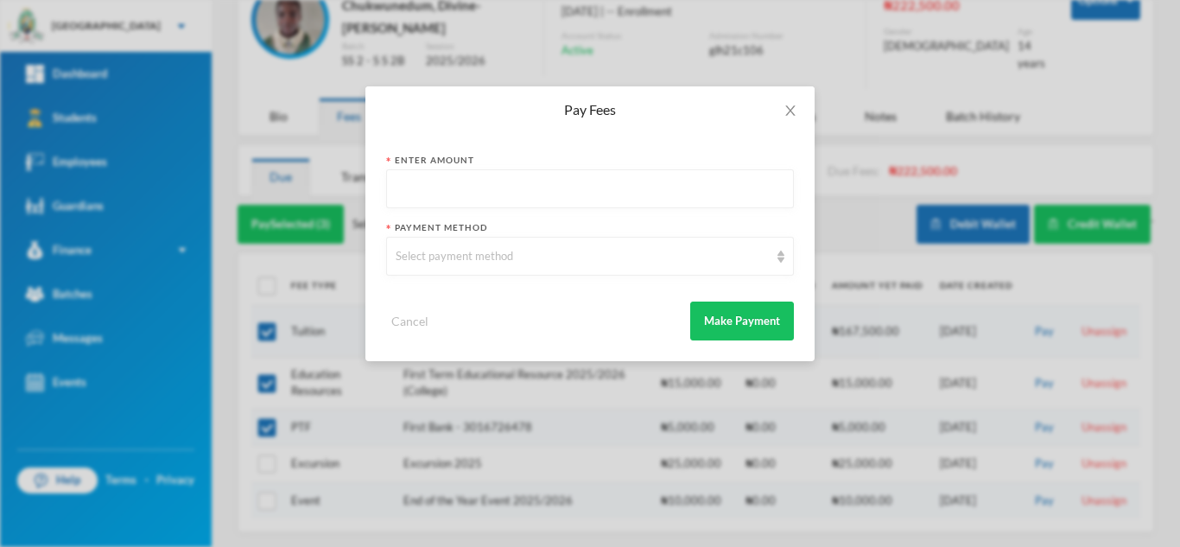
click at [483, 194] on input "text" at bounding box center [590, 189] width 389 height 39
type input "187500"
click at [462, 255] on div "Select payment method" at bounding box center [582, 256] width 373 height 17
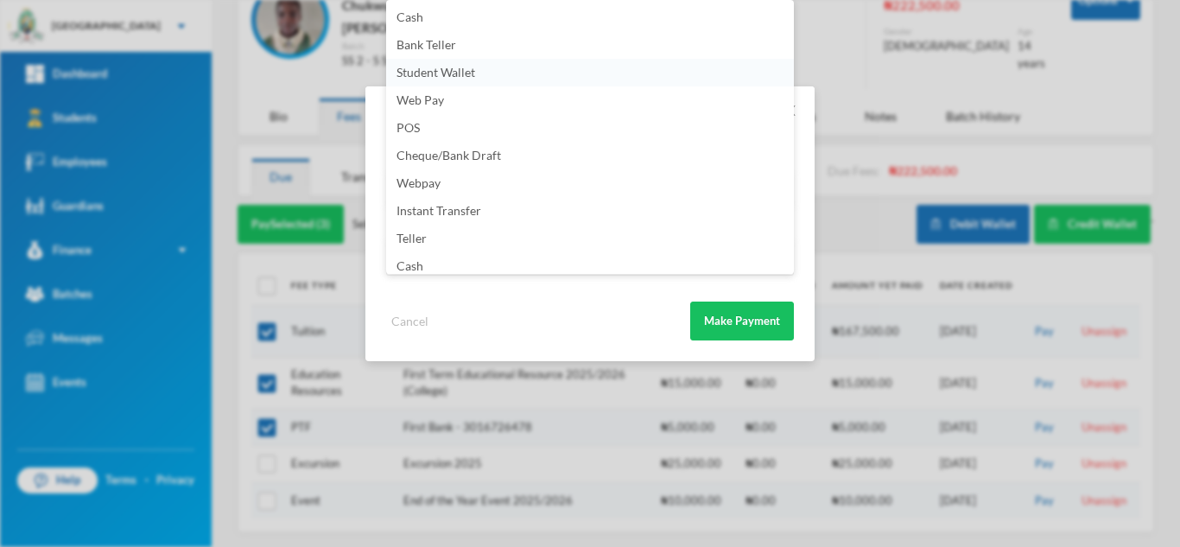
click at [495, 73] on li "Student Wallet" at bounding box center [590, 73] width 408 height 28
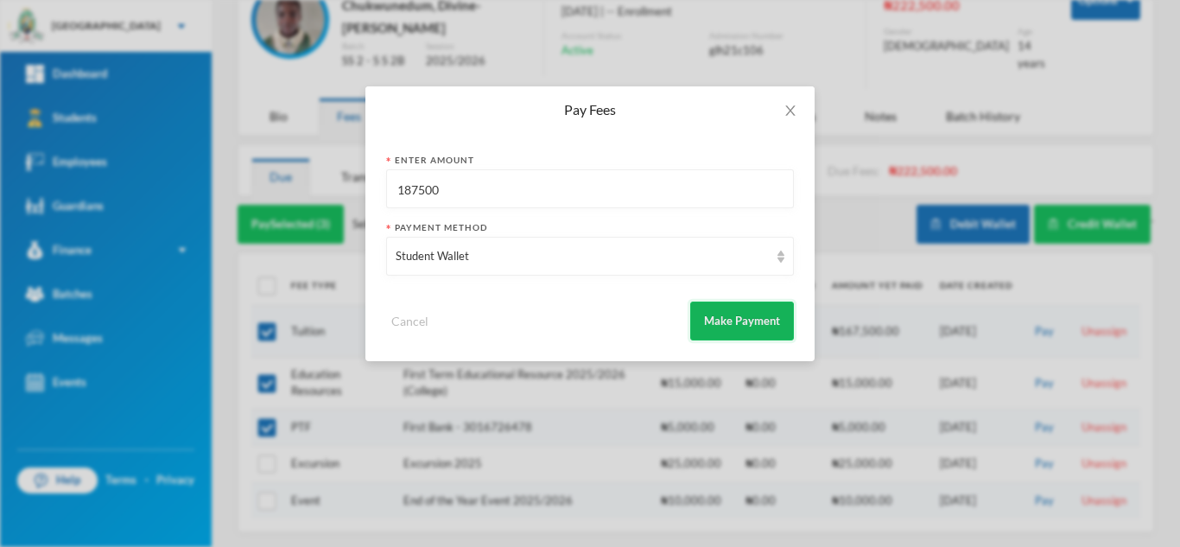
click at [716, 322] on button "Make Payment" at bounding box center [742, 321] width 104 height 39
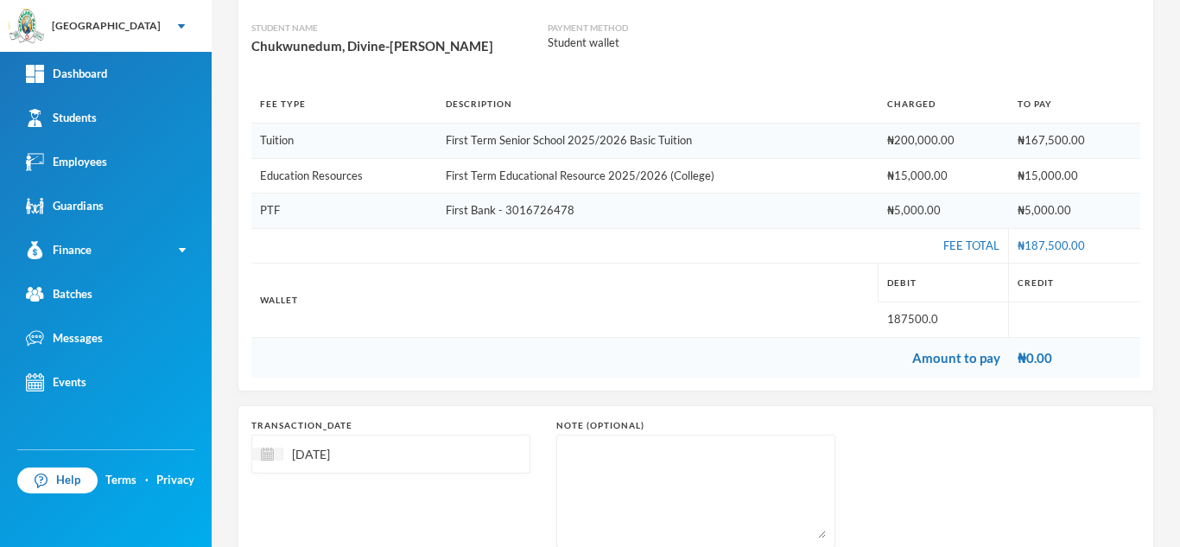
scroll to position [289, 0]
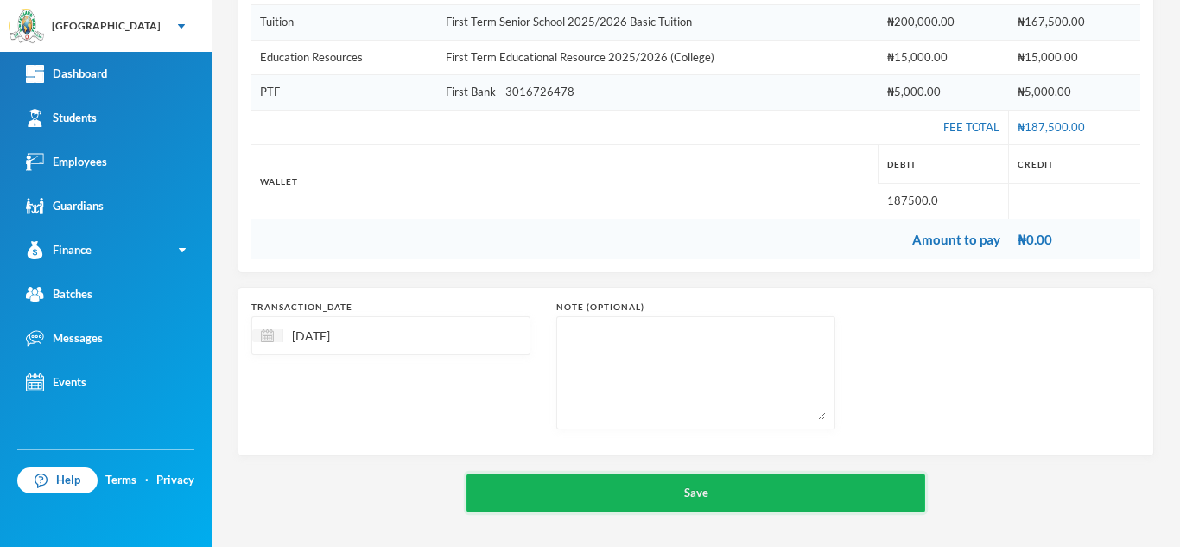
click at [670, 491] on button "Save" at bounding box center [696, 493] width 459 height 39
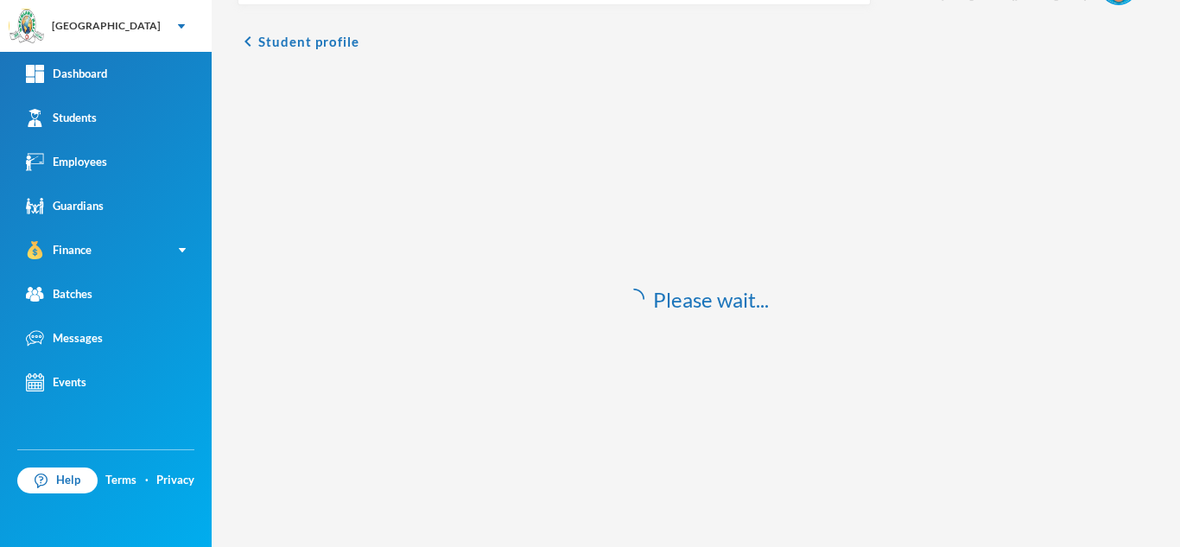
scroll to position [51, 0]
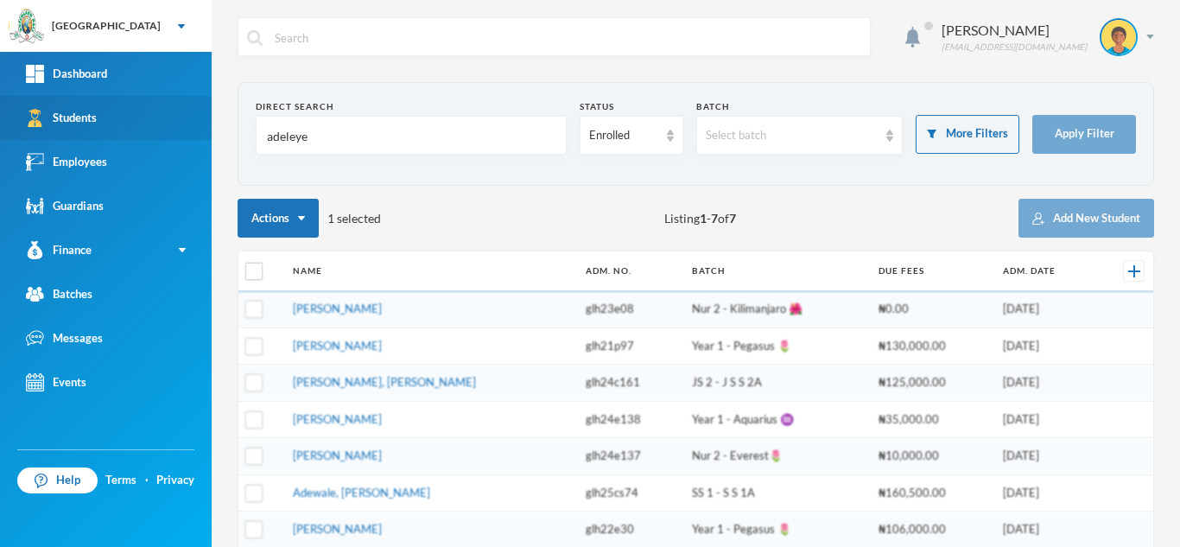
drag, startPoint x: 370, startPoint y: 140, endPoint x: 0, endPoint y: 134, distance: 369.9
click at [0, 134] on div "Greenland Hall Your Bluebic Account Greenland Hall Add a New School Dashboard S…" at bounding box center [590, 273] width 1180 height 547
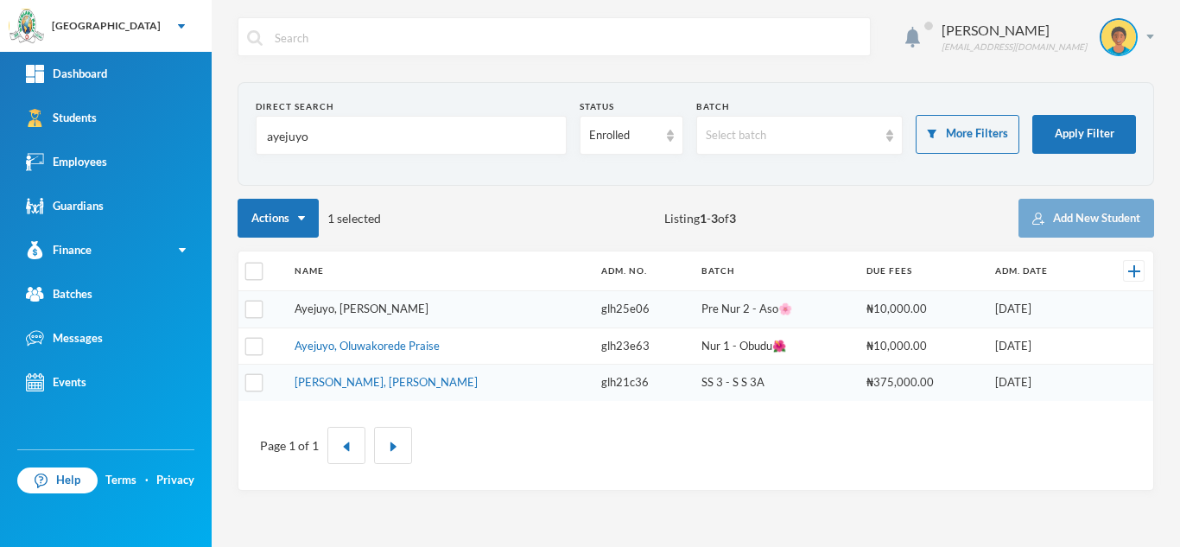
type input "ayejuyo"
click at [354, 311] on link "Ayejuyo, [PERSON_NAME]" at bounding box center [362, 309] width 134 height 14
click at [410, 347] on link "Ayejuyo, Oluwakorede Praise" at bounding box center [367, 346] width 145 height 14
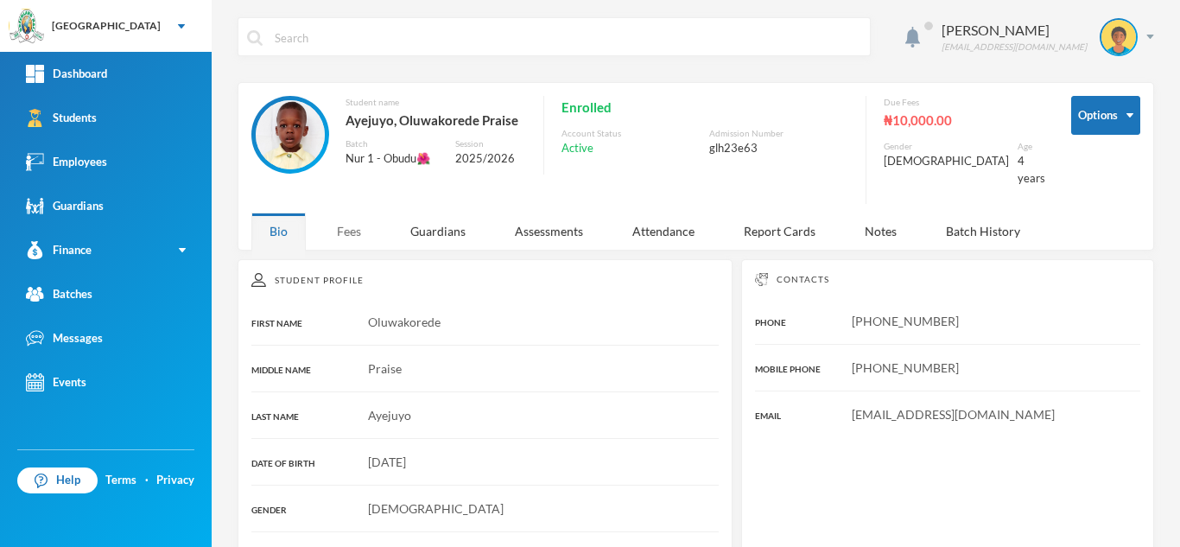
click at [342, 221] on div "Fees" at bounding box center [349, 231] width 60 height 37
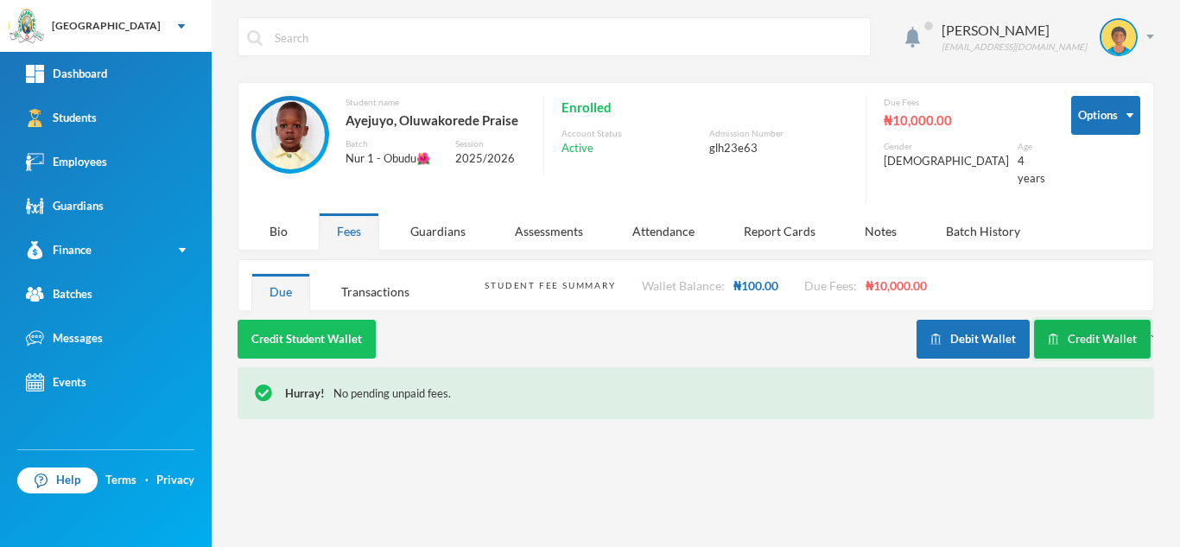
click at [1079, 320] on button "Credit Wallet" at bounding box center [1092, 339] width 117 height 39
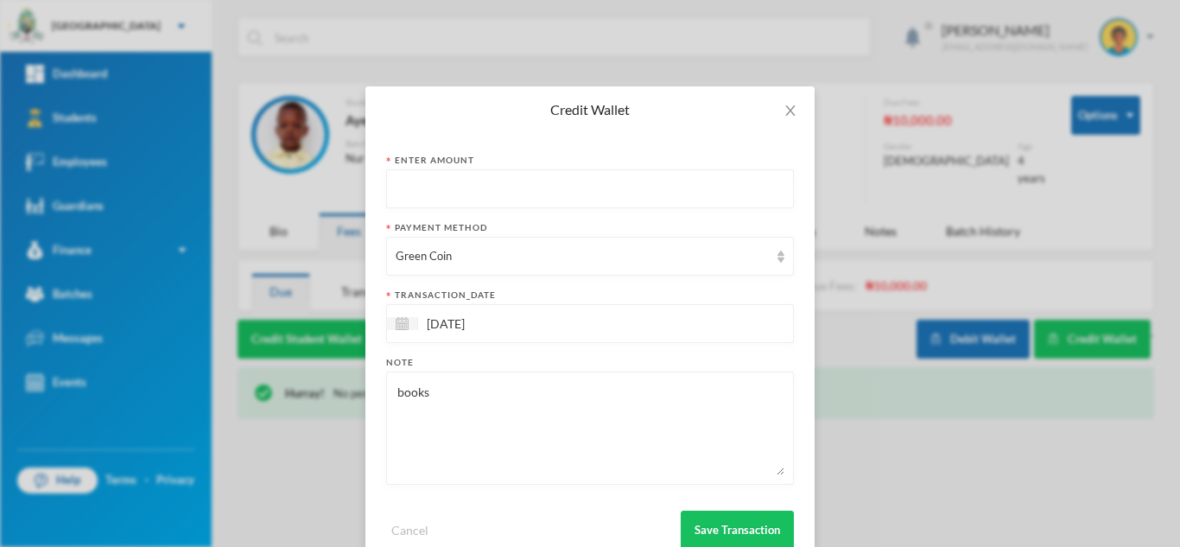
click at [443, 179] on input "text" at bounding box center [590, 189] width 389 height 39
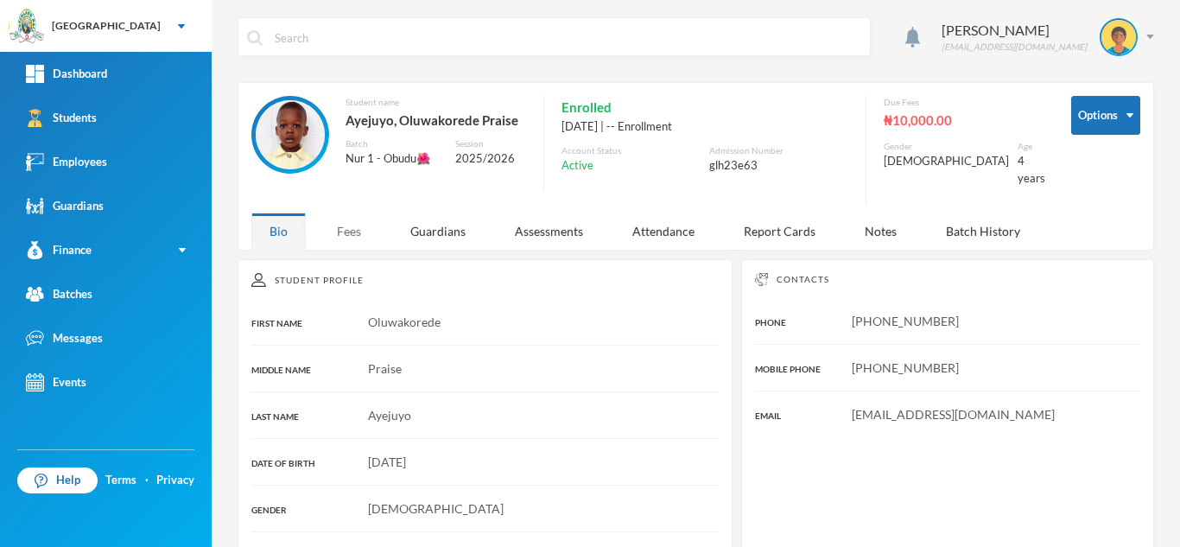
click at [352, 213] on div "Fees" at bounding box center [349, 231] width 60 height 37
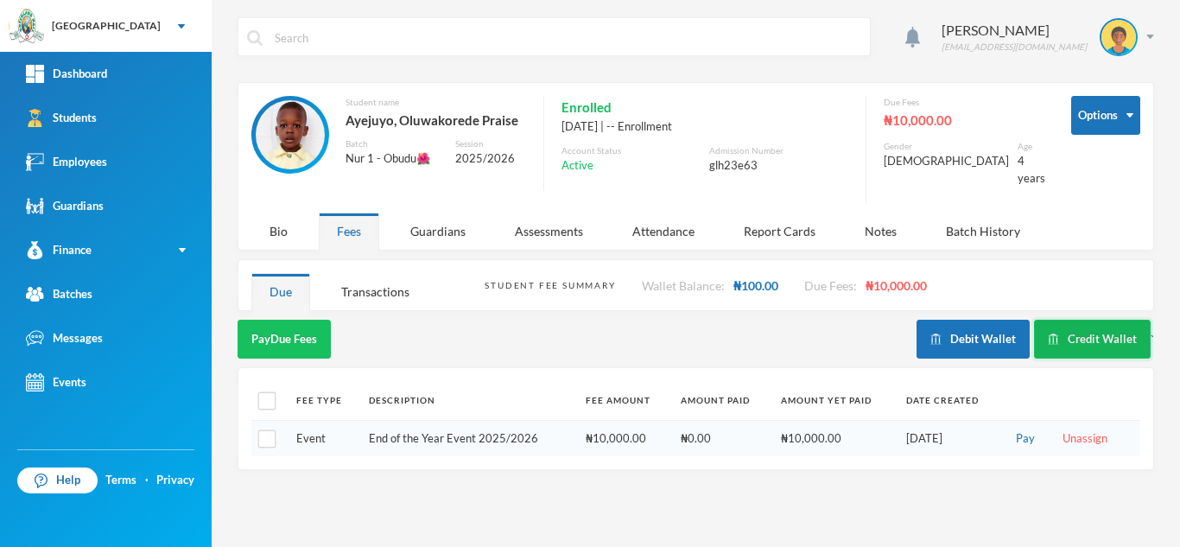
click at [1066, 330] on button "Credit Wallet" at bounding box center [1092, 339] width 117 height 39
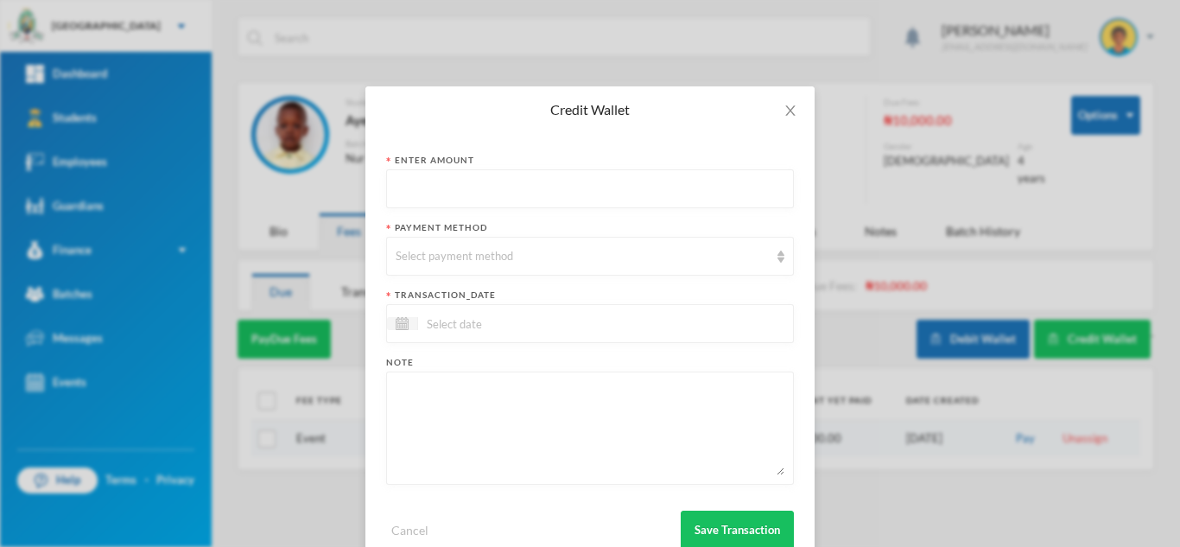
click at [563, 189] on input "text" at bounding box center [590, 189] width 389 height 39
type input "2000"
click at [524, 264] on div "Select payment method" at bounding box center [582, 256] width 373 height 17
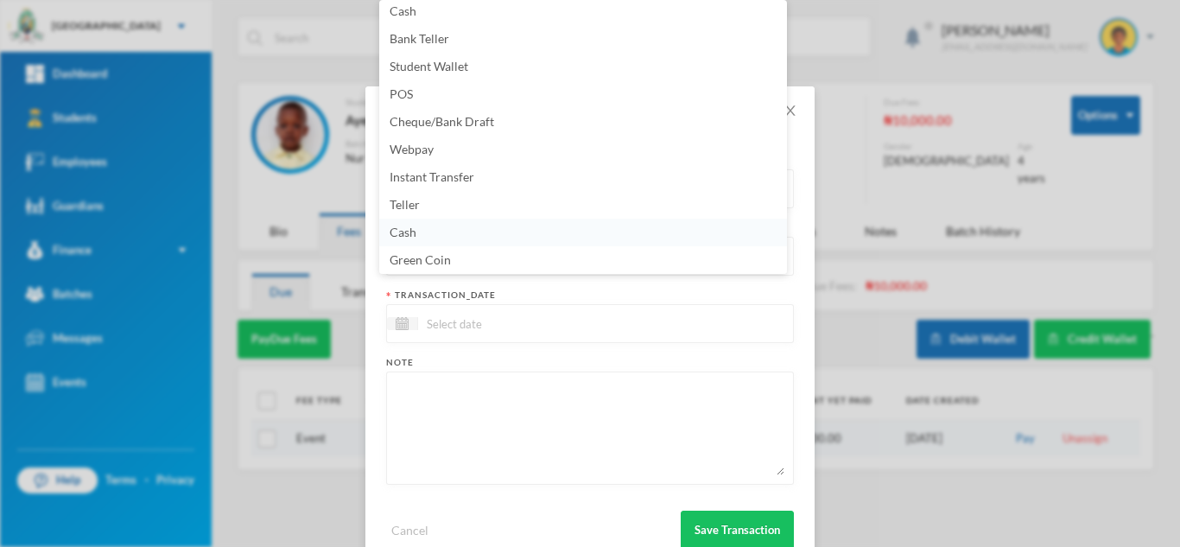
scroll to position [3, 0]
click at [773, 244] on li "Cash" at bounding box center [583, 235] width 408 height 28
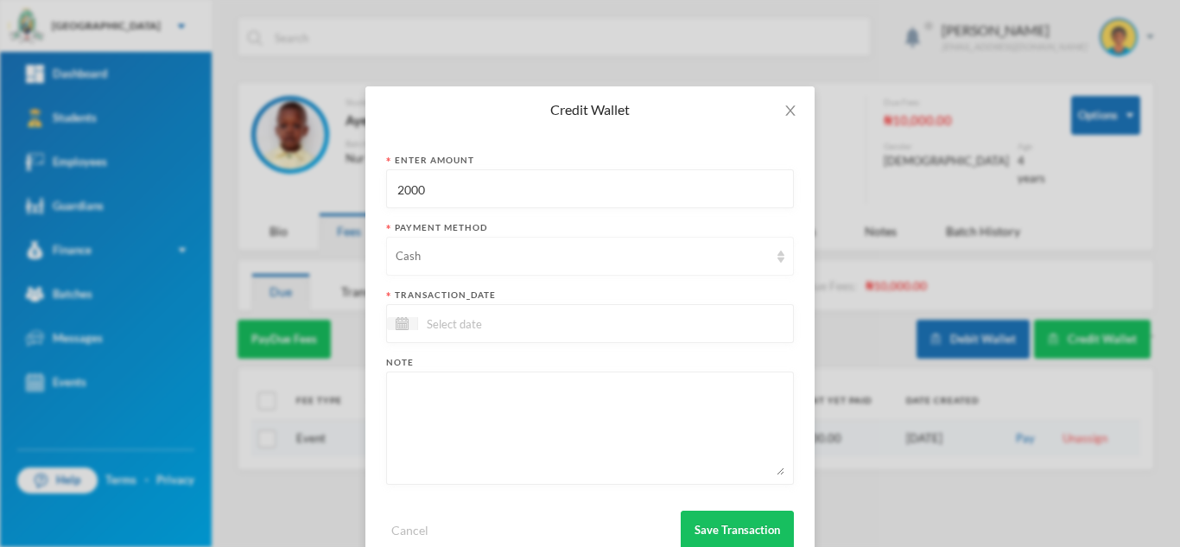
click at [760, 270] on div "Cash" at bounding box center [590, 256] width 408 height 39
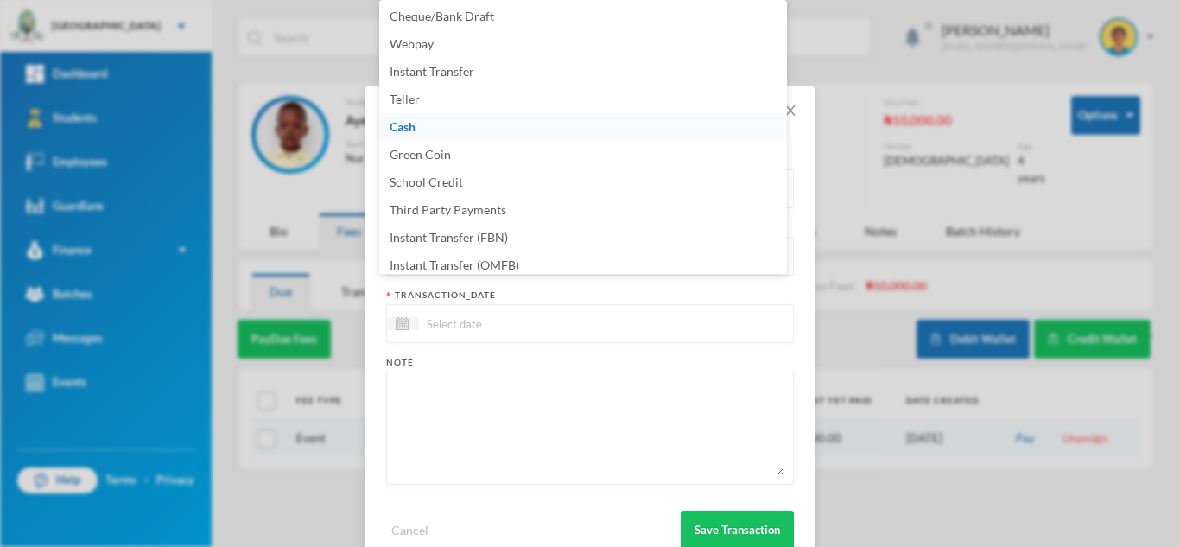
scroll to position [175, 0]
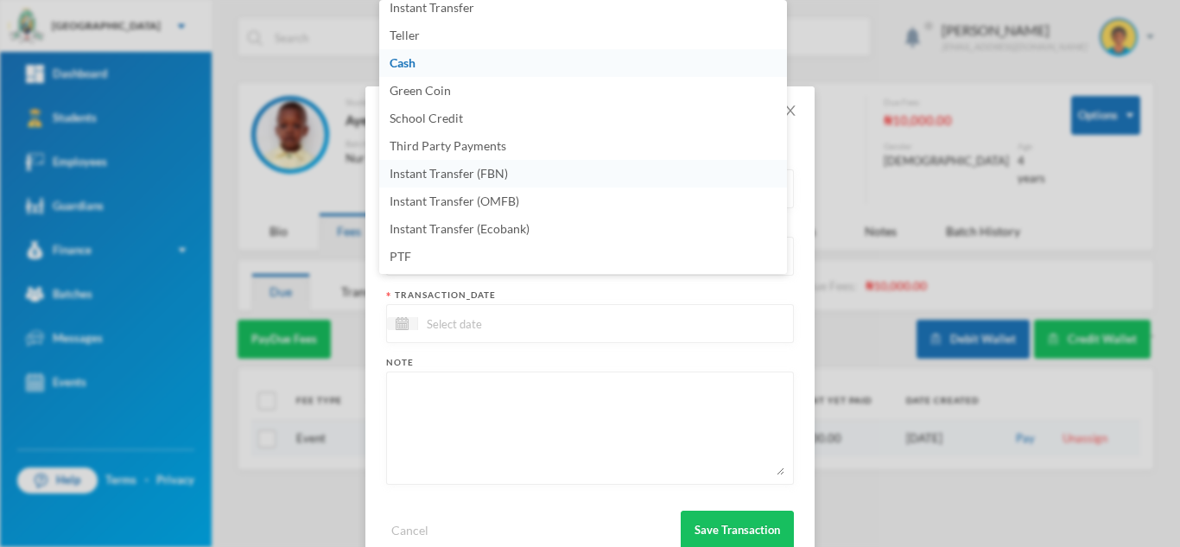
click at [550, 176] on li "Instant Transfer (FBN)" at bounding box center [583, 174] width 408 height 28
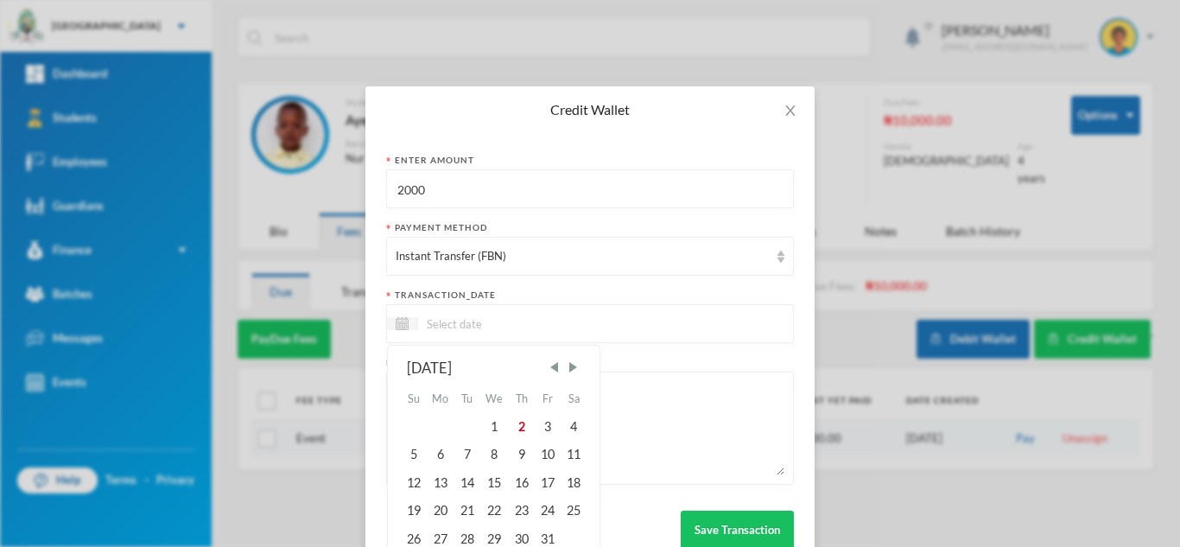
click at [524, 333] on input at bounding box center [490, 324] width 145 height 20
click at [512, 422] on div "2" at bounding box center [521, 427] width 26 height 28
type input "[DATE]"
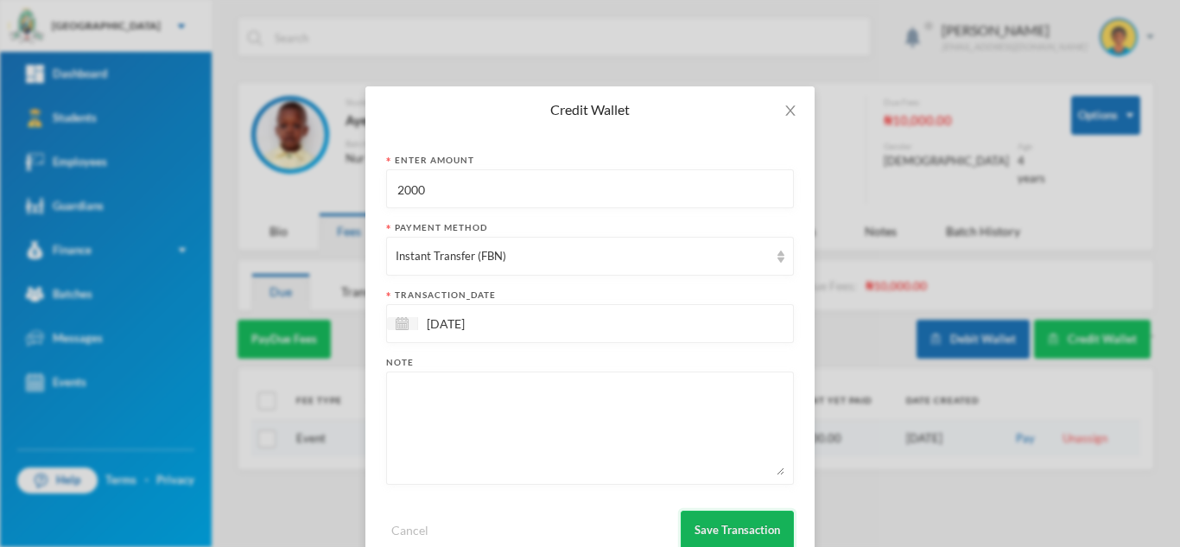
click at [709, 519] on button "Save Transaction" at bounding box center [737, 530] width 113 height 39
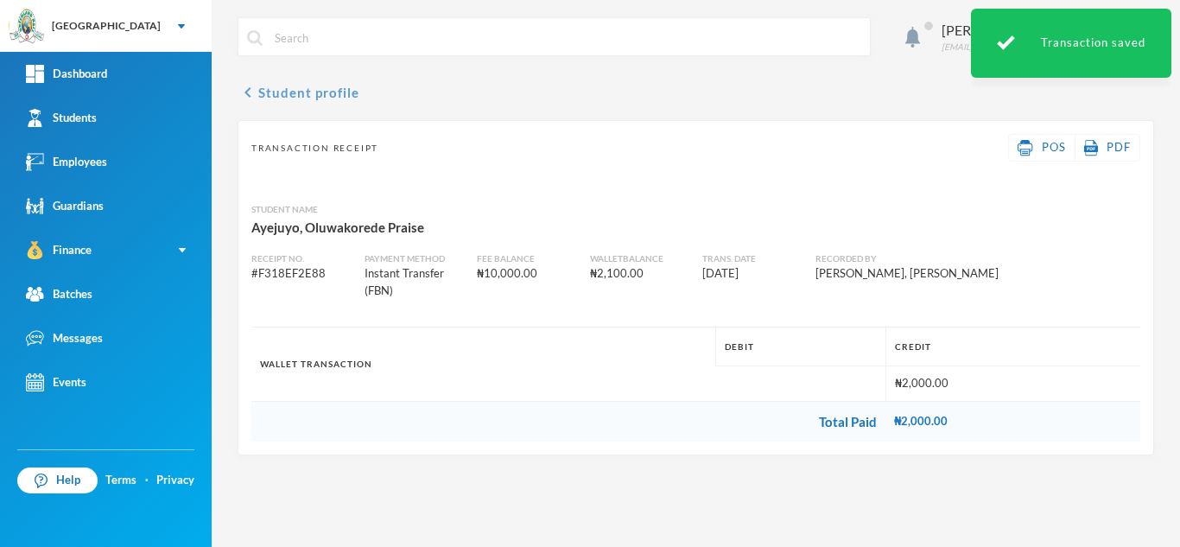
click at [280, 87] on button "chevron_left Student profile" at bounding box center [299, 92] width 122 height 21
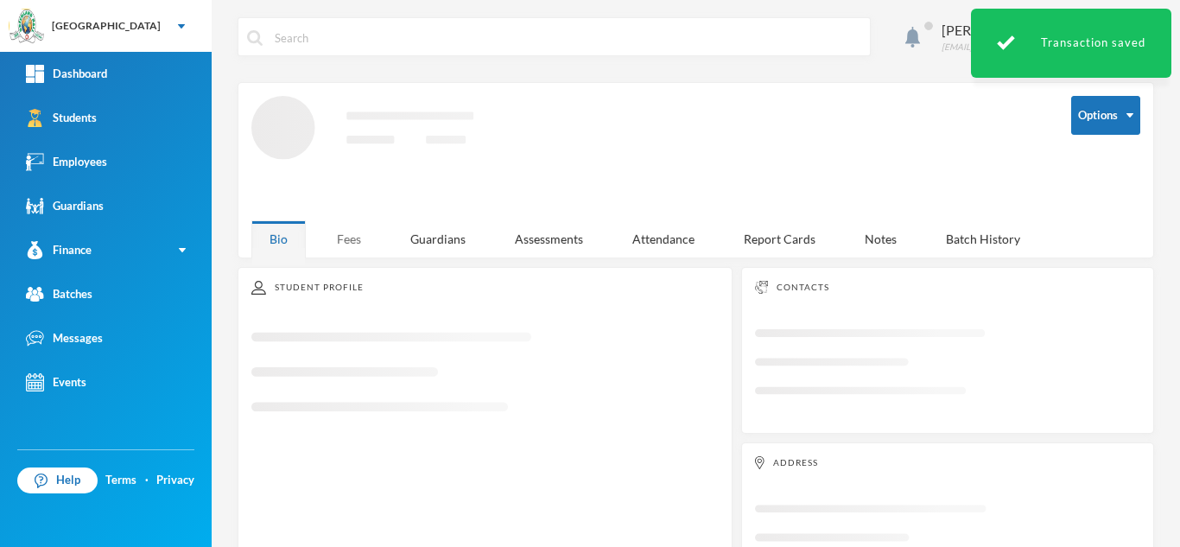
click at [350, 227] on div "Fees" at bounding box center [349, 238] width 60 height 37
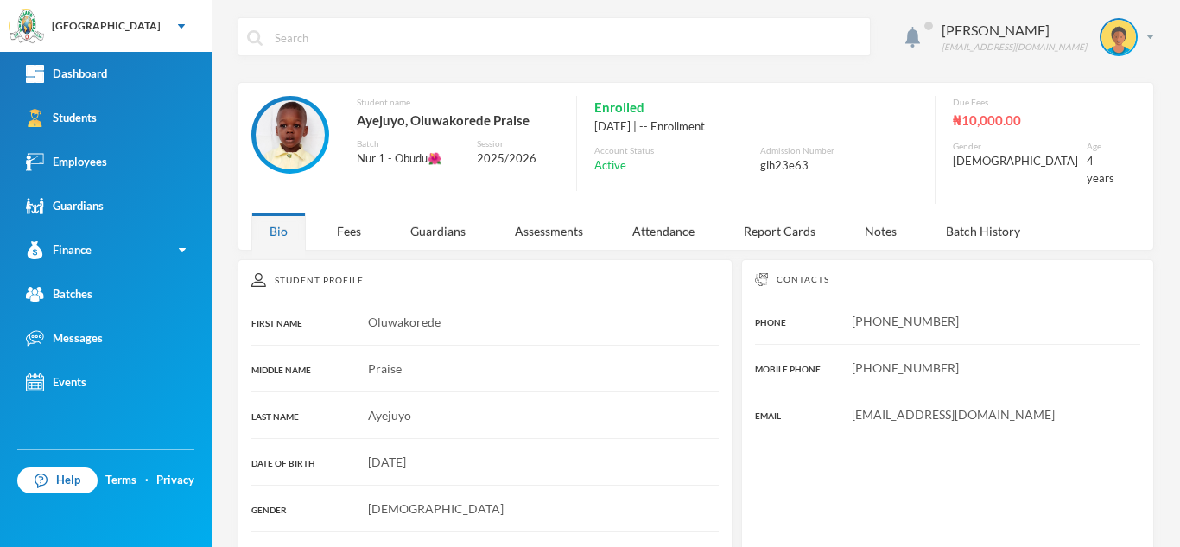
click at [346, 216] on div "Fees" at bounding box center [349, 231] width 60 height 37
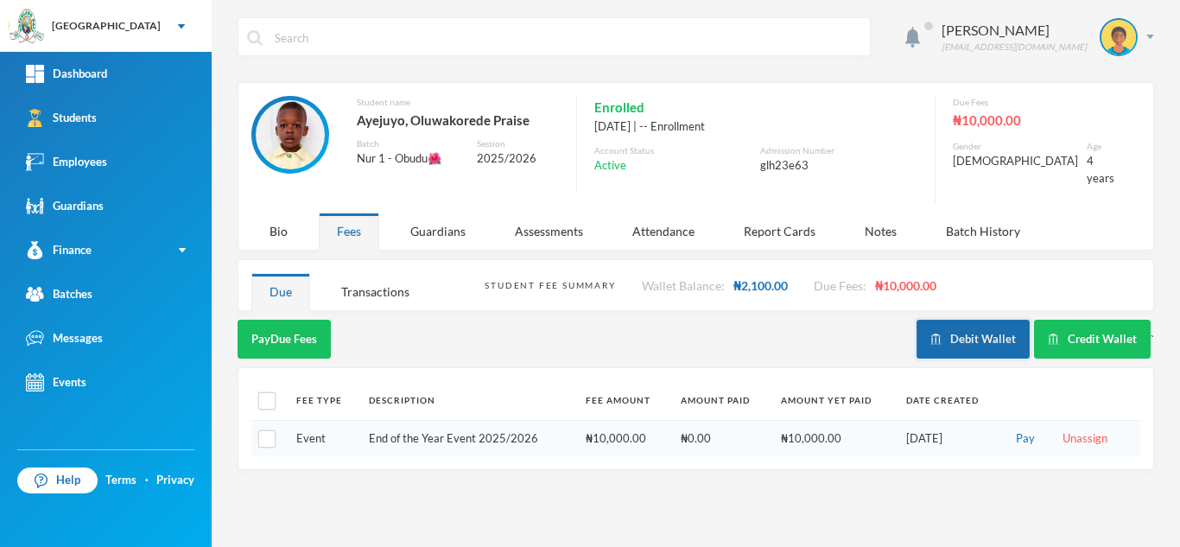
click at [970, 321] on button "Debit Wallet" at bounding box center [973, 339] width 113 height 39
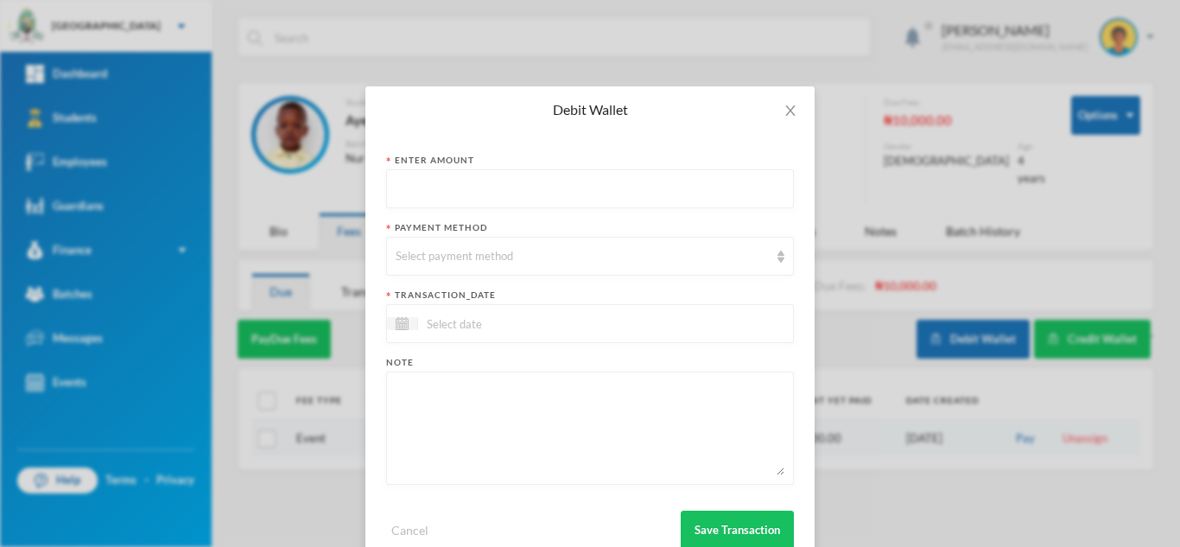
click at [447, 193] on input "text" at bounding box center [590, 189] width 389 height 39
type input "1750"
click at [463, 263] on div "Select payment method" at bounding box center [582, 256] width 373 height 17
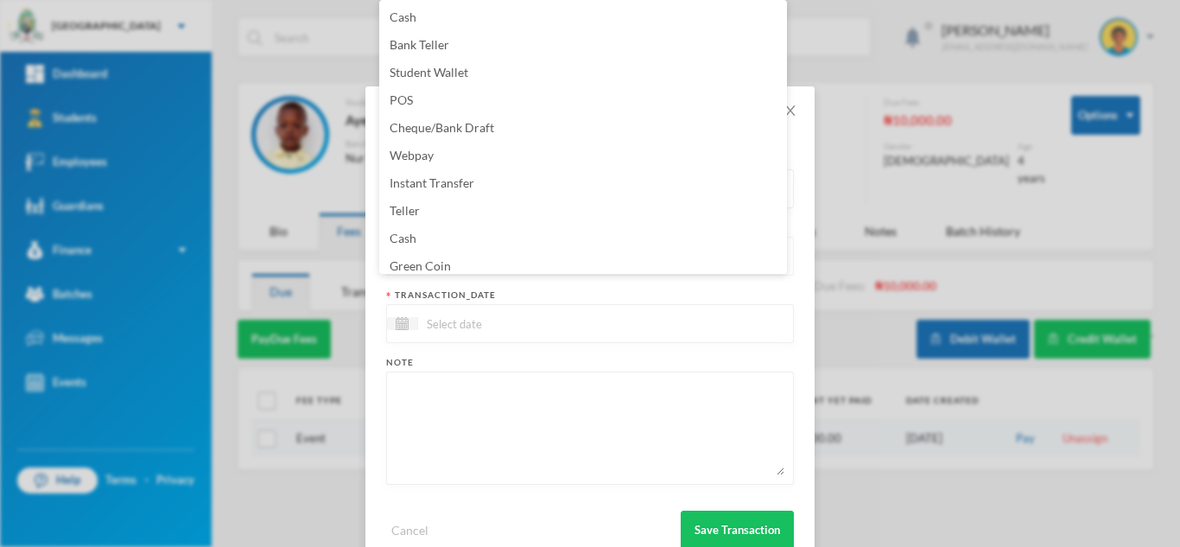
scroll to position [6, 0]
click at [463, 263] on li "Green Coin" at bounding box center [583, 260] width 408 height 28
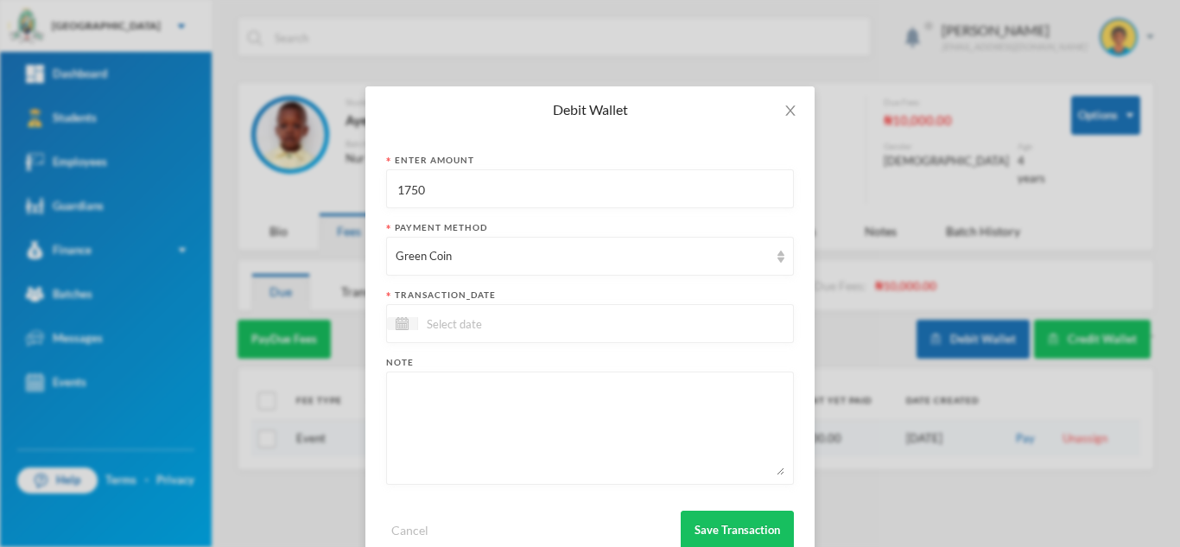
click at [449, 321] on input at bounding box center [490, 324] width 145 height 20
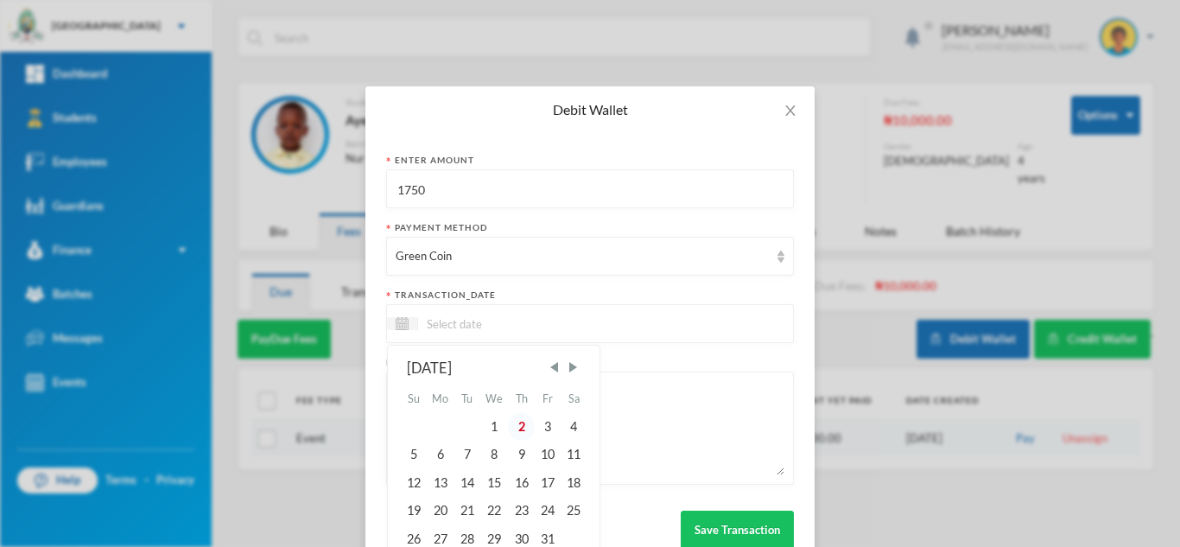
click at [519, 425] on div "2" at bounding box center [521, 427] width 26 height 28
type input "02/10/2025"
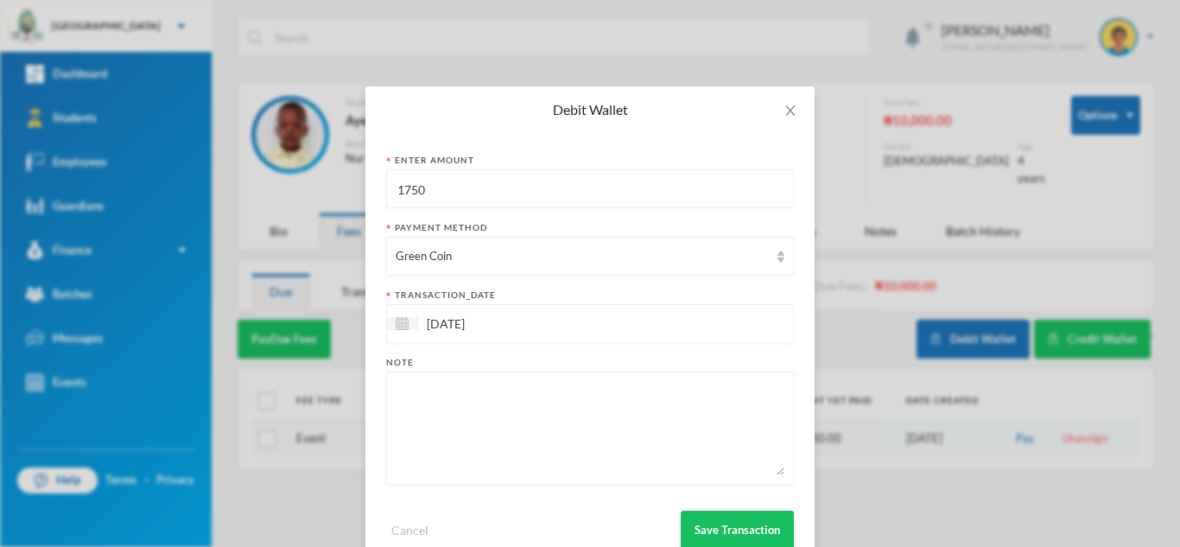
click at [519, 425] on textarea at bounding box center [590, 428] width 389 height 94
type textarea "5pcs of 2A"
click at [730, 522] on button "Save Transaction" at bounding box center [737, 530] width 113 height 39
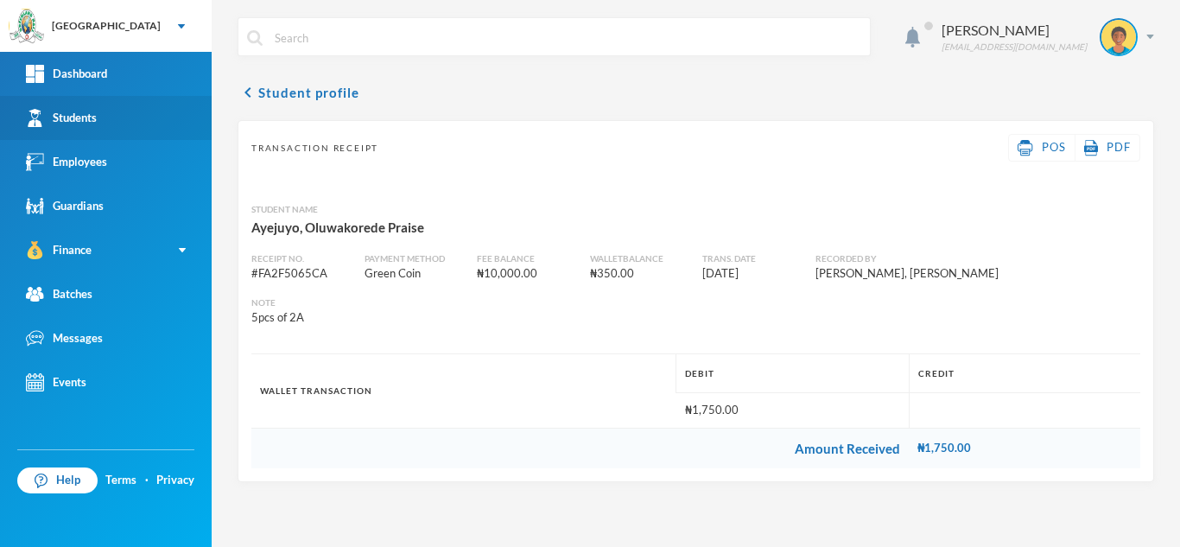
click at [105, 115] on link "Students" at bounding box center [106, 118] width 212 height 44
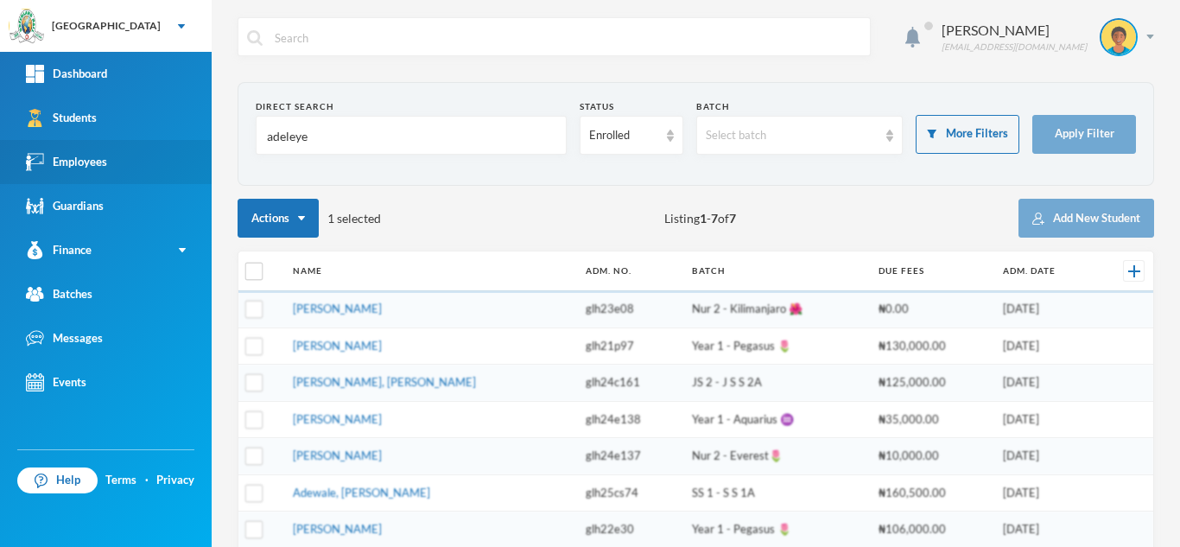
drag, startPoint x: 335, startPoint y: 132, endPoint x: 113, endPoint y: 143, distance: 222.3
click at [113, 143] on div "Greenland Hall Your Bluebic Account Greenland Hall Add a New School Dashboard S…" at bounding box center [590, 273] width 1180 height 547
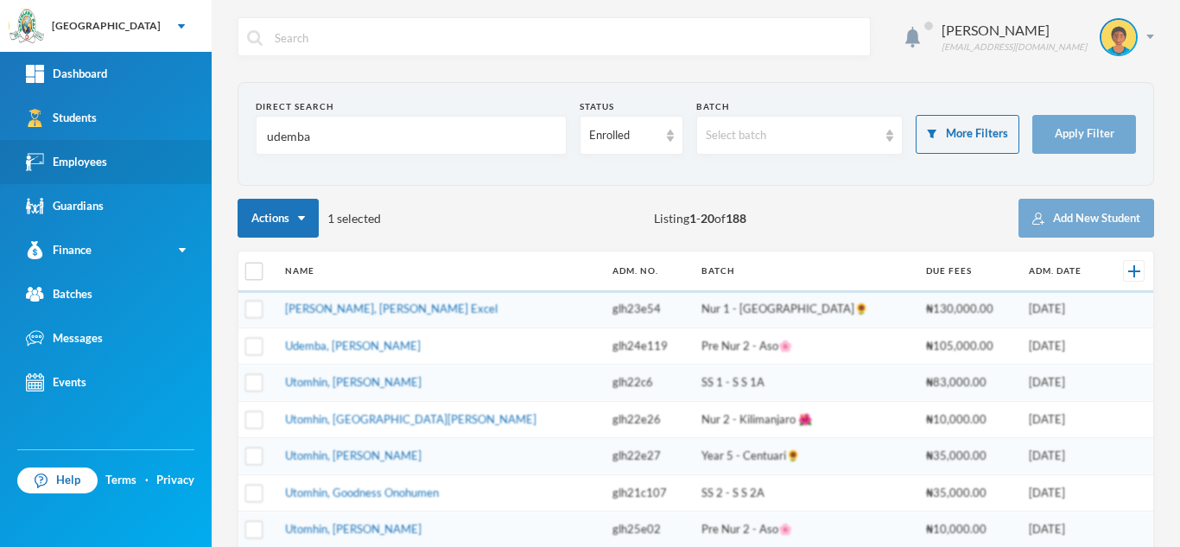
type input "udemba"
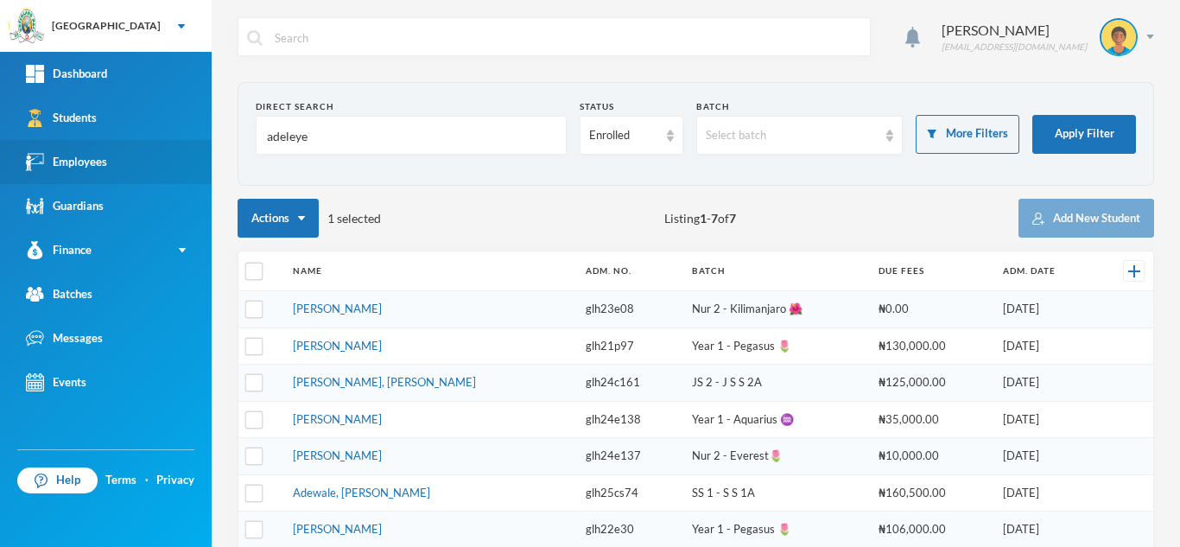
drag, startPoint x: 311, startPoint y: 130, endPoint x: 138, endPoint y: 140, distance: 173.1
click at [138, 140] on div "Greenland Hall Your Bluebic Account Greenland Hall Add a New School Dashboard S…" at bounding box center [590, 273] width 1180 height 547
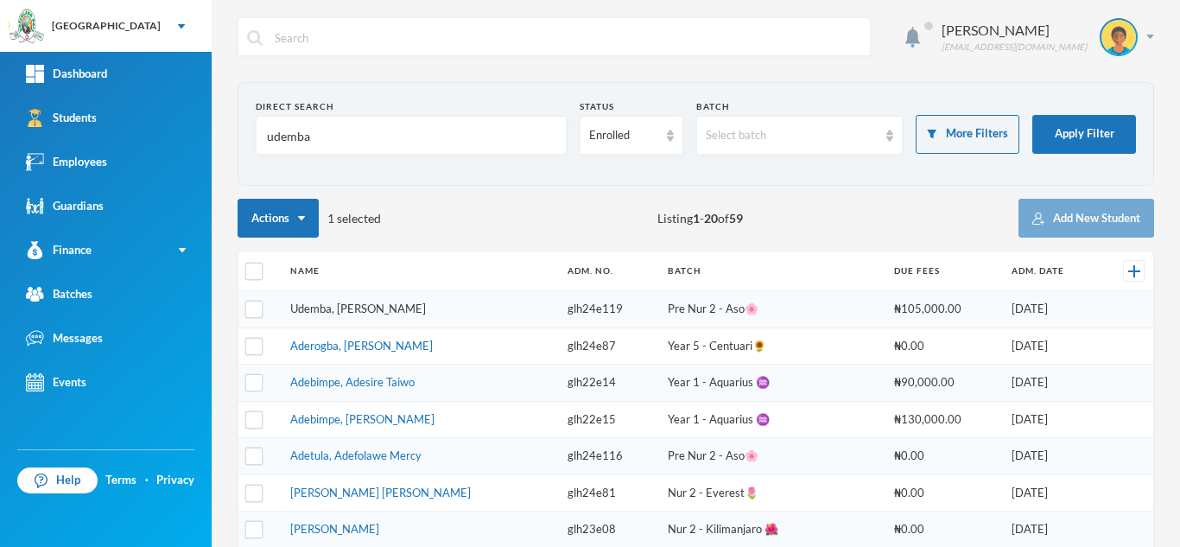
type input "udemba"
click at [315, 314] on link "Udemba, [PERSON_NAME]" at bounding box center [358, 309] width 136 height 14
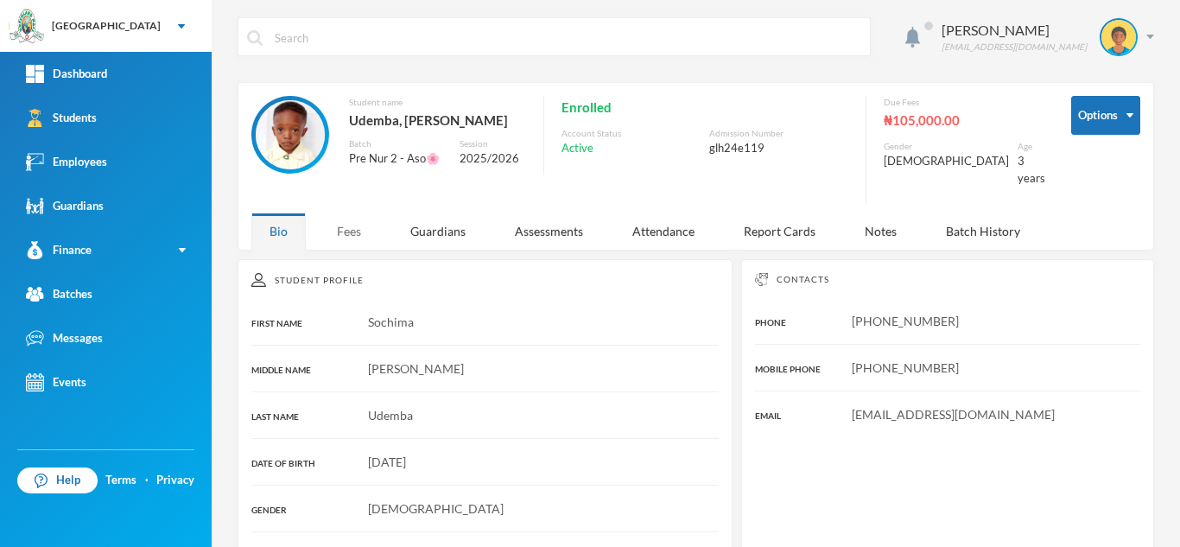
click at [349, 213] on div "Fees" at bounding box center [349, 231] width 60 height 37
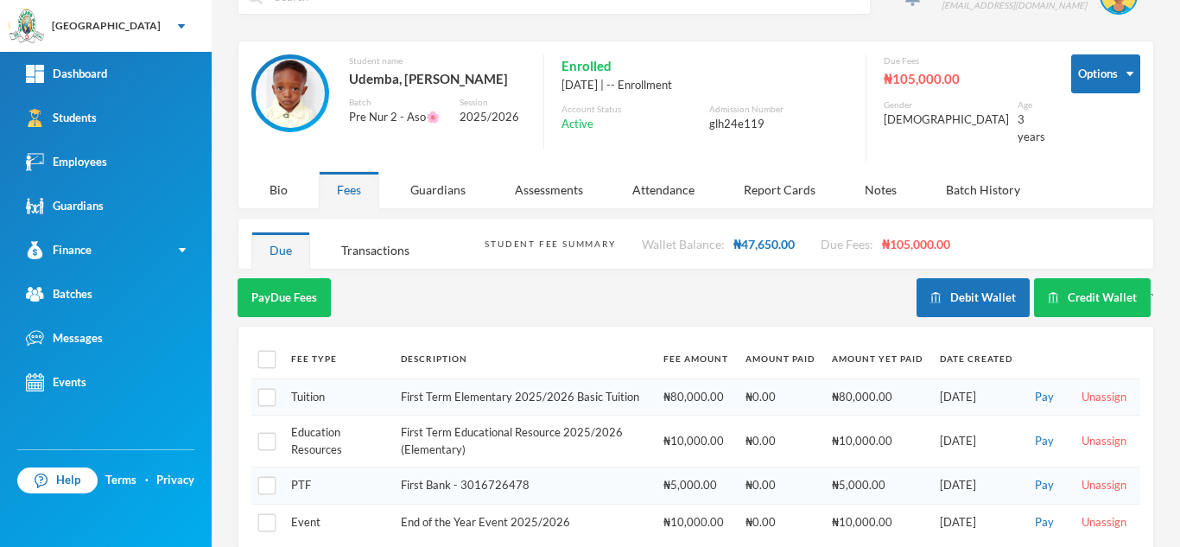
scroll to position [53, 0]
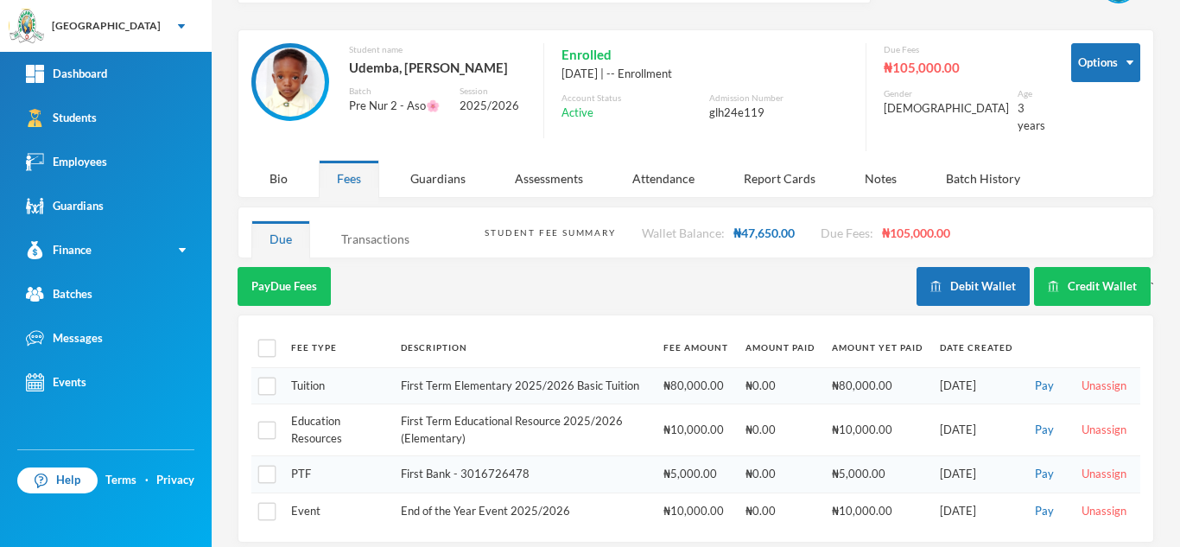
click at [386, 228] on div "Transactions" at bounding box center [375, 238] width 105 height 37
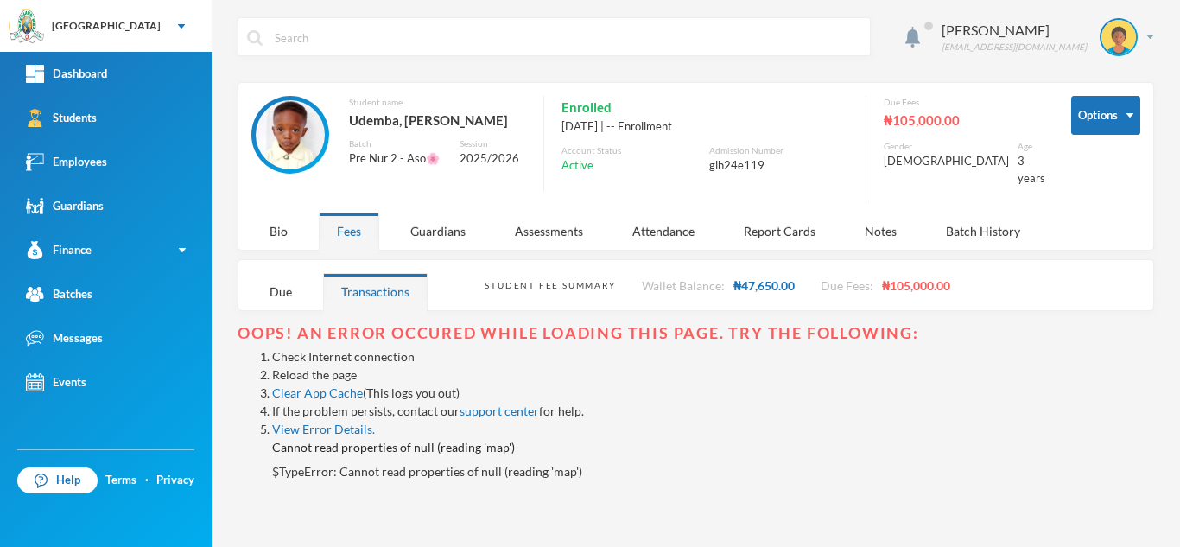
click at [316, 367] on link "Reload the page" at bounding box center [314, 374] width 85 height 15
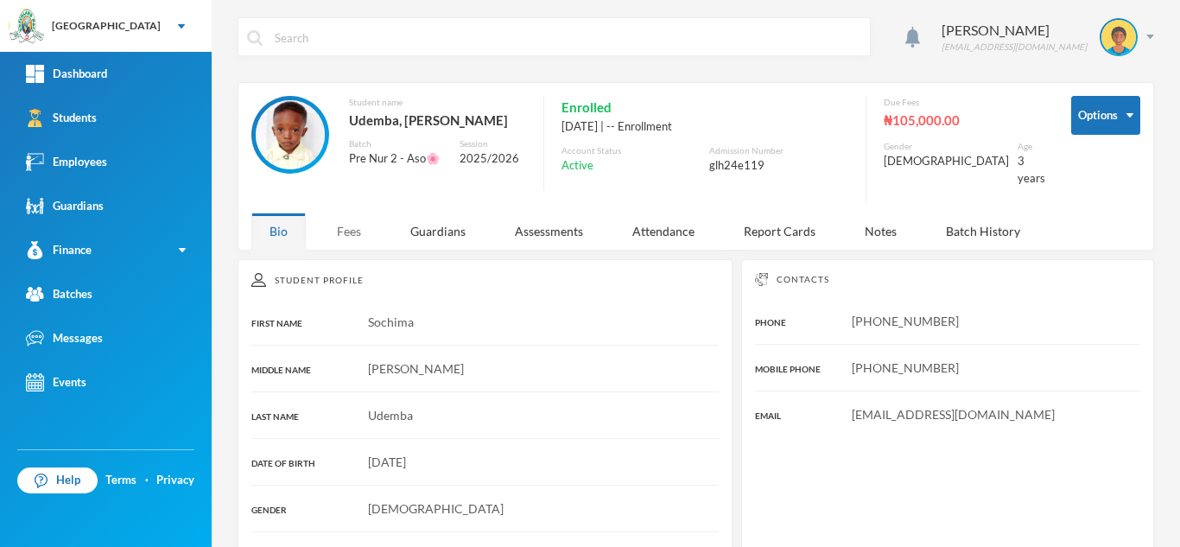
click at [347, 219] on div "Fees" at bounding box center [349, 231] width 60 height 37
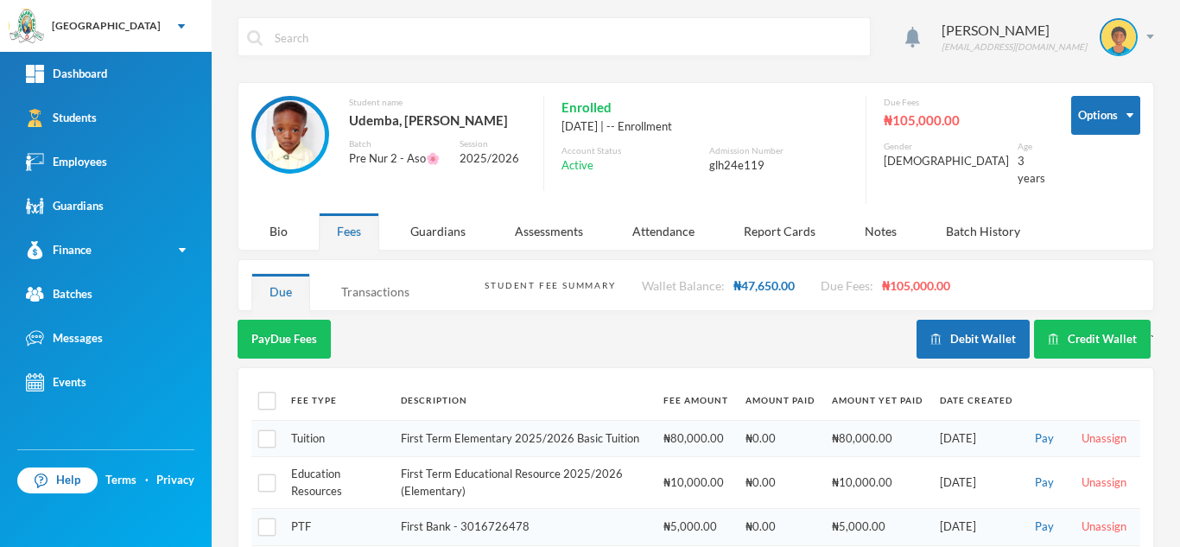
click at [362, 283] on div "Transactions" at bounding box center [375, 291] width 105 height 37
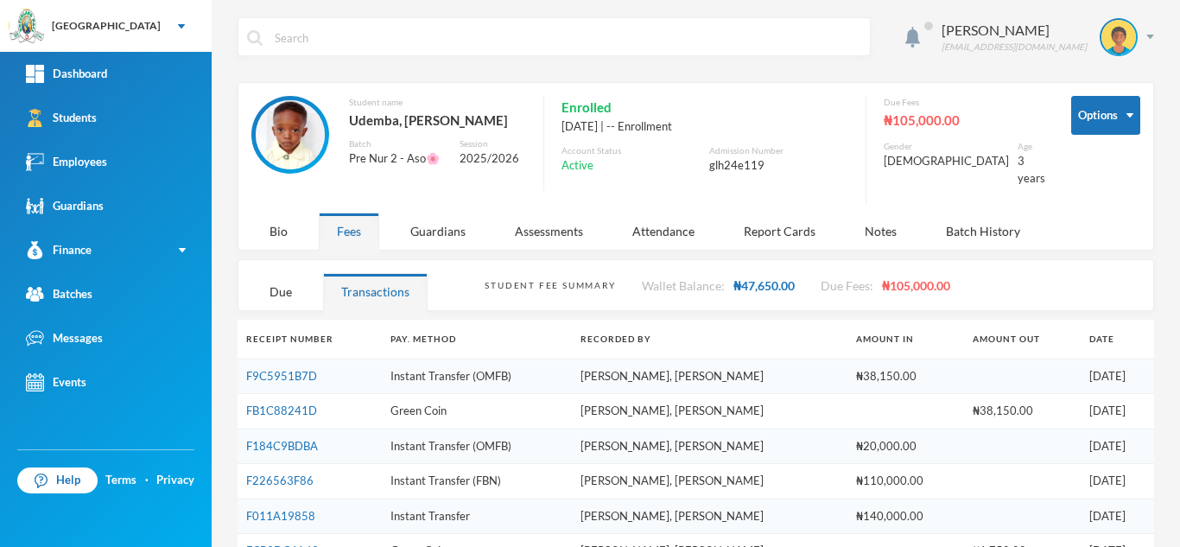
scroll to position [191, 0]
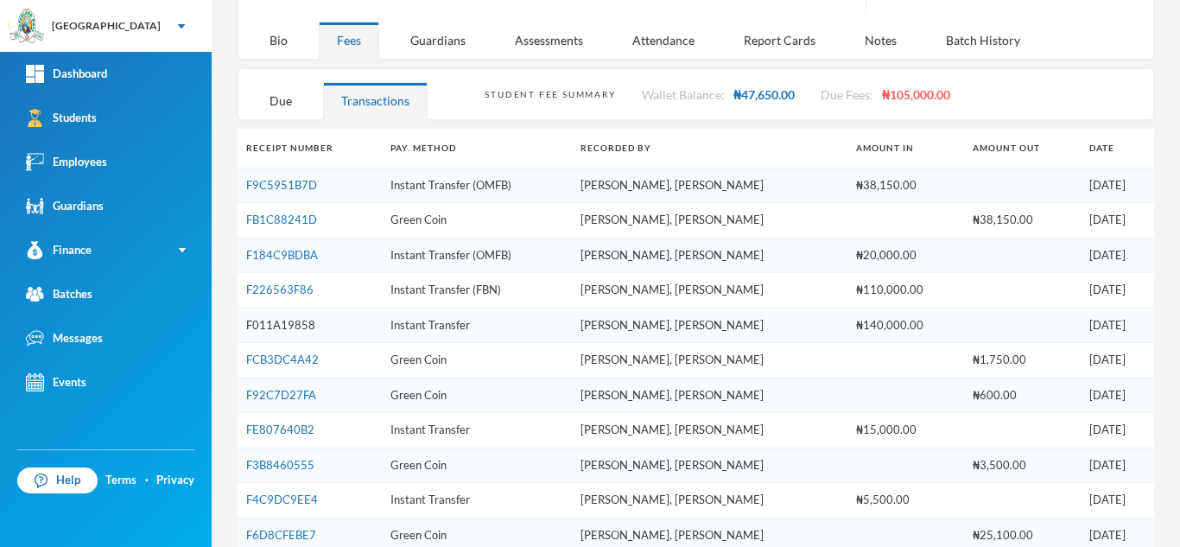
click at [296, 318] on link "F011A19858" at bounding box center [280, 325] width 69 height 14
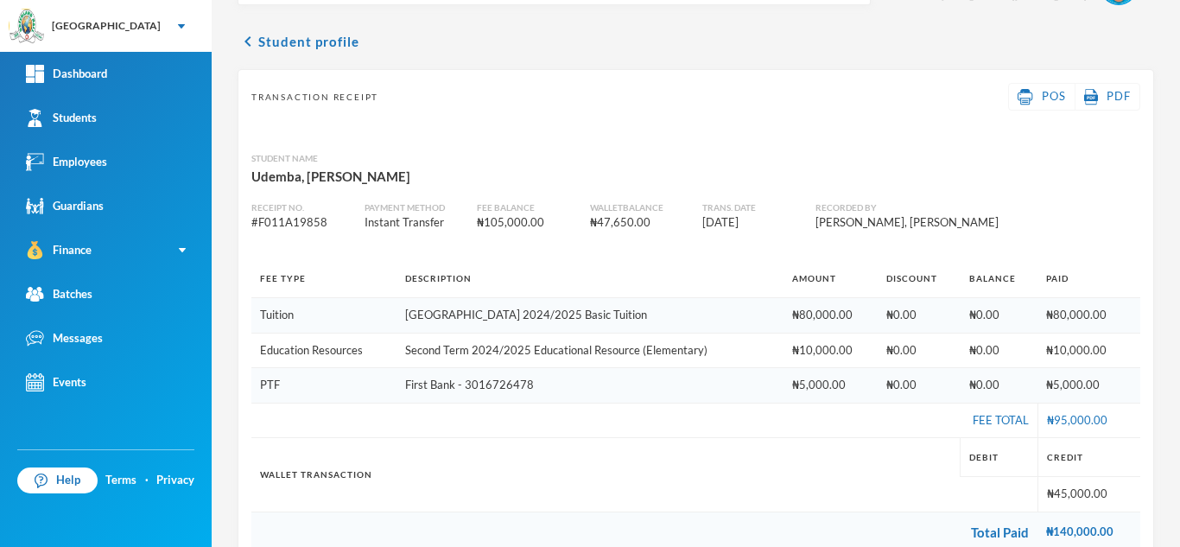
scroll to position [87, 0]
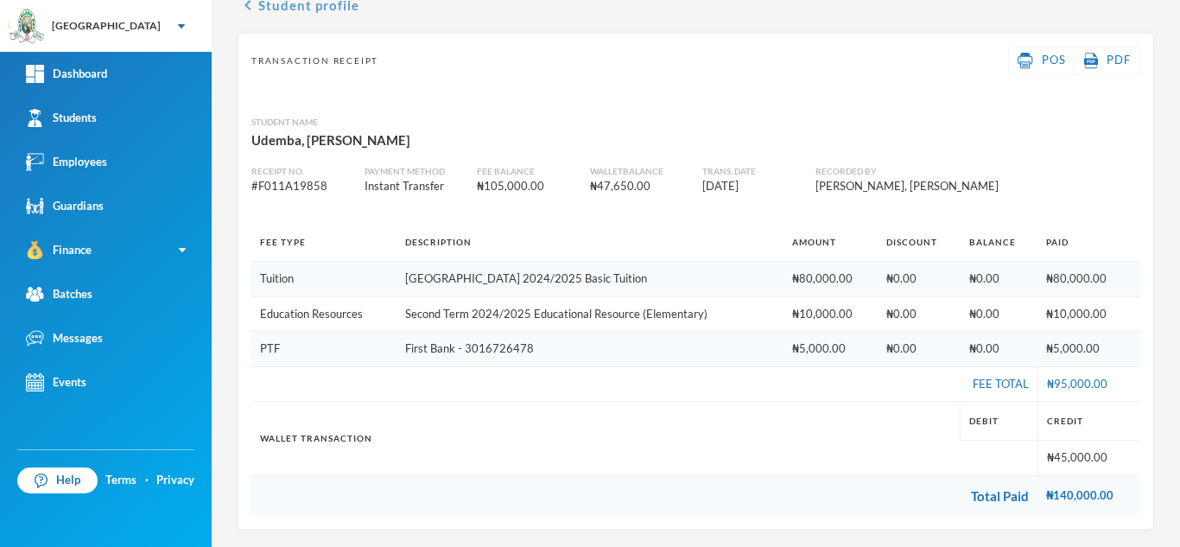
click at [297, 3] on button "chevron_left Student profile" at bounding box center [299, 5] width 122 height 21
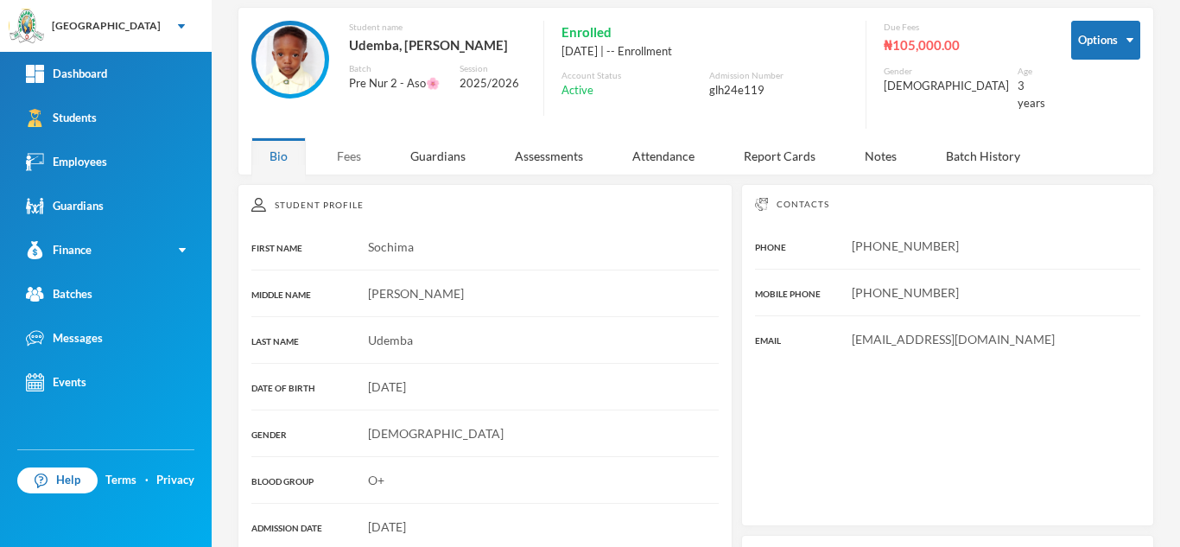
click at [344, 159] on div "Aderogba Olumide [EMAIL_ADDRESS][DOMAIN_NAME] Options Student name Udemba, [PER…" at bounding box center [696, 273] width 969 height 547
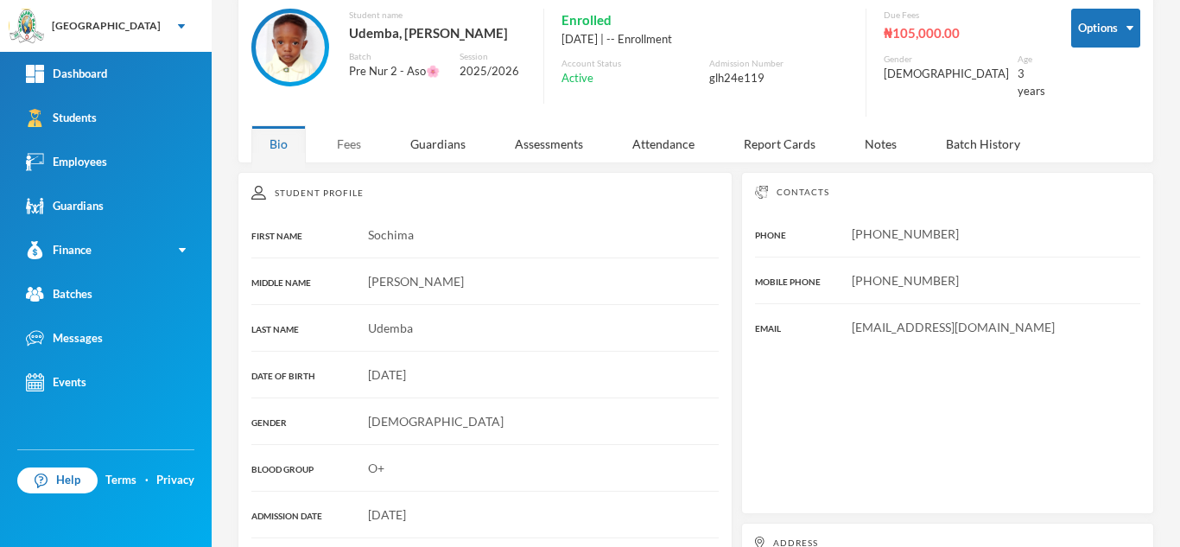
click at [342, 135] on div "Fees" at bounding box center [349, 143] width 60 height 37
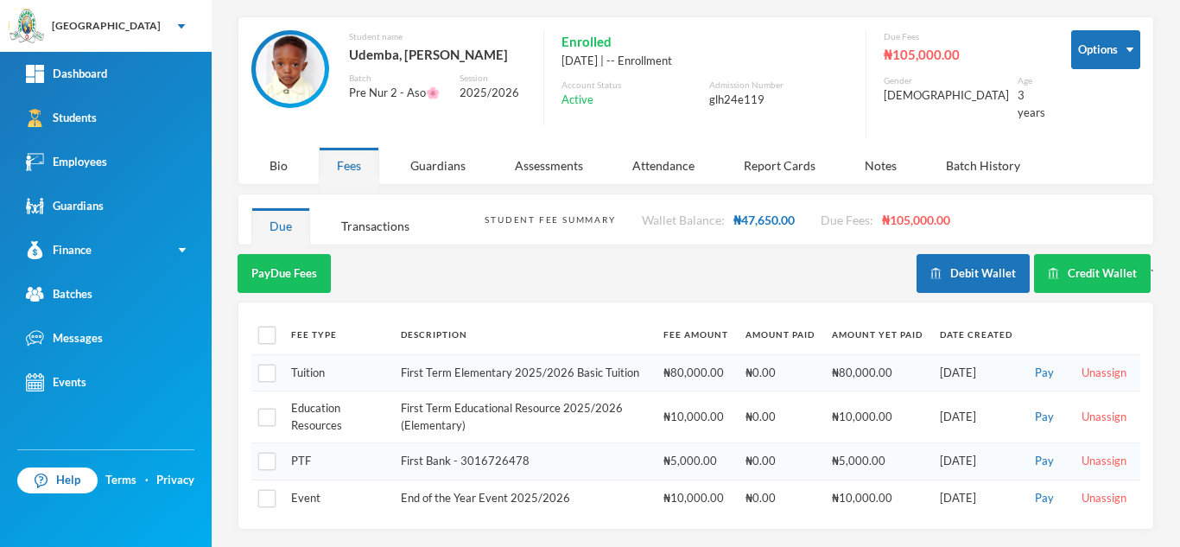
scroll to position [53, 0]
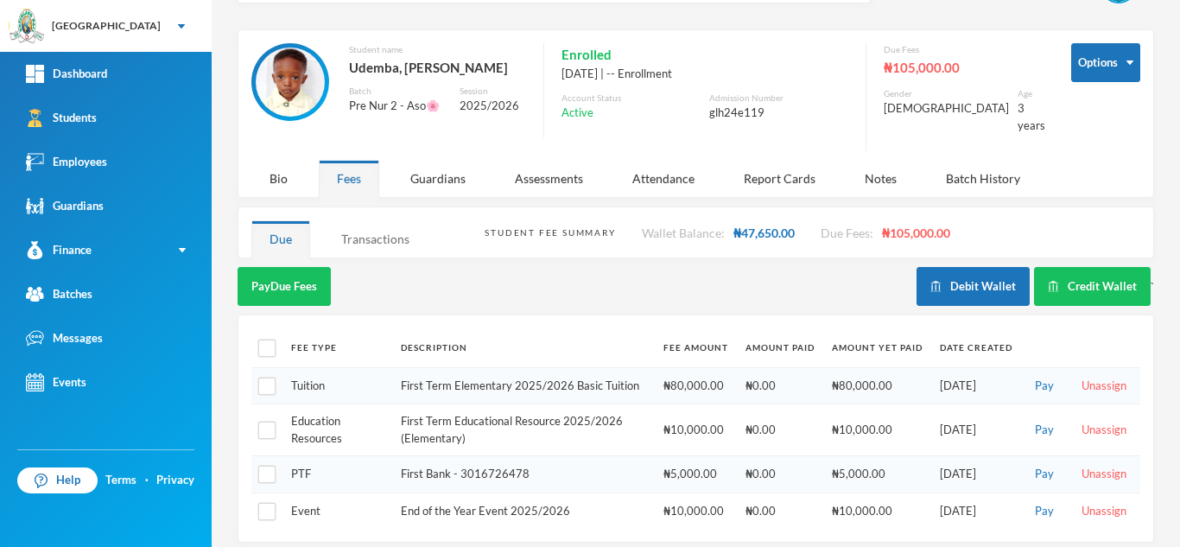
click at [351, 231] on div "Transactions" at bounding box center [375, 238] width 105 height 37
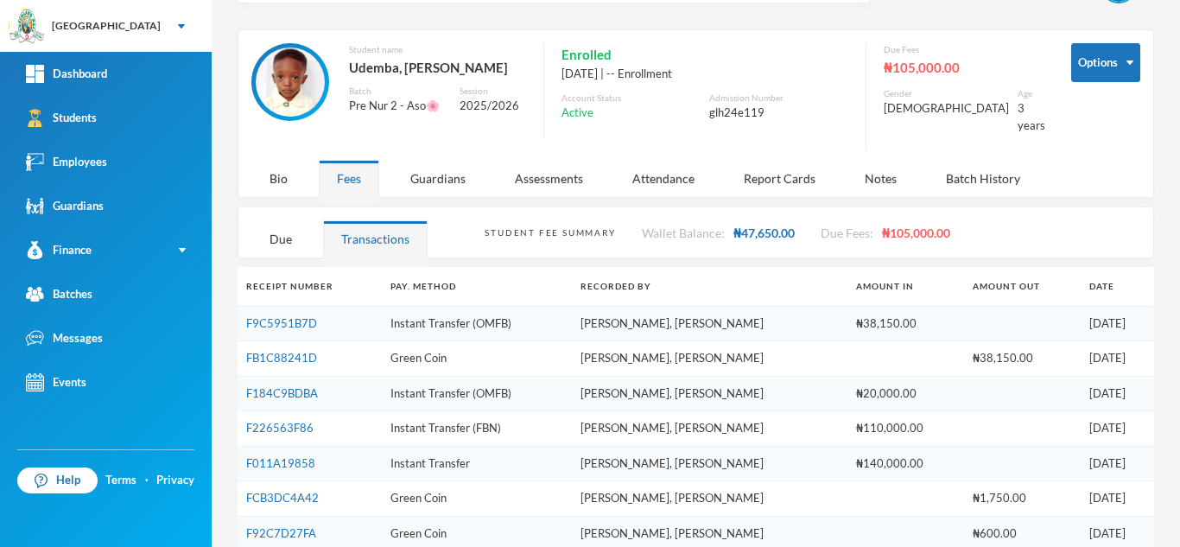
scroll to position [87, 0]
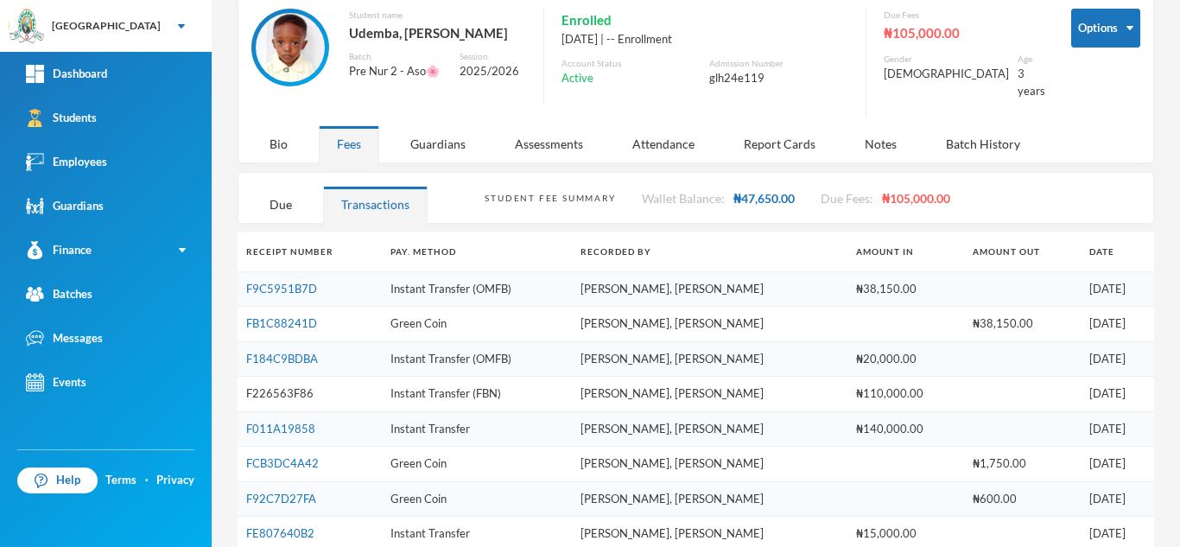
click at [294, 386] on link "F226563F86" at bounding box center [279, 393] width 67 height 14
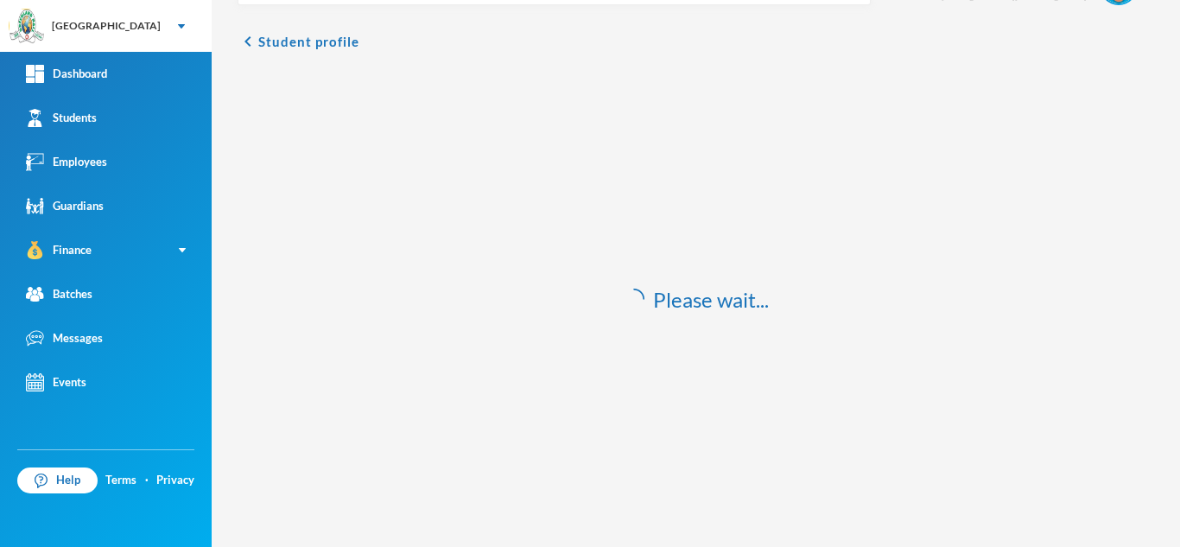
scroll to position [66, 0]
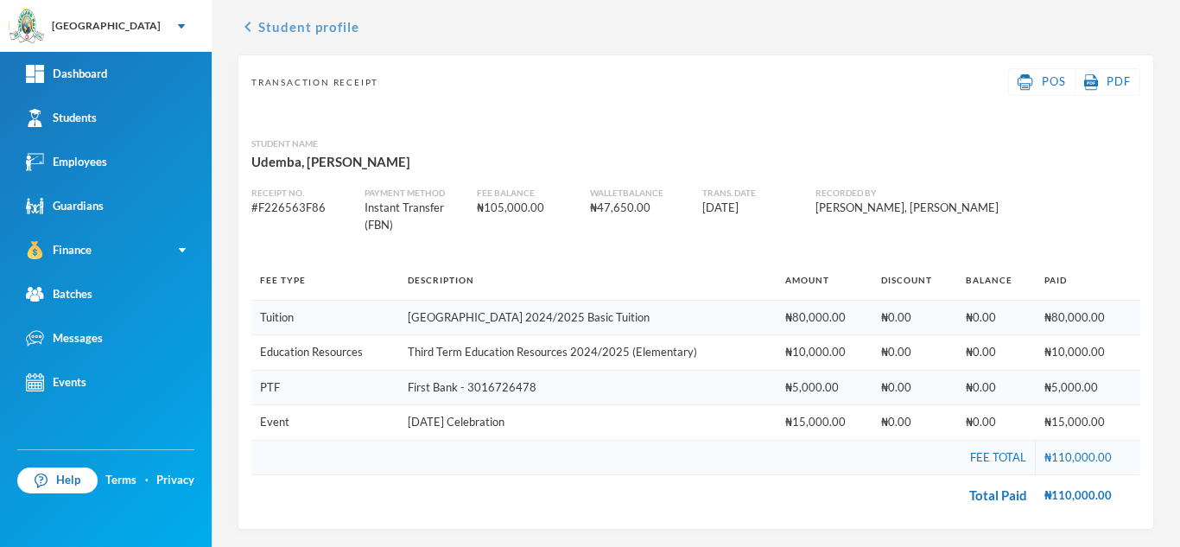
click at [292, 35] on button "chevron_left Student profile" at bounding box center [299, 26] width 122 height 21
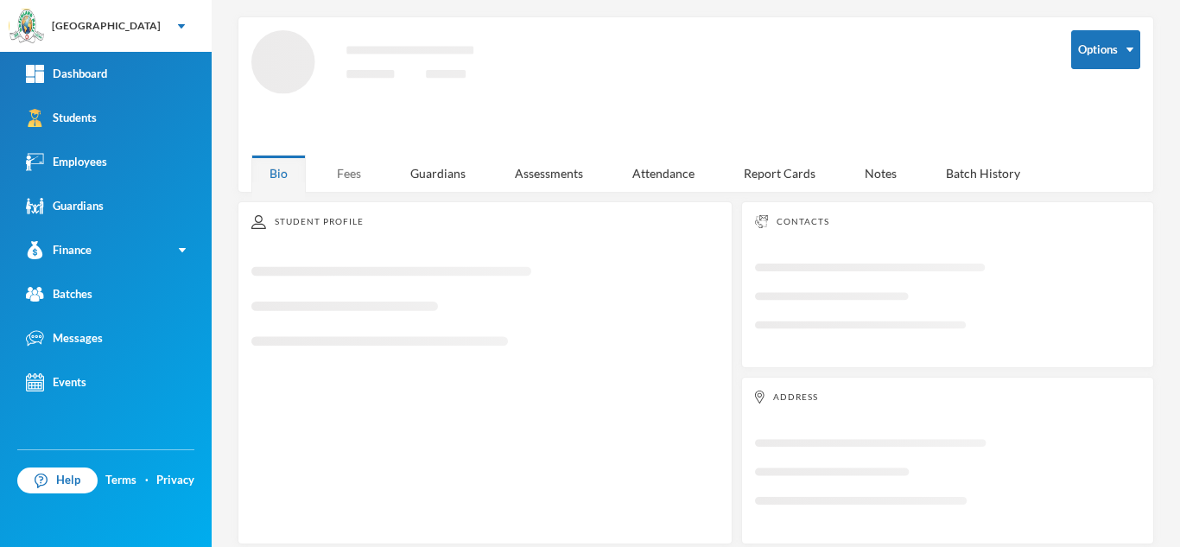
click at [341, 158] on div "Fees" at bounding box center [349, 173] width 60 height 37
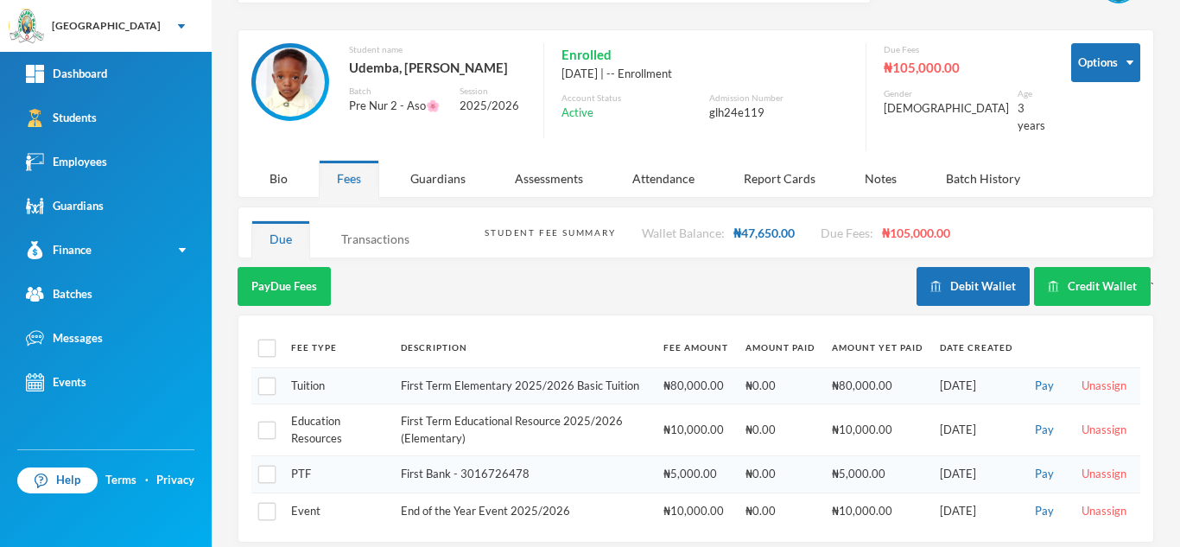
click at [360, 225] on div "Transactions" at bounding box center [375, 238] width 105 height 37
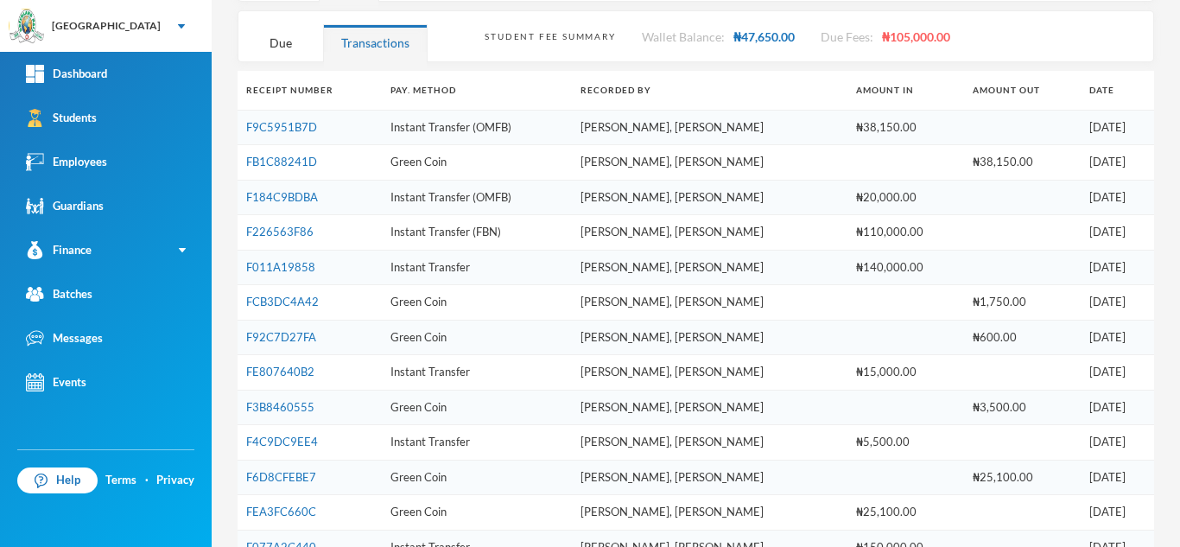
scroll to position [270, 0]
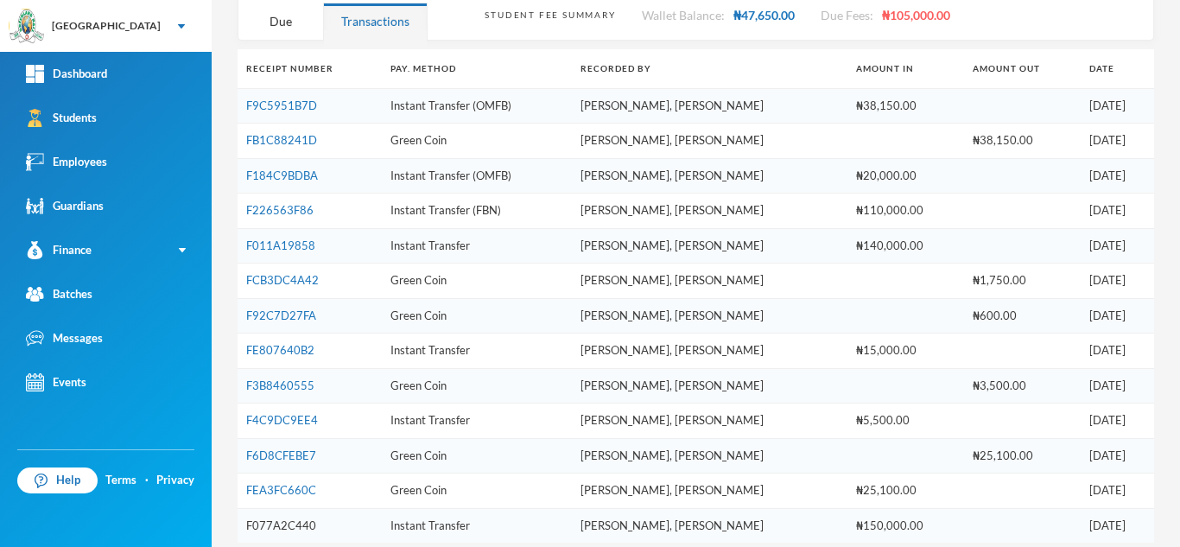
click at [303, 518] on link "F077A2C440" at bounding box center [281, 525] width 70 height 14
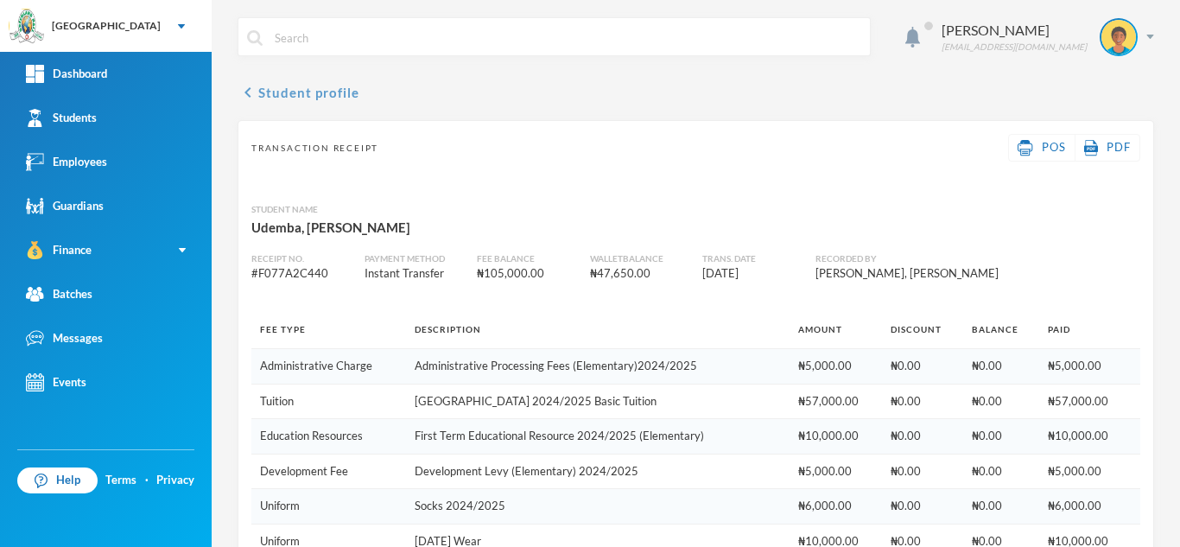
click at [298, 91] on button "chevron_left Student profile" at bounding box center [299, 92] width 122 height 21
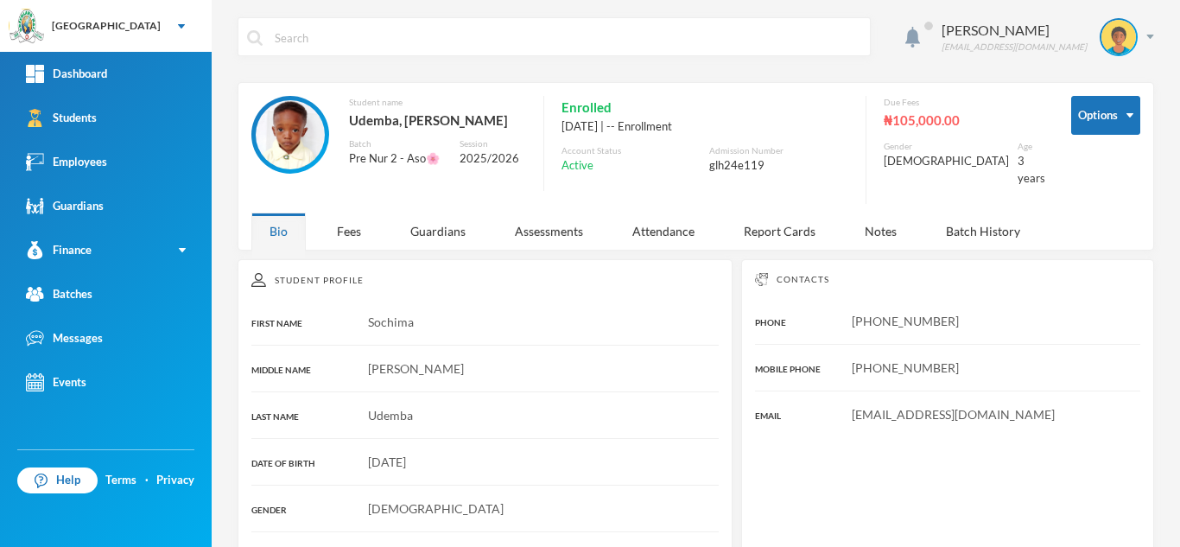
click at [339, 213] on div "Fees" at bounding box center [349, 231] width 60 height 37
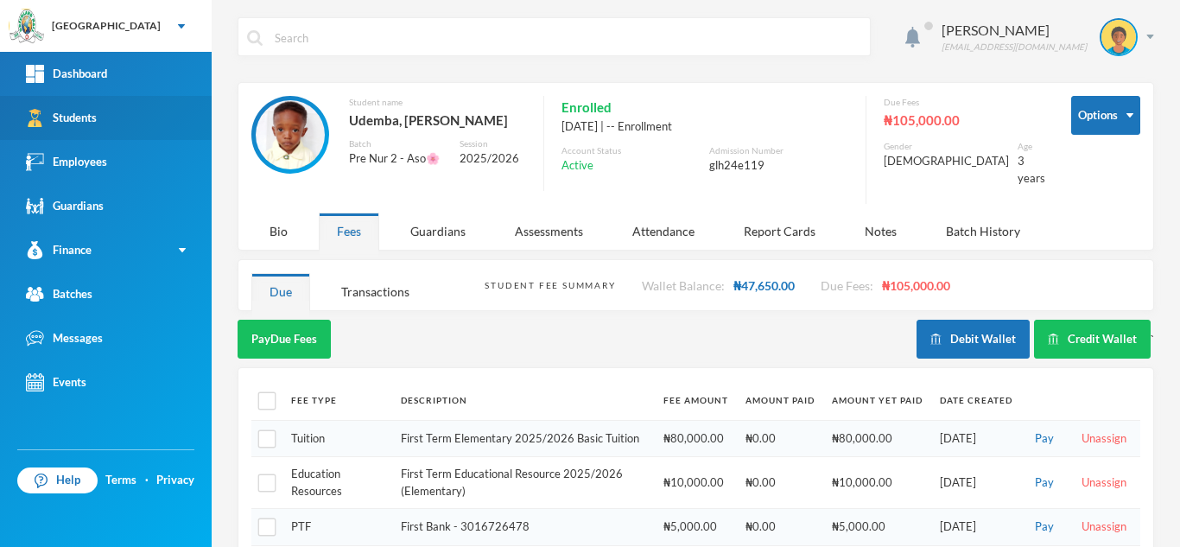
click at [87, 107] on link "Students" at bounding box center [106, 118] width 212 height 44
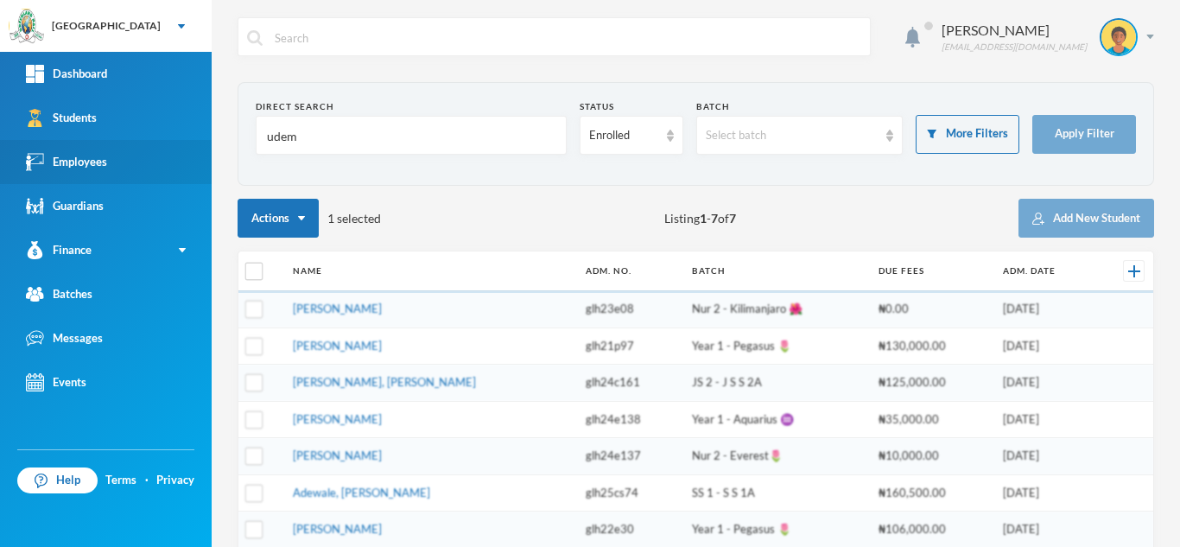
drag, startPoint x: 320, startPoint y: 143, endPoint x: 79, endPoint y: 150, distance: 240.3
click at [79, 150] on div "Greenland Hall Your Bluebic Account Greenland Hall Add a New School Dashboard S…" at bounding box center [590, 273] width 1180 height 547
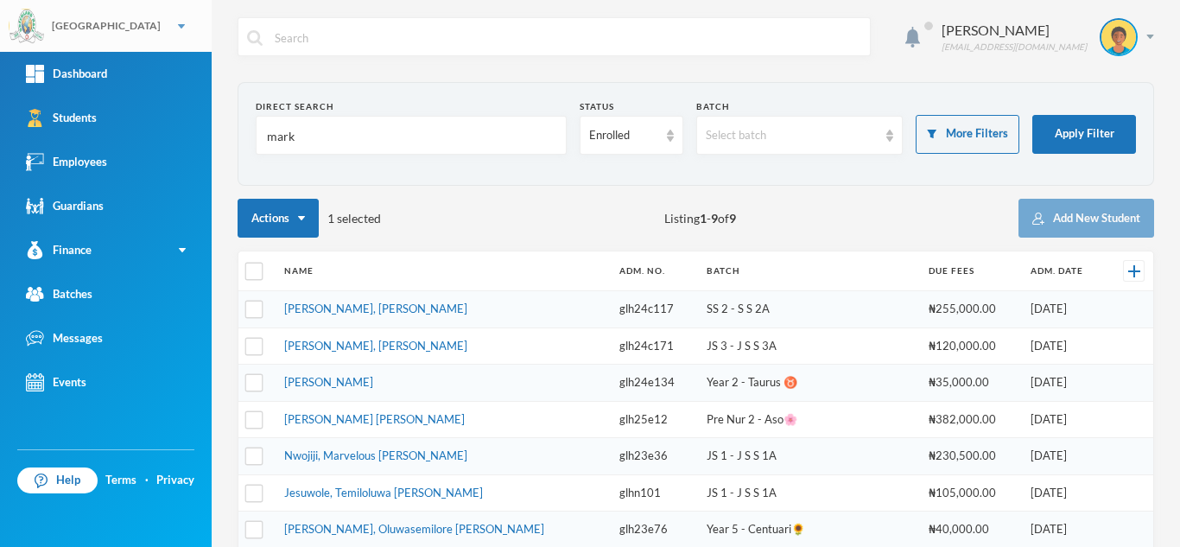
type input "mark"
click at [339, 341] on link "[PERSON_NAME], [PERSON_NAME]" at bounding box center [375, 346] width 183 height 14
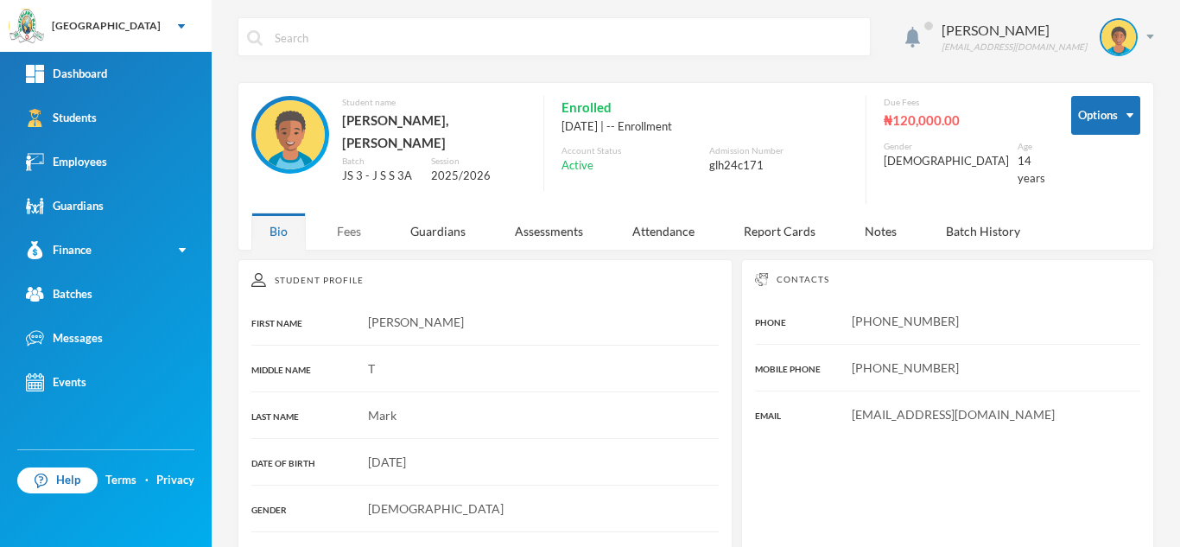
click at [336, 213] on div "Fees" at bounding box center [349, 231] width 60 height 37
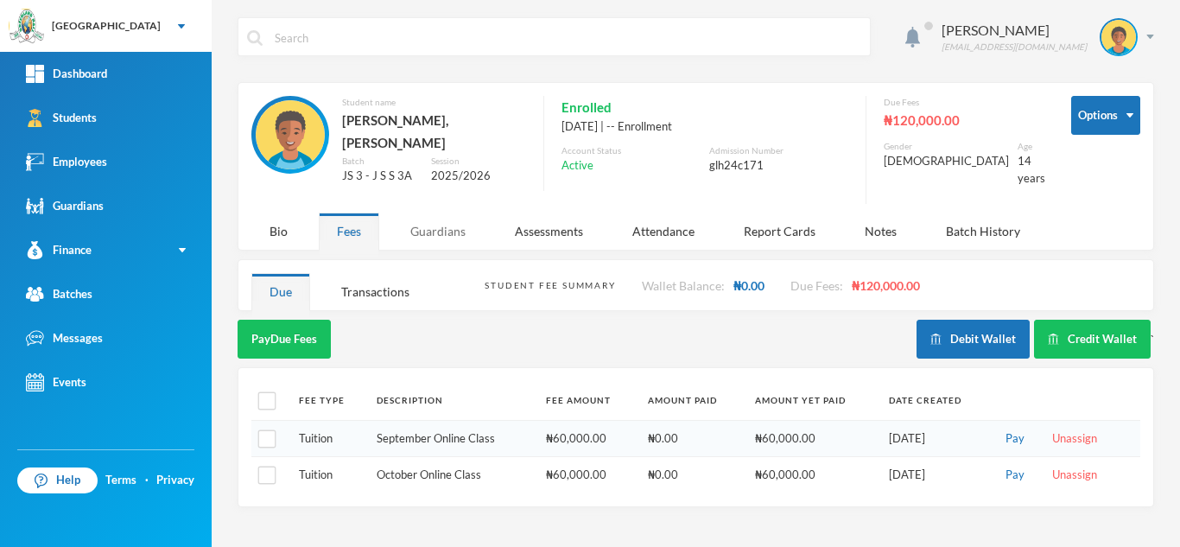
click at [419, 225] on div "Guardians" at bounding box center [438, 231] width 92 height 37
